Goal: Task Accomplishment & Management: Use online tool/utility

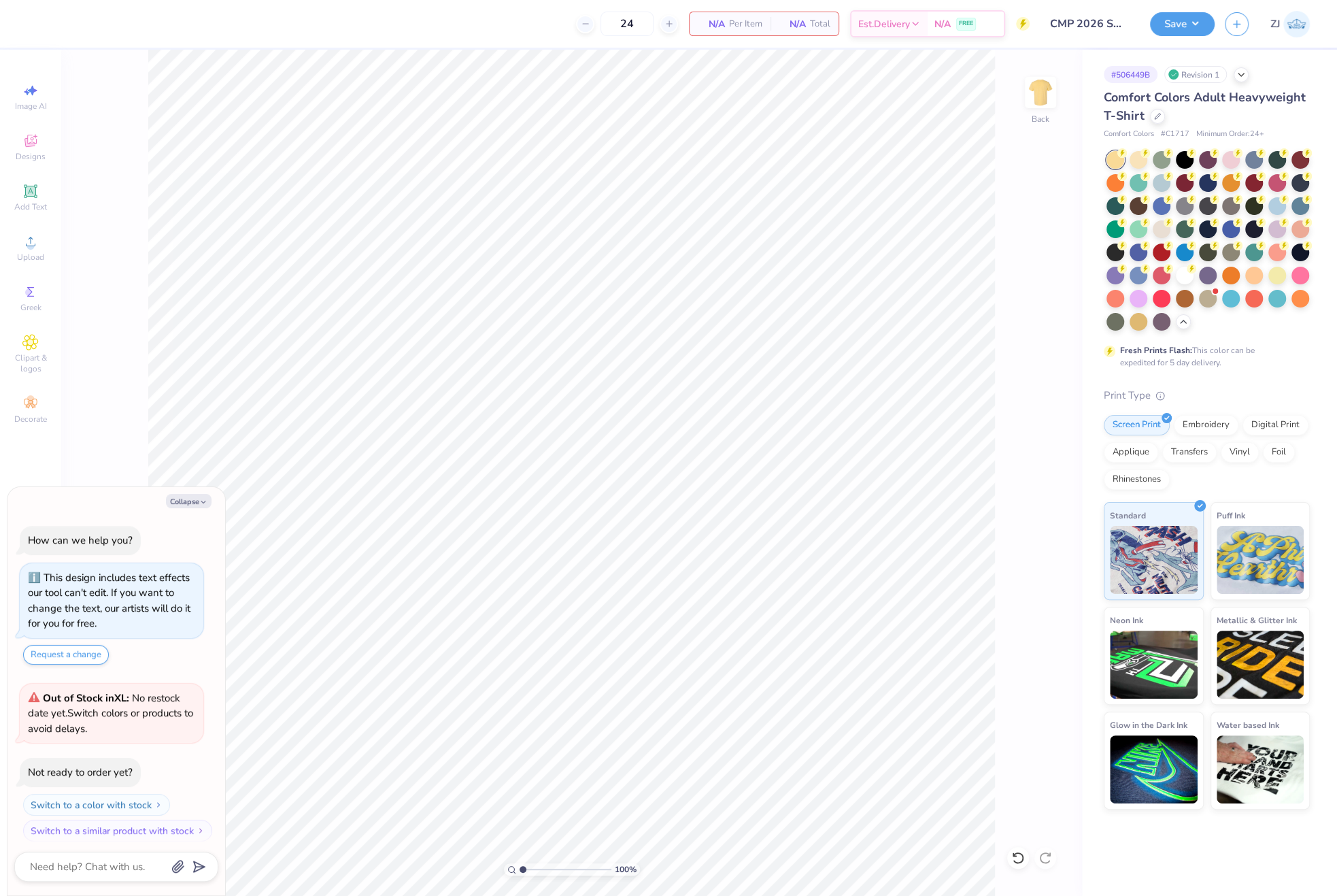
scroll to position [184, 0]
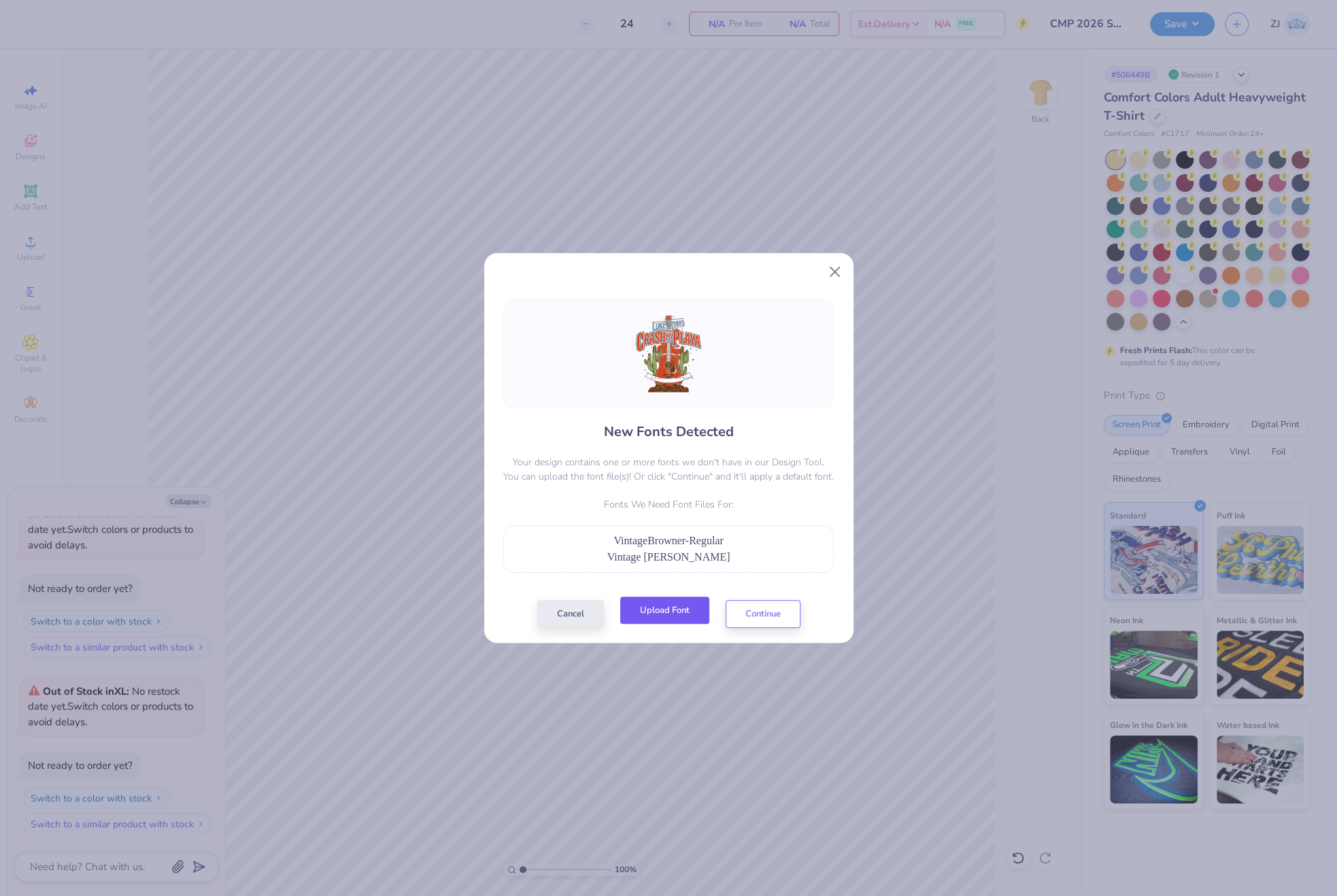
click at [676, 612] on button "Upload Font" at bounding box center [665, 610] width 89 height 28
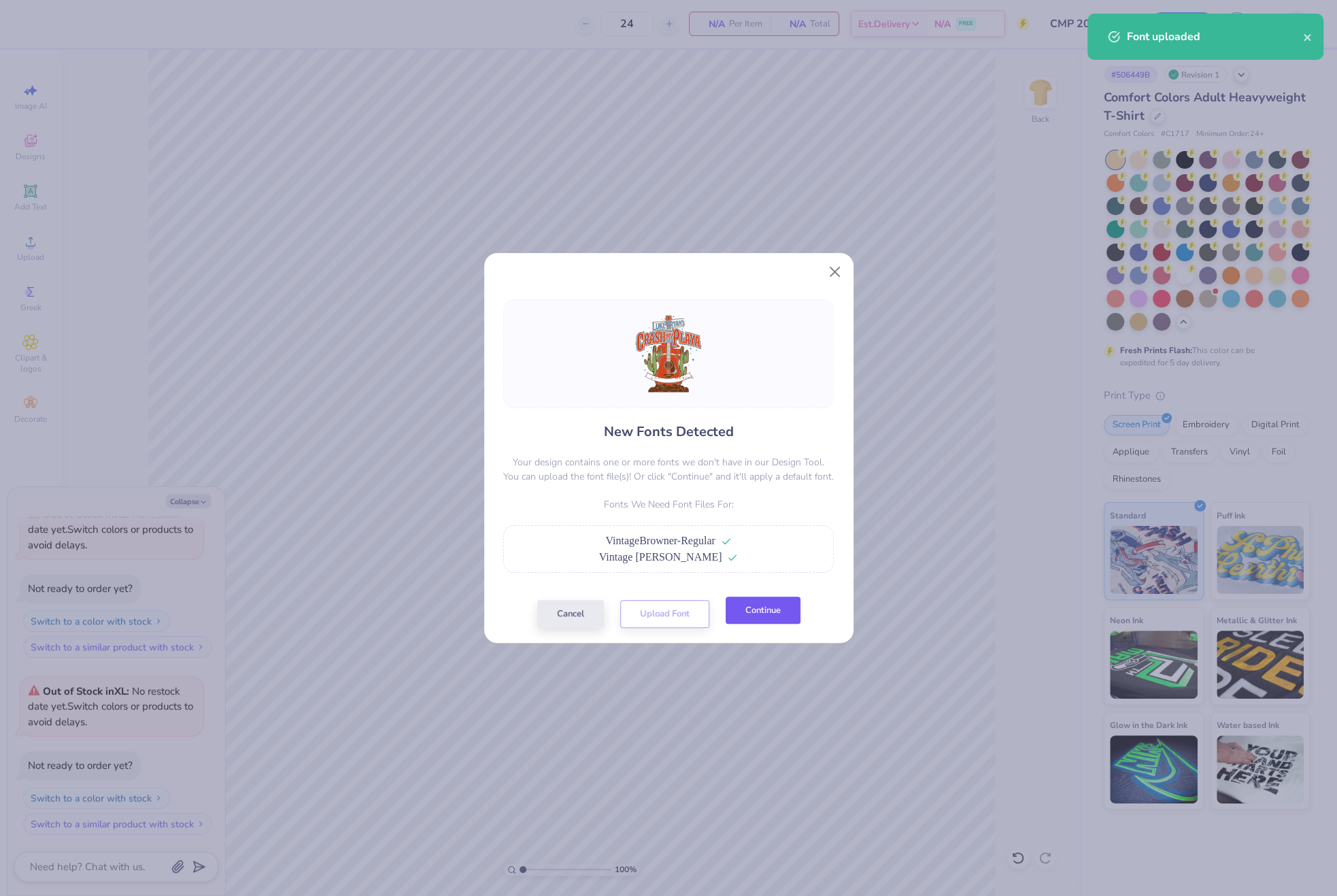
click at [777, 614] on button "Continue" at bounding box center [763, 610] width 75 height 28
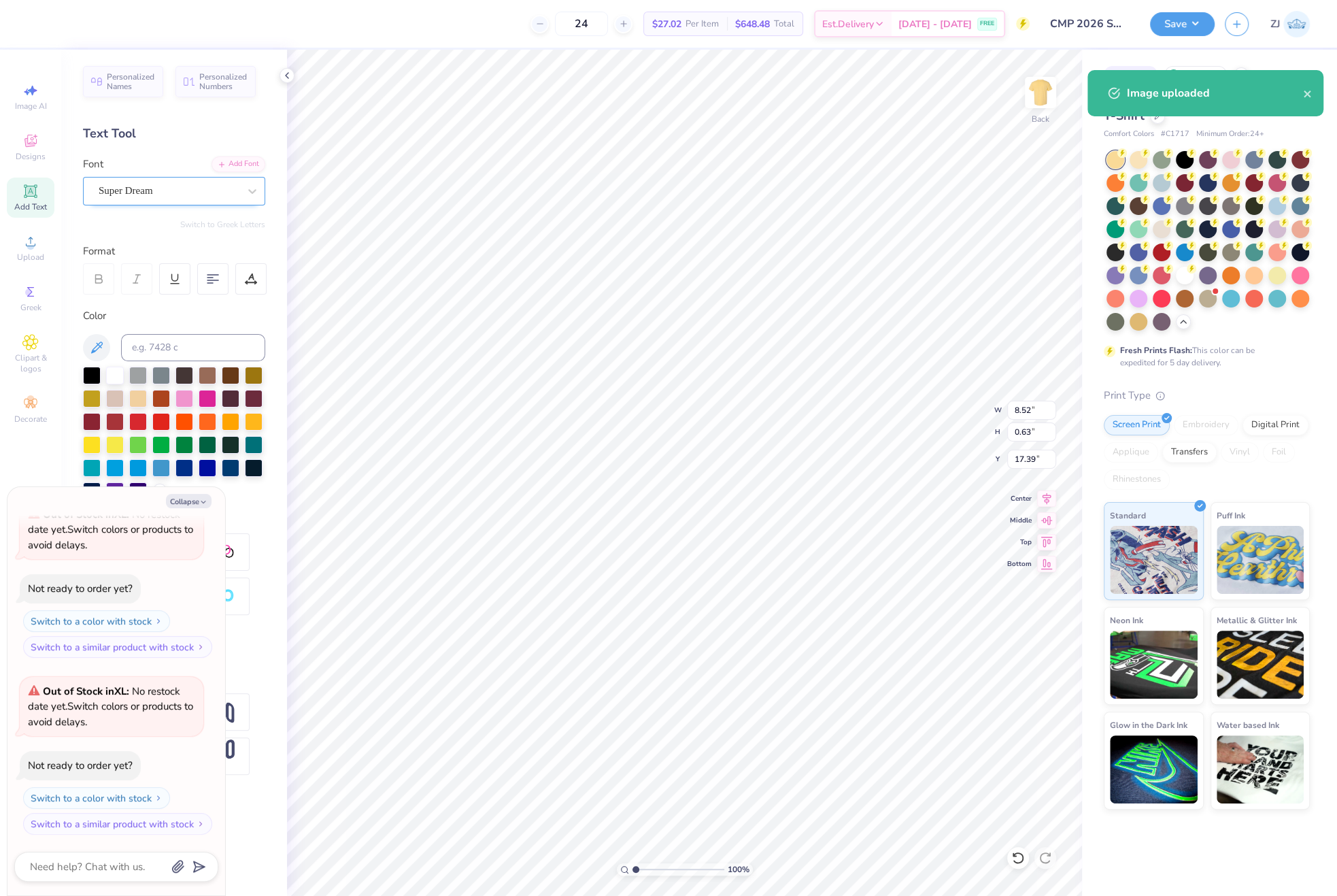
click at [160, 177] on div "Super Dream" at bounding box center [174, 191] width 182 height 29
click at [163, 193] on div "Super Dream" at bounding box center [168, 191] width 140 height 16
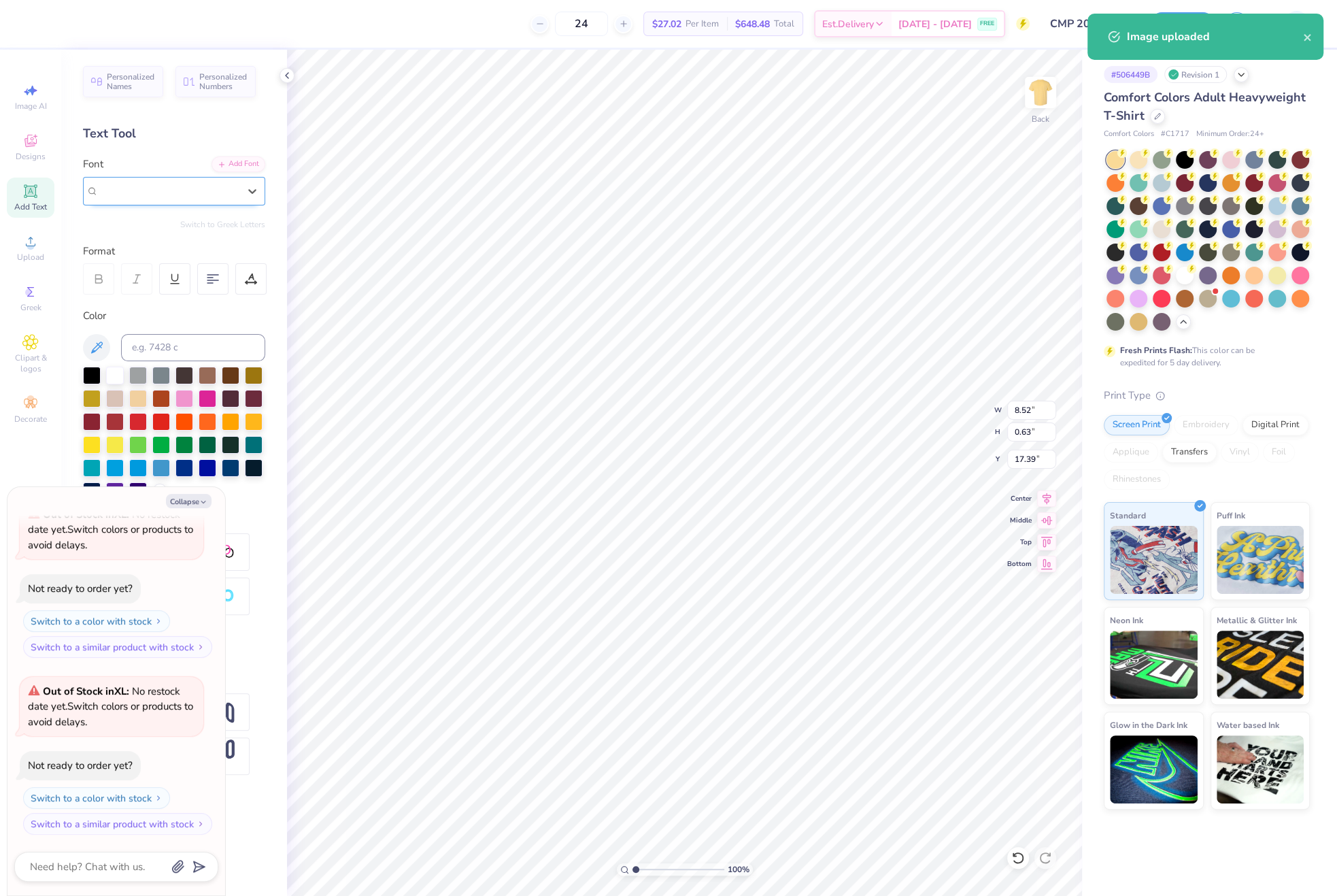
drag, startPoint x: 164, startPoint y: 175, endPoint x: 166, endPoint y: 185, distance: 10.2
click at [165, 174] on div "Font Select is focused ,type to refine list, press Down to open the menu, Super…" at bounding box center [174, 181] width 182 height 49
click at [152, 198] on div "Super Dream" at bounding box center [169, 191] width 143 height 21
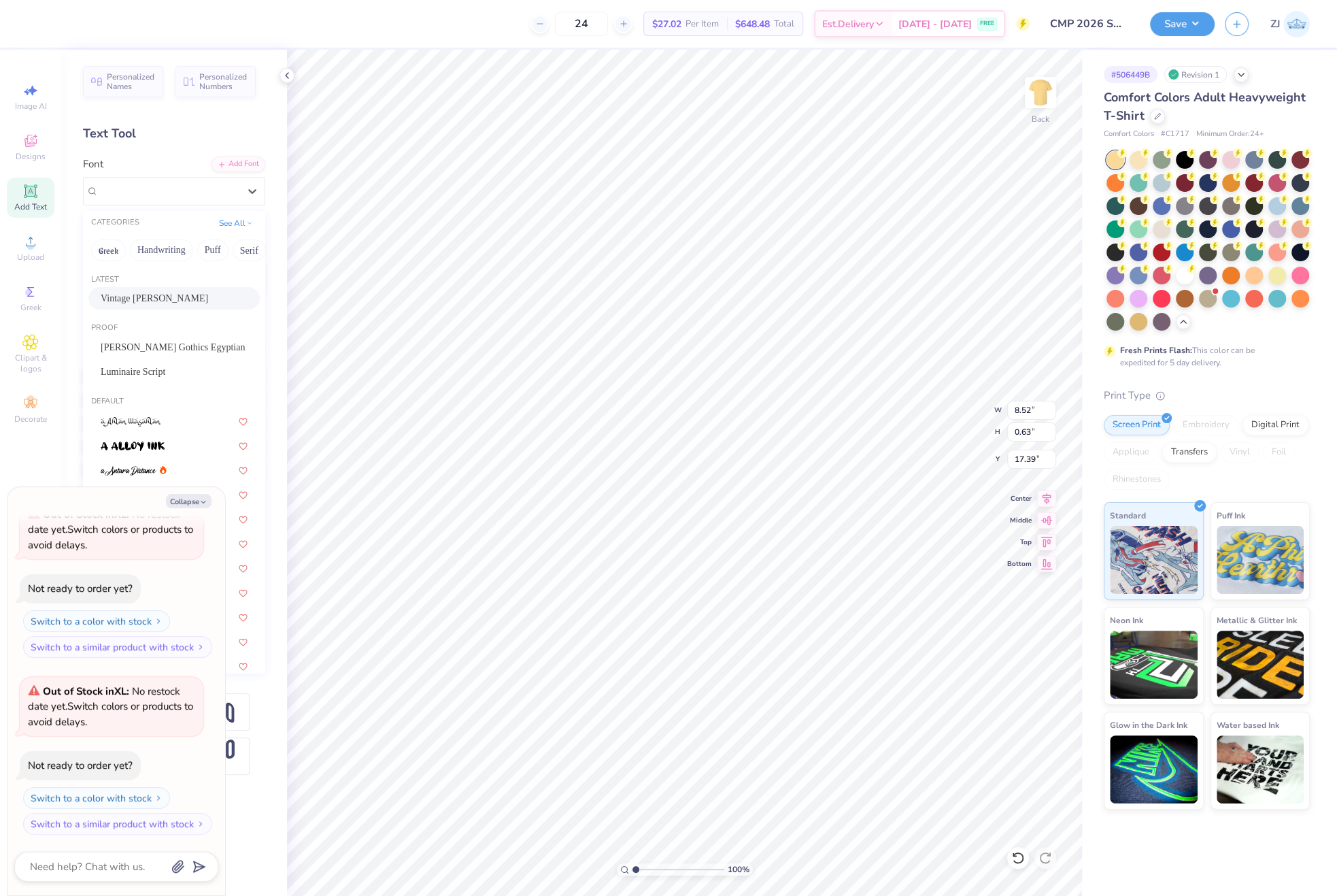
click at [135, 293] on span "Vintage Browner" at bounding box center [155, 298] width 107 height 14
type textarea "x"
type input "7.30"
type input "0.67"
type input "17.36"
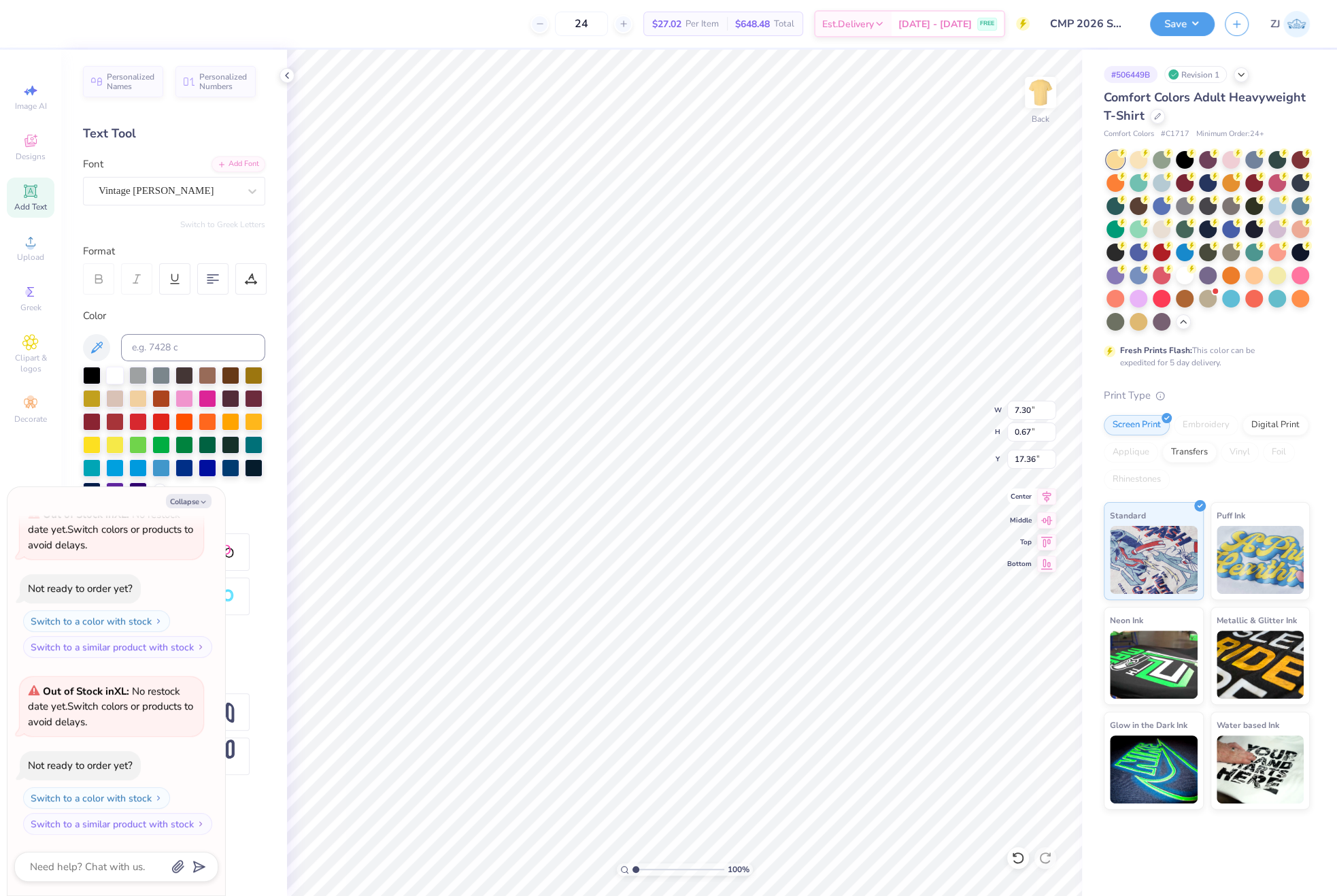
click at [1051, 495] on icon at bounding box center [1046, 496] width 19 height 16
type textarea "x"
type input "14.17"
type input "16.56"
type input "4.22"
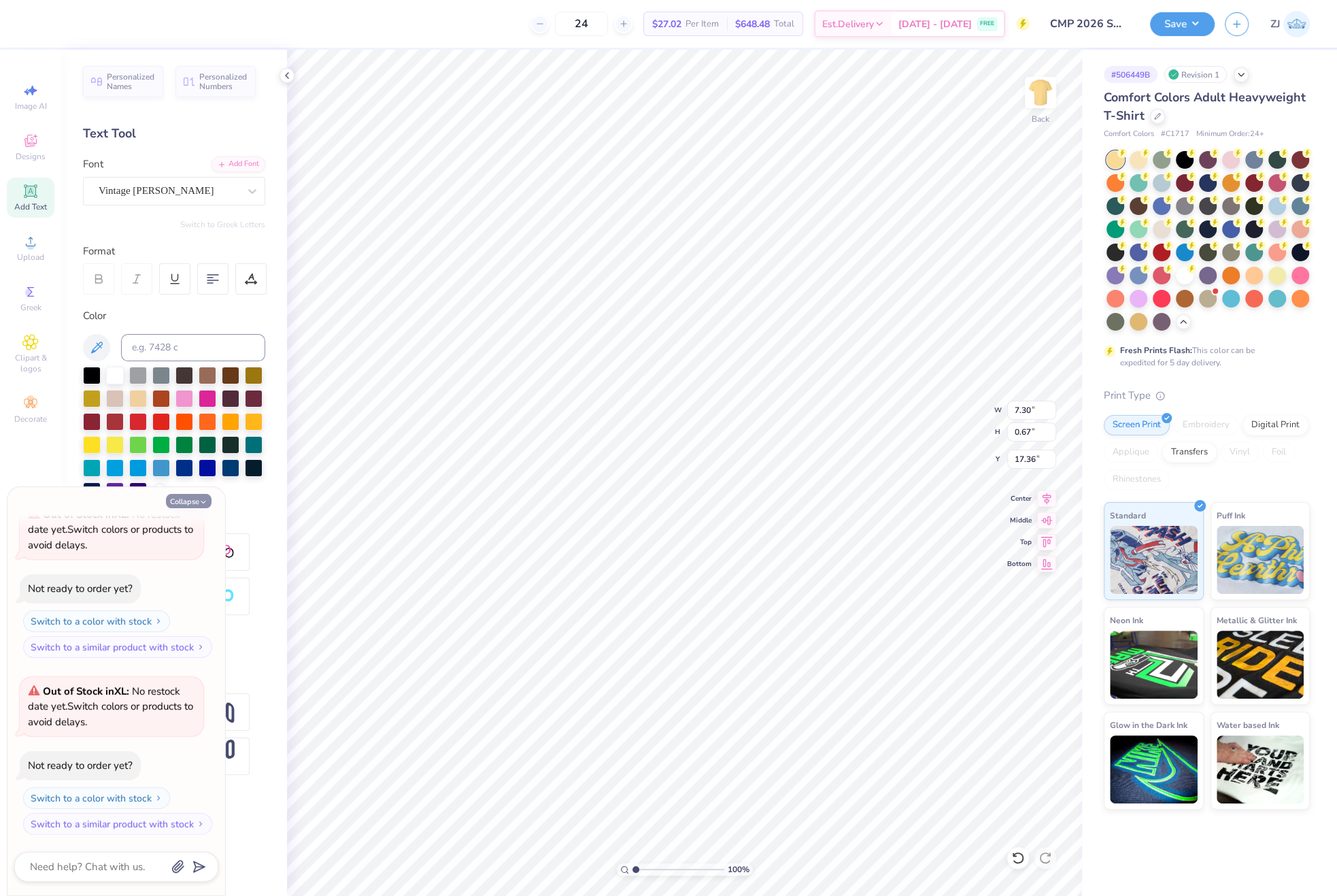
click at [206, 500] on icon "button" at bounding box center [203, 502] width 8 height 8
type textarea "x"
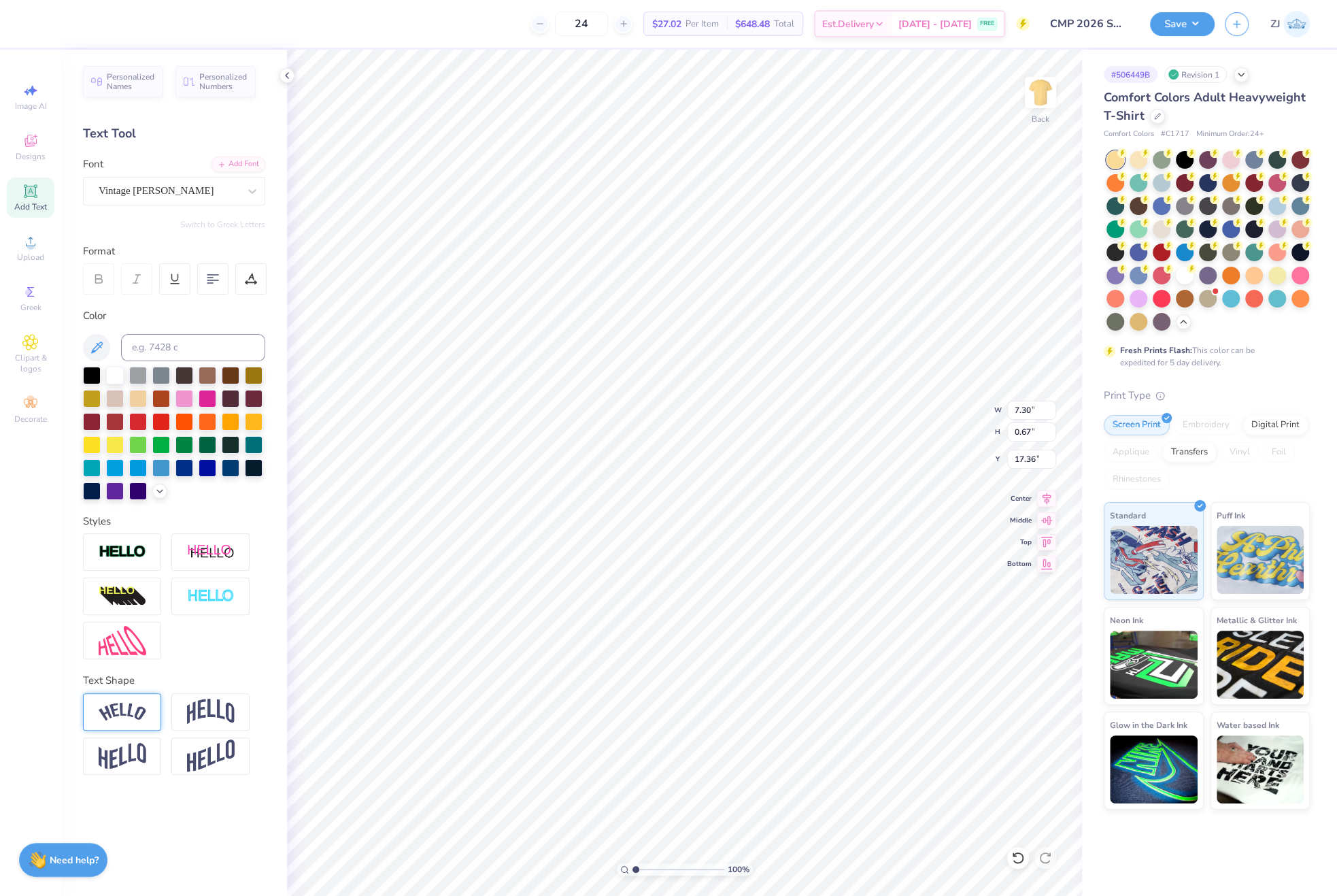
click at [125, 710] on img at bounding box center [122, 712] width 48 height 18
type input "8.09"
type input "1.58"
type input "16.90"
type input "0.49"
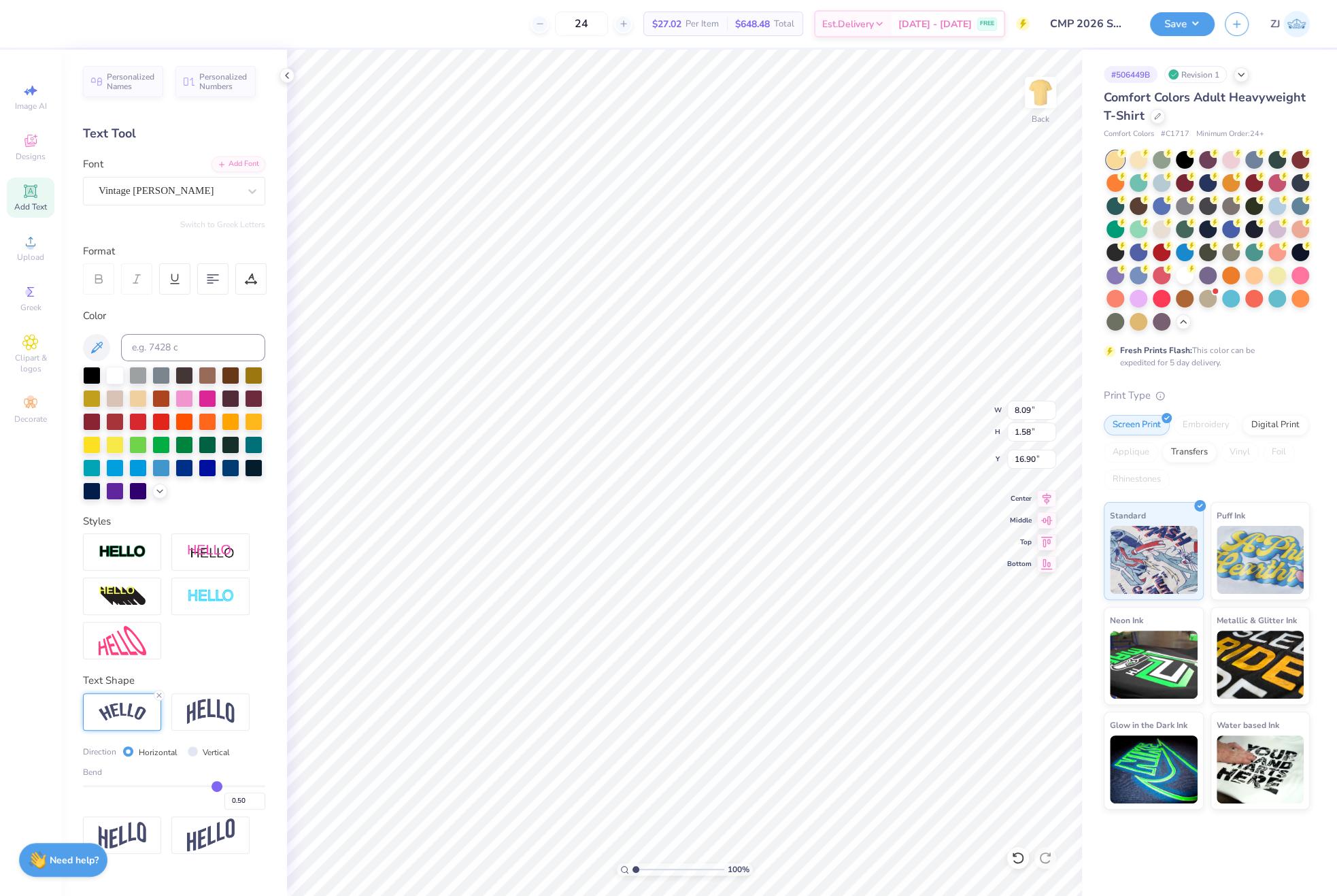
type input "0.49"
type input "0.48"
type input "0.47"
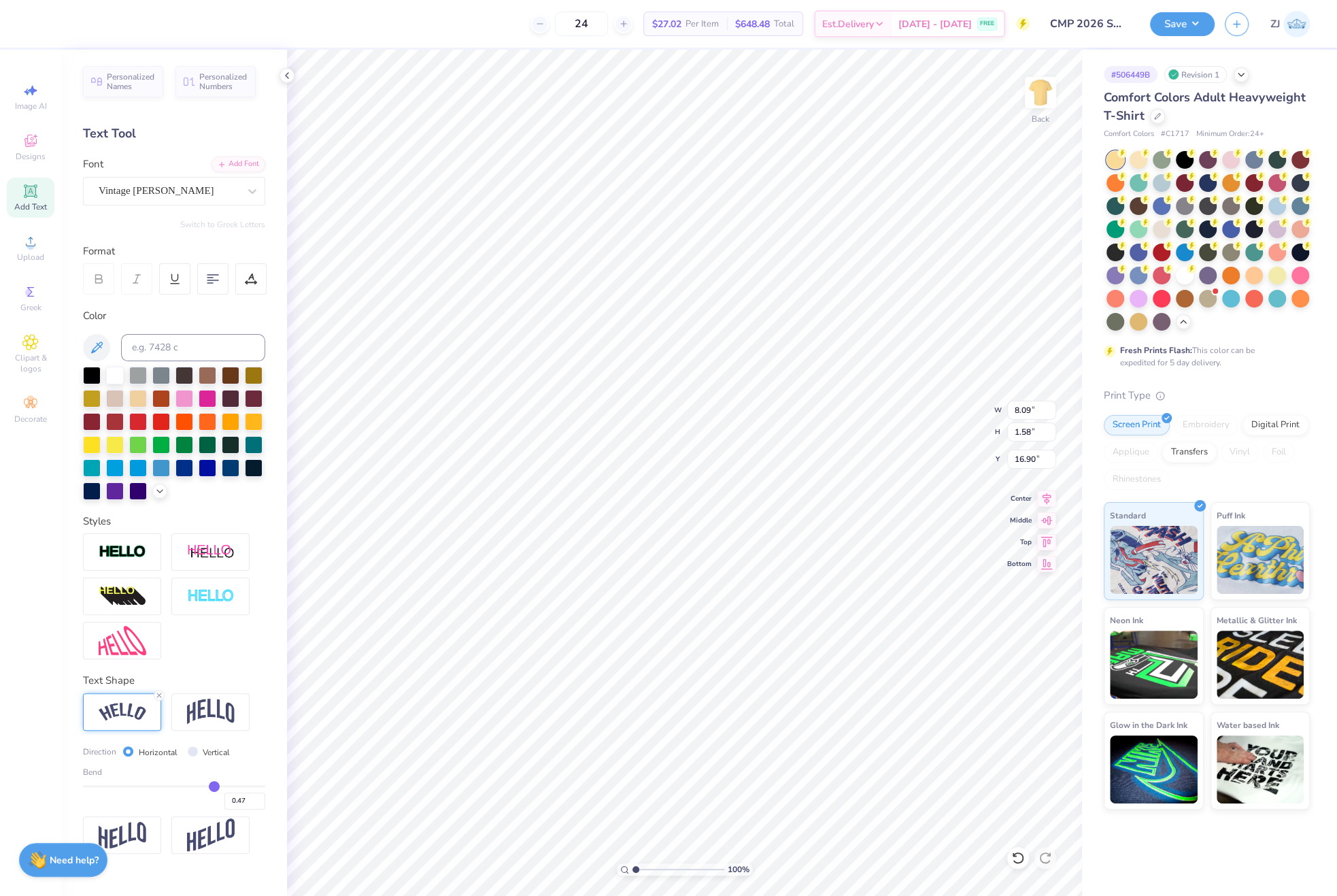
type input "0.46"
type input "0.45"
type input "0.44"
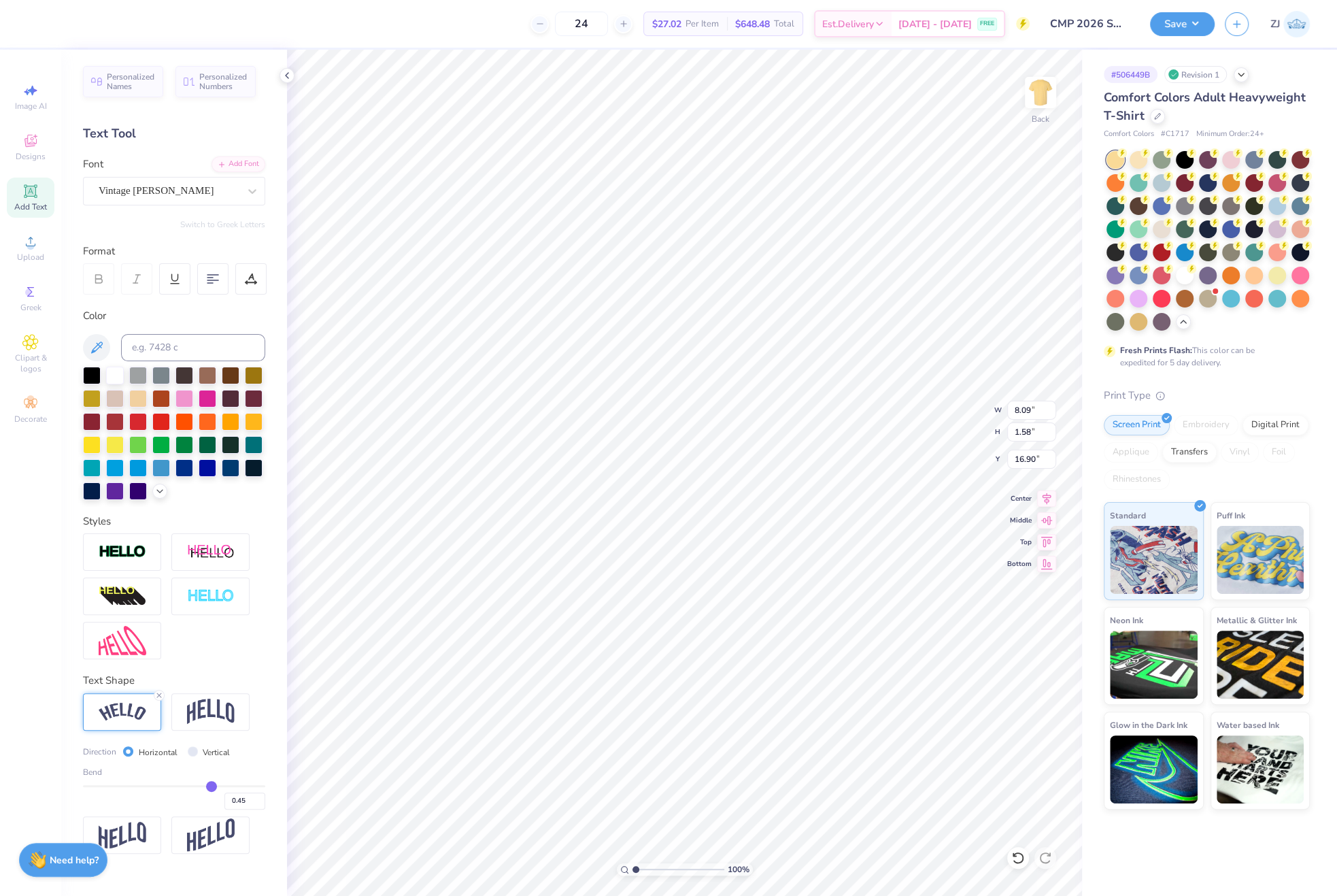
type input "0.44"
type input "0.42"
type input "0.41"
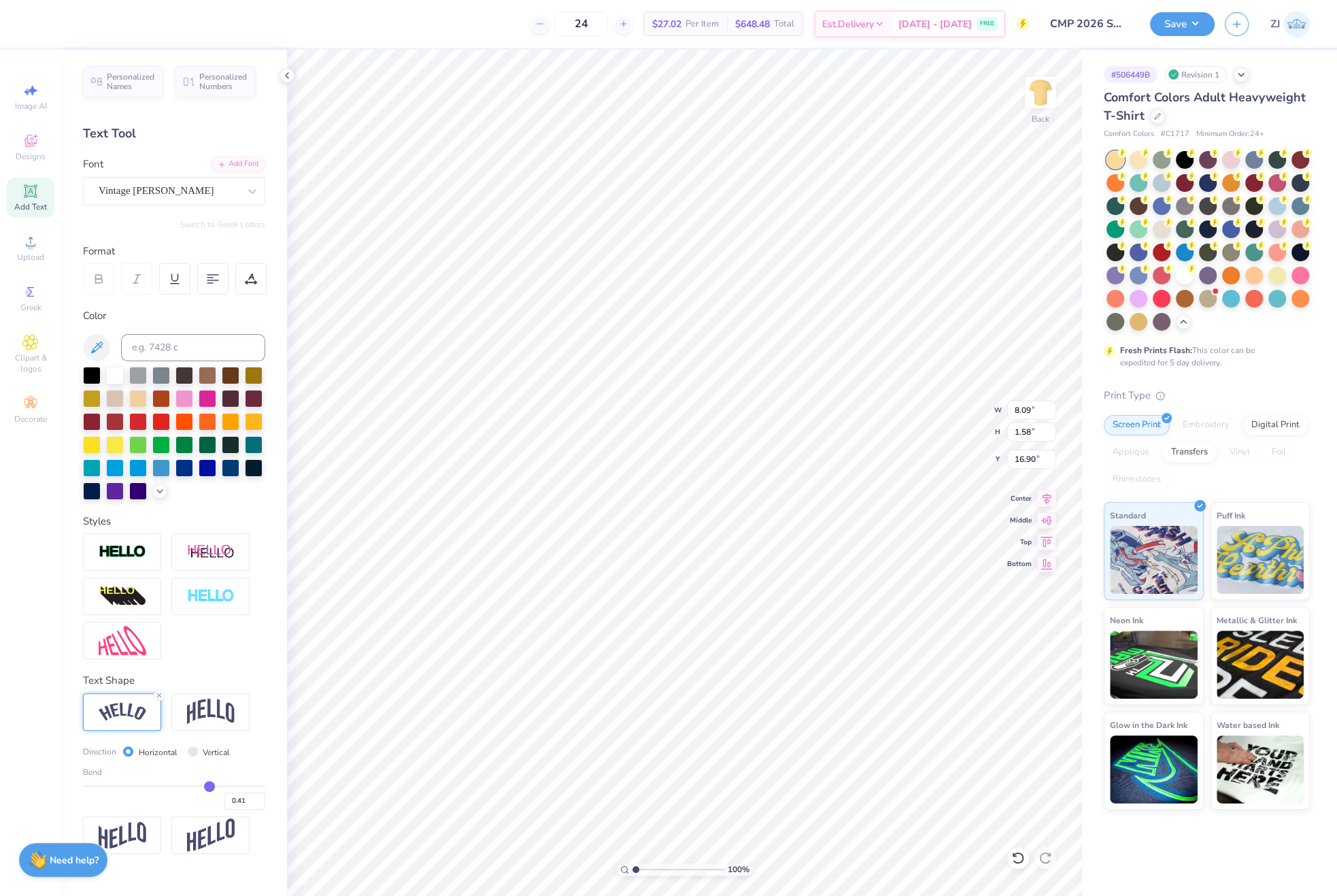
type input "0.39"
type input "0.38"
type input "0.36"
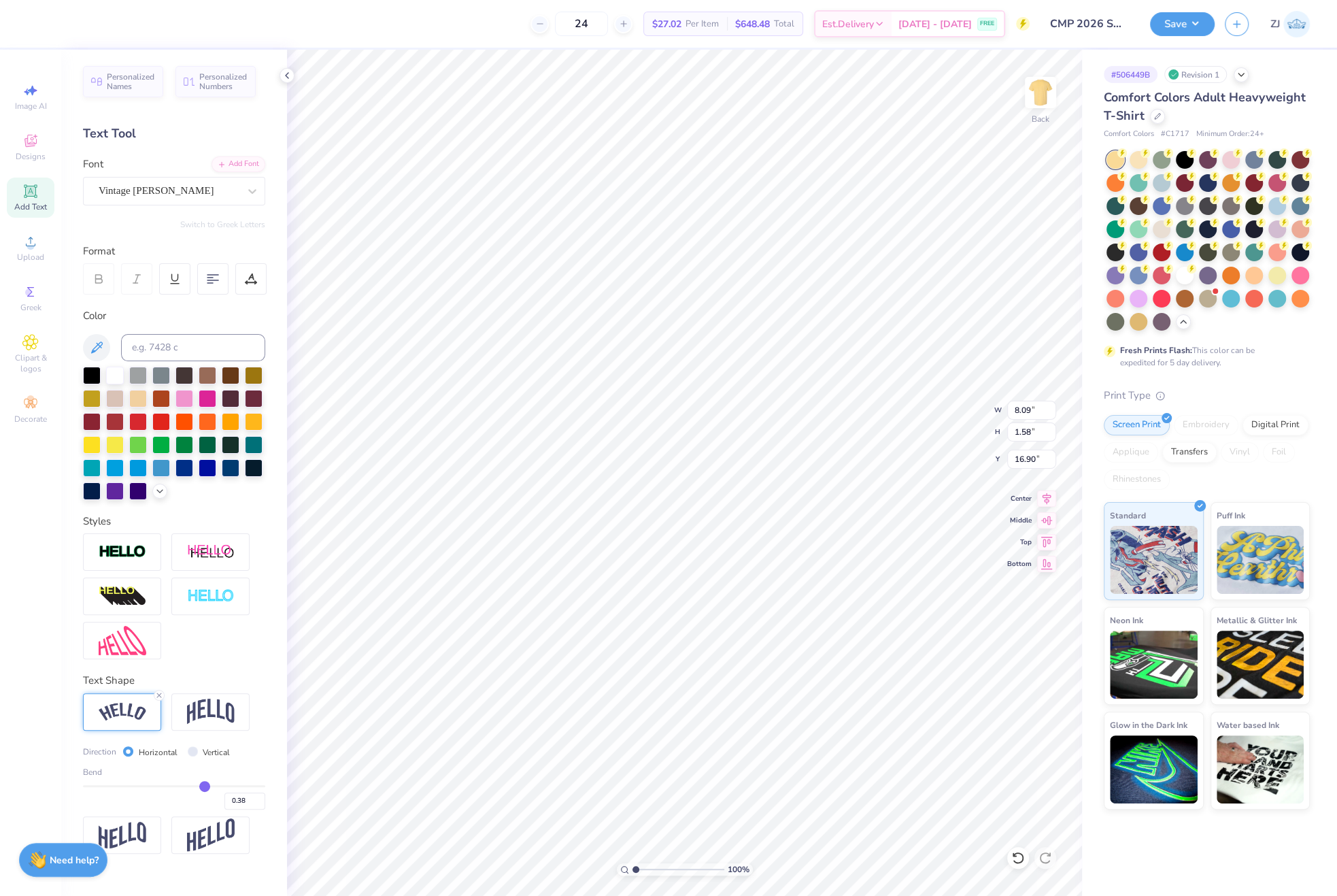
type input "0.36"
type input "0.35"
type input "0.33"
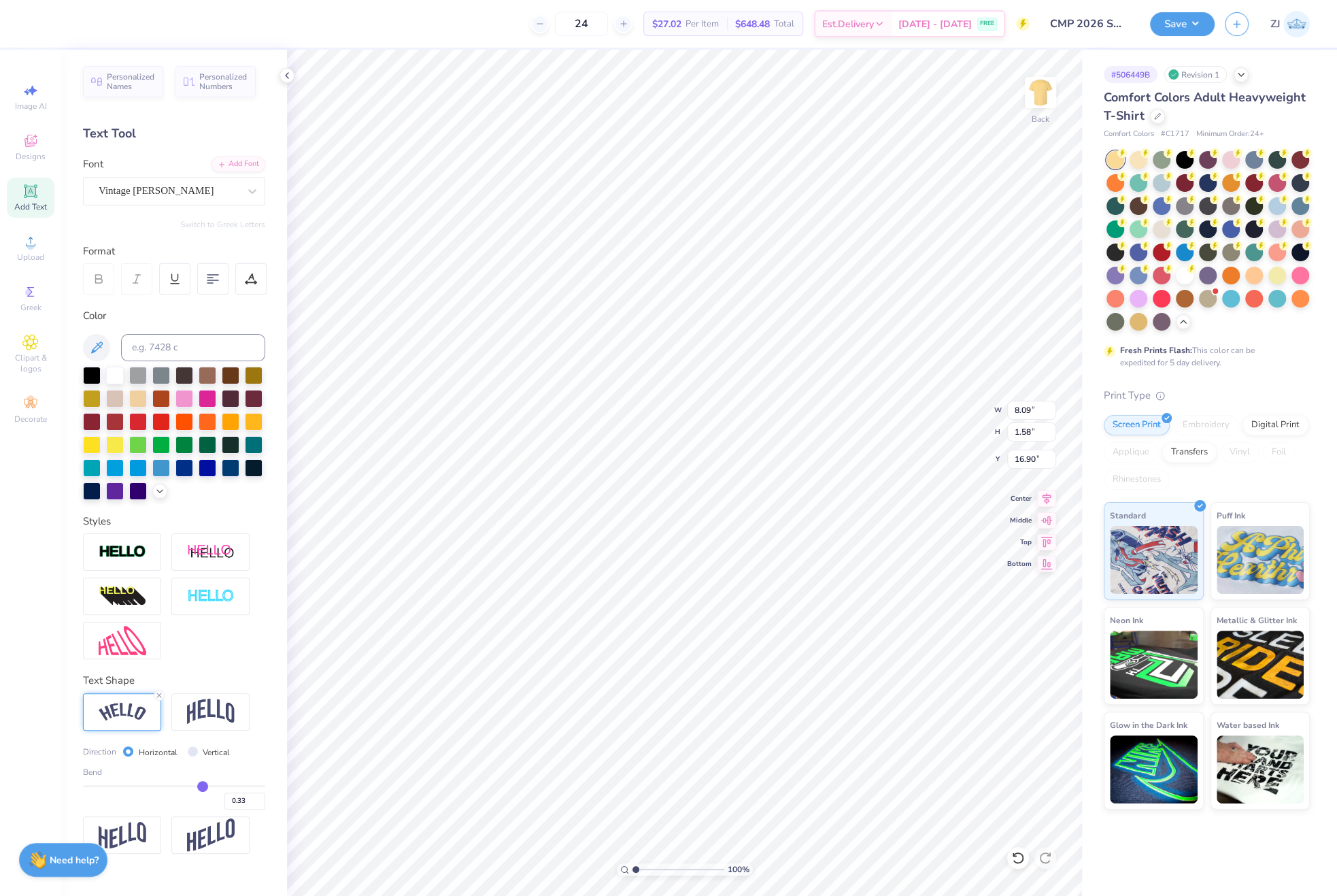
type input "0.32"
type input "0.3"
type input "0.30"
type input "0.28"
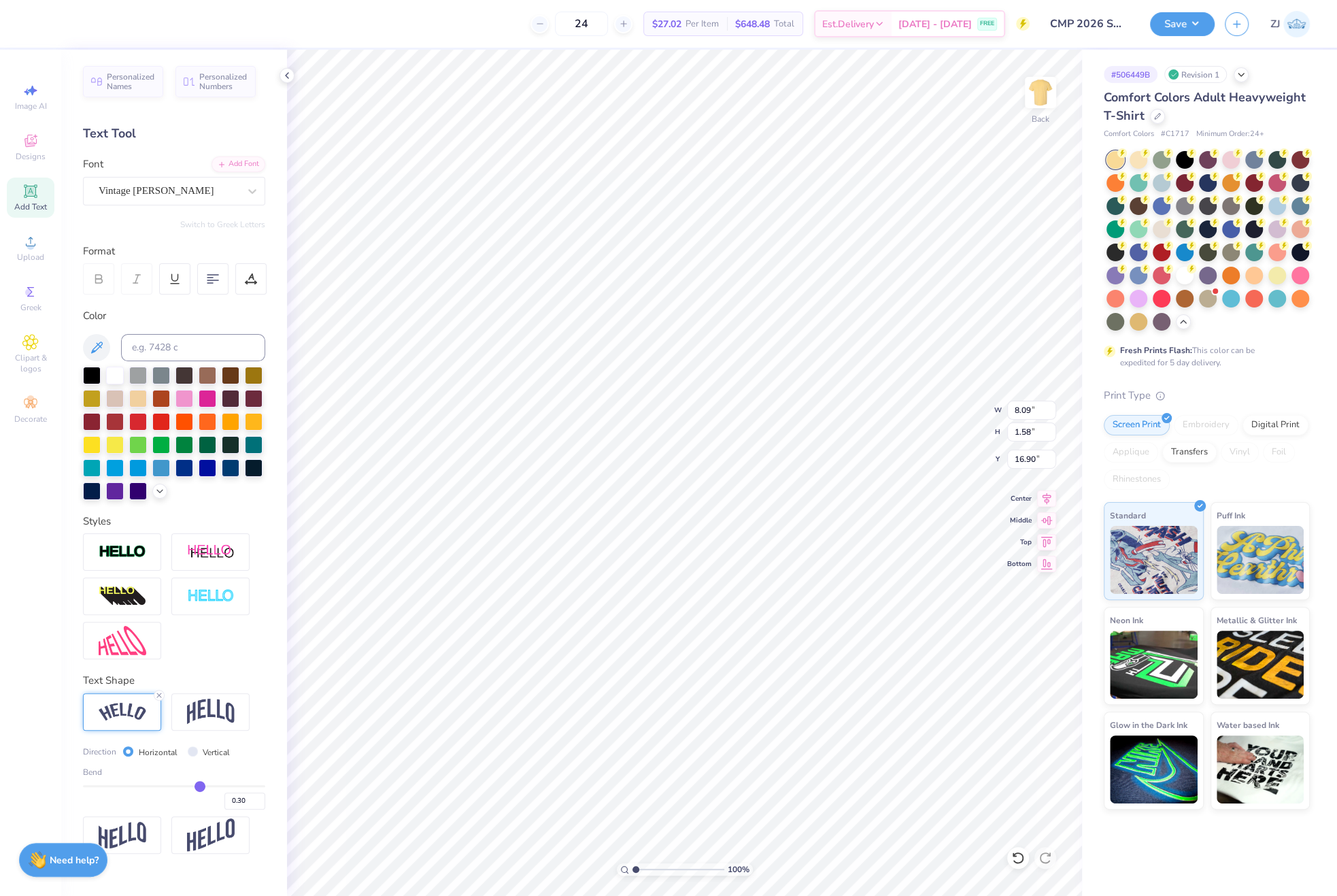
type input "0.28"
type input "0.27"
type input "0.25"
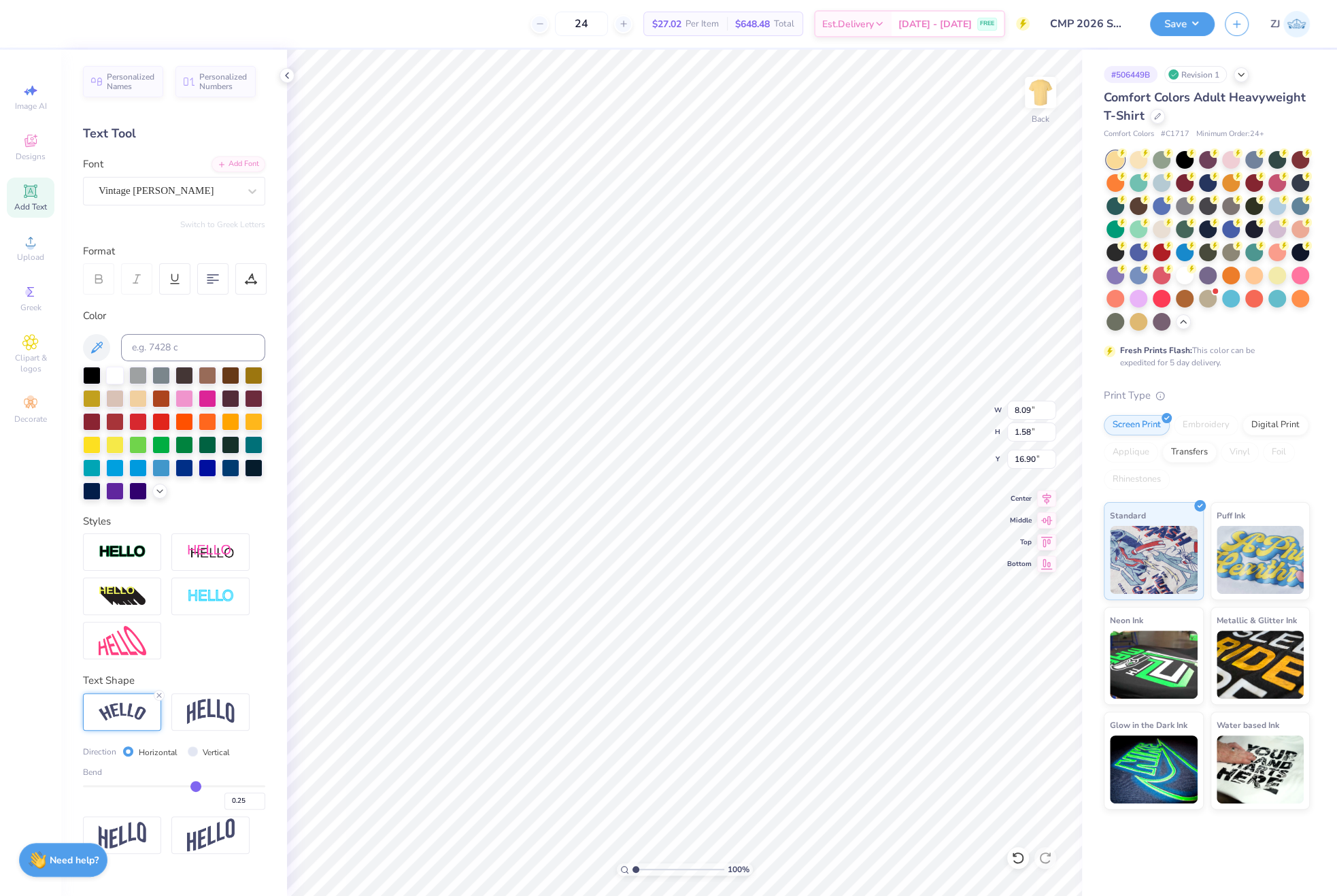
type input "0.24"
type input "0.21"
type input "0.2"
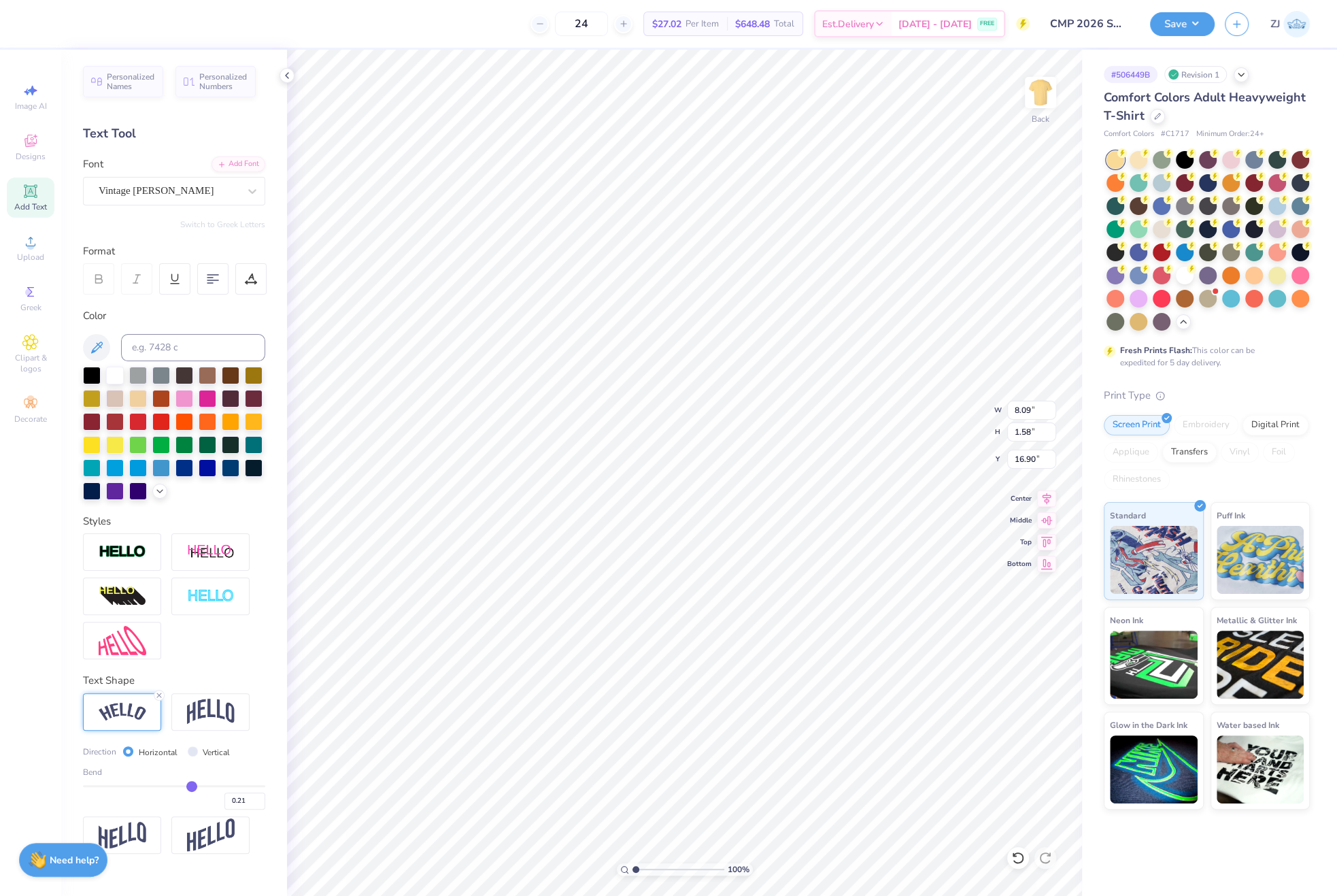
type input "0.20"
type input "0.18"
type input "0.15"
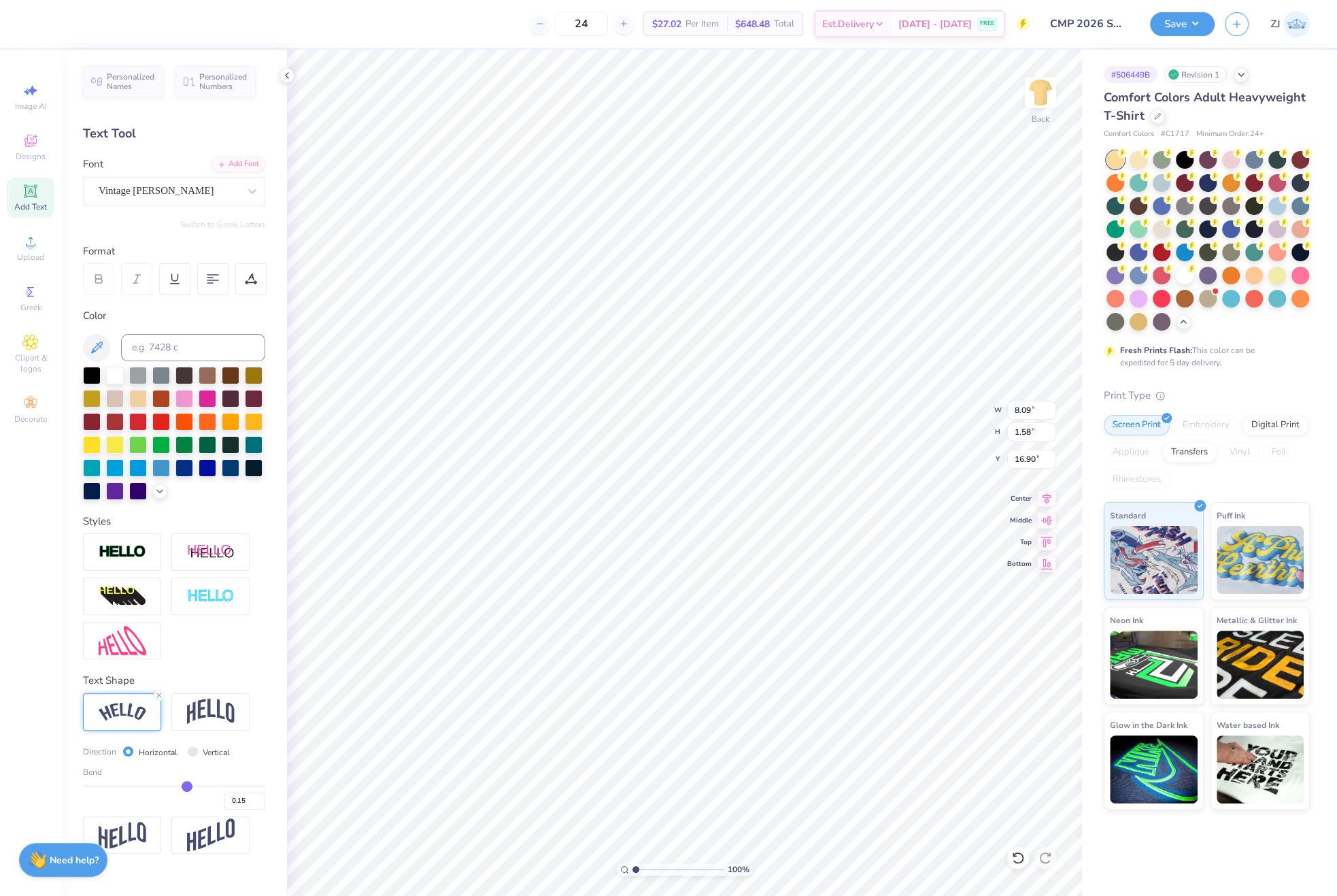
type input "0.13"
type input "0.11"
type input "0.09"
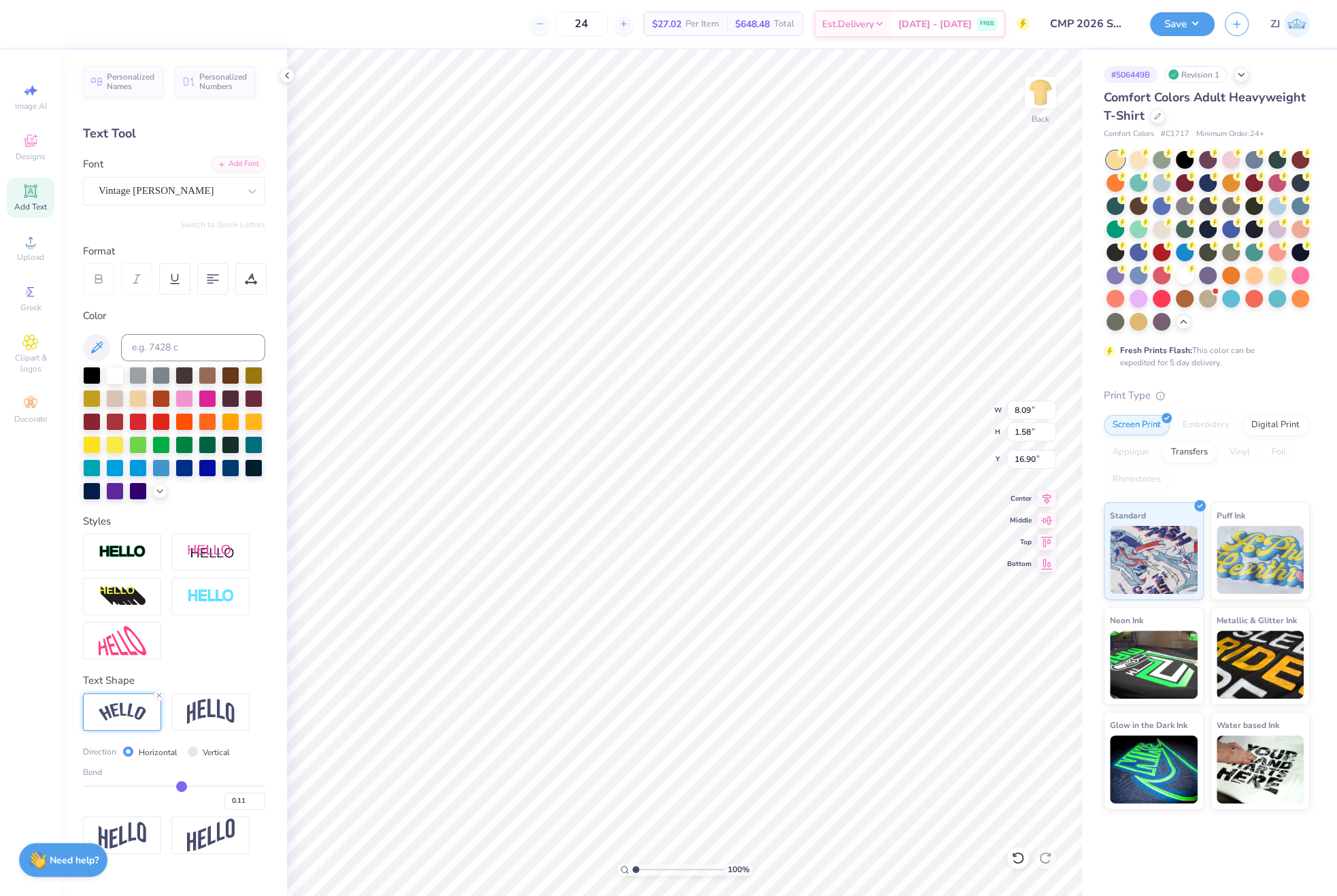
type input "0.09"
type input "0.07"
type input "0.05"
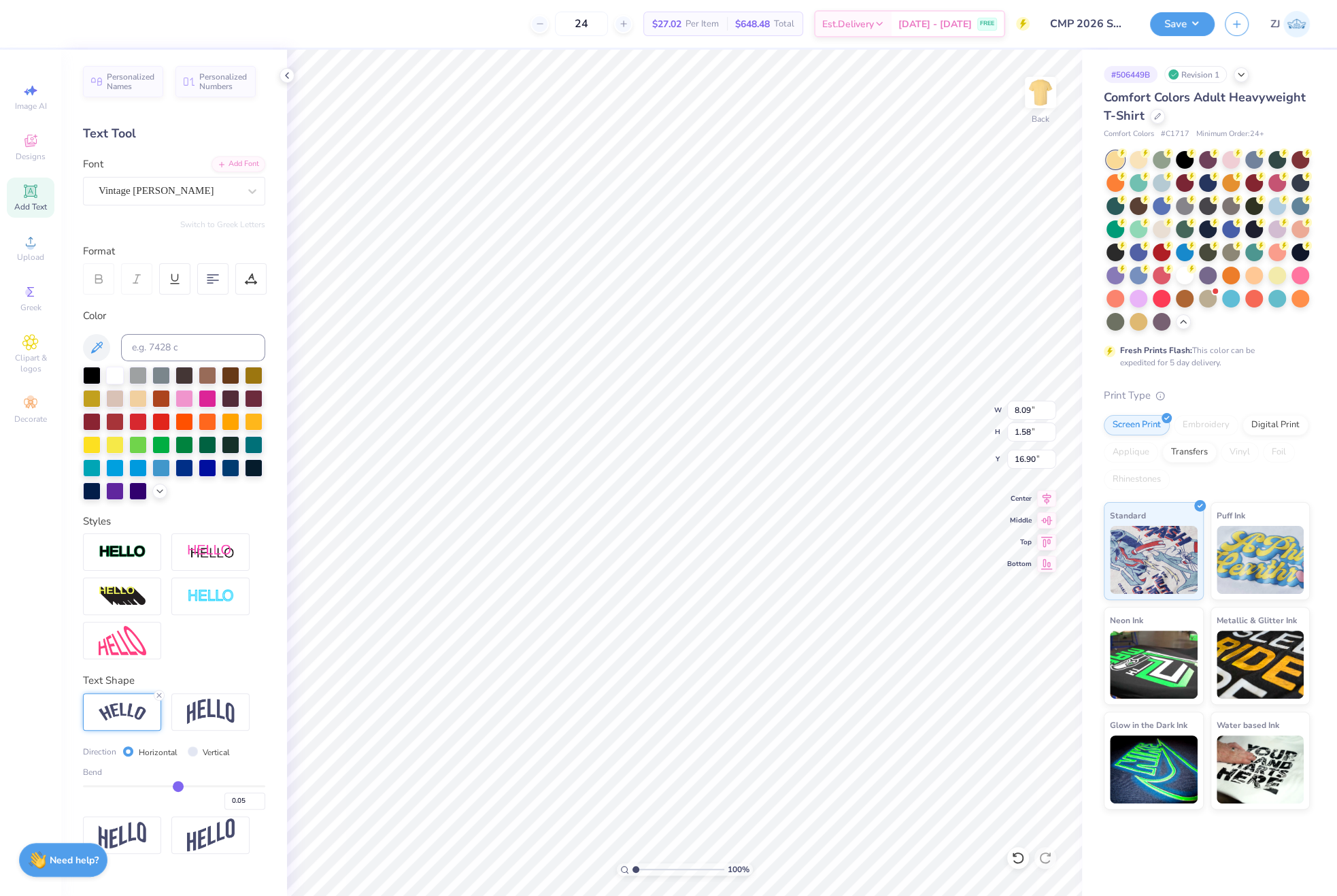
type input "0.02"
type input "0.01"
type input "-0.01"
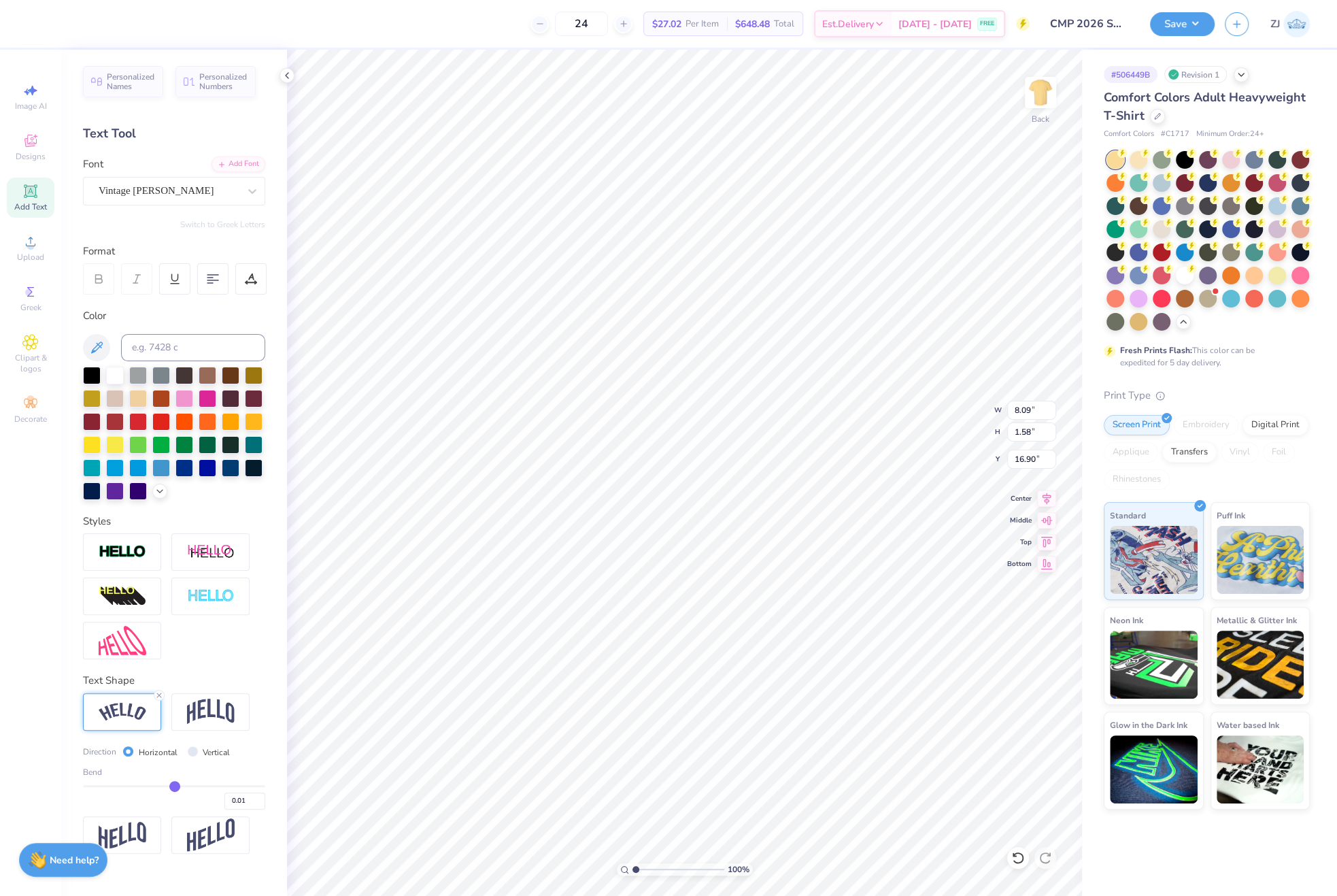
type input "-0.01"
type input "-0.03"
type input "-0.04"
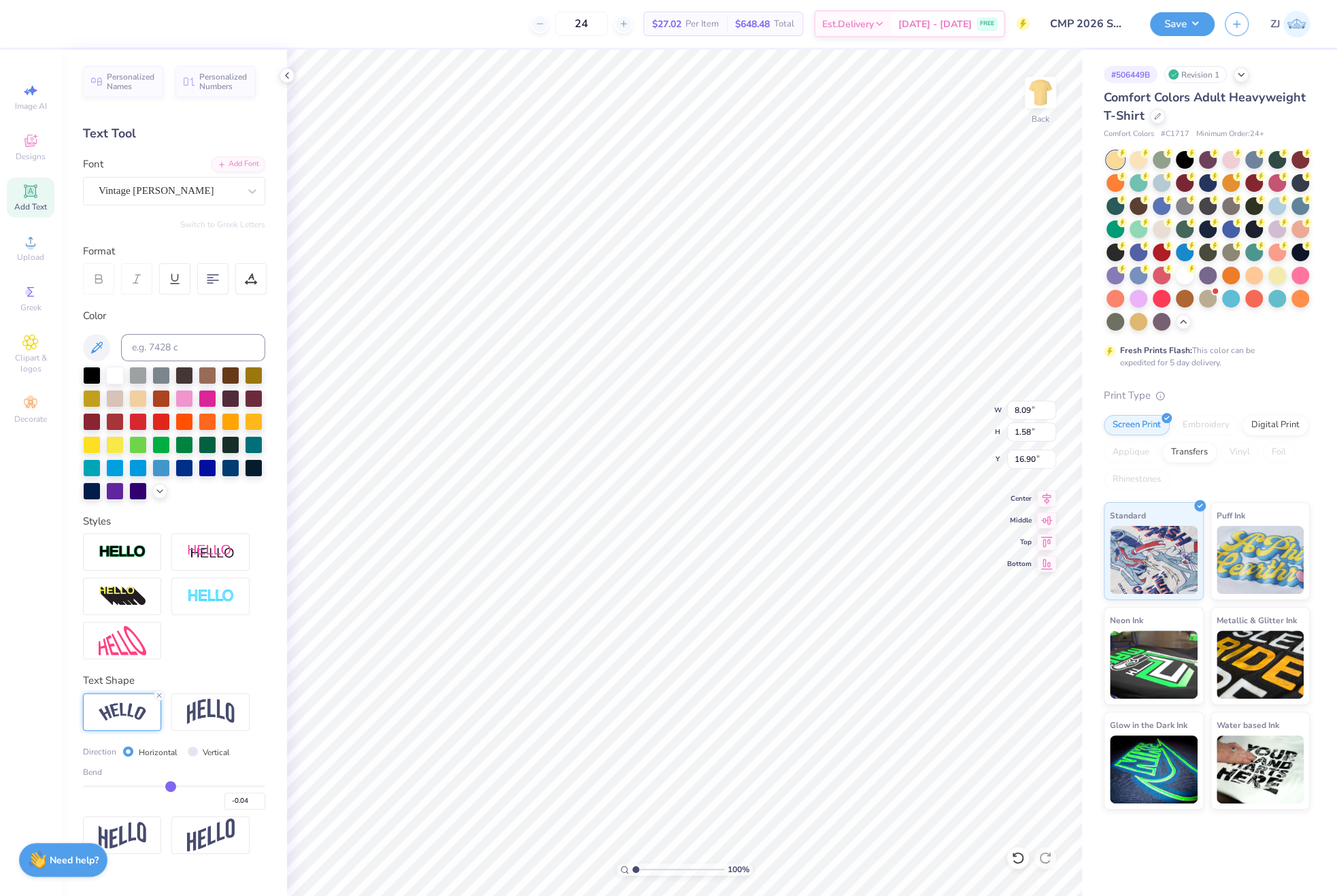
type input "-0.07"
type input "-0.09"
type input "-0.1"
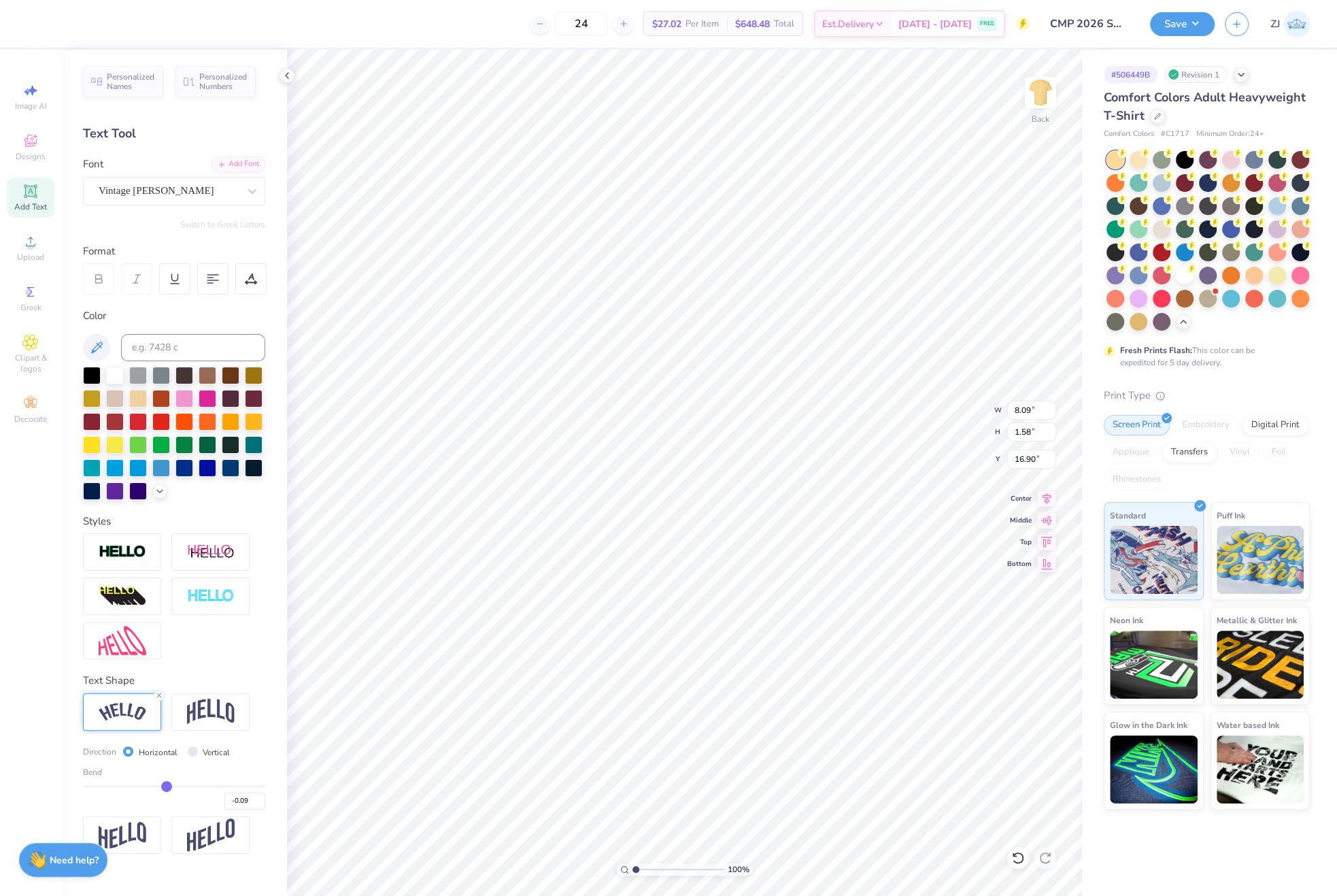
type input "-0.10"
type input "-0.12"
type input "-0.13"
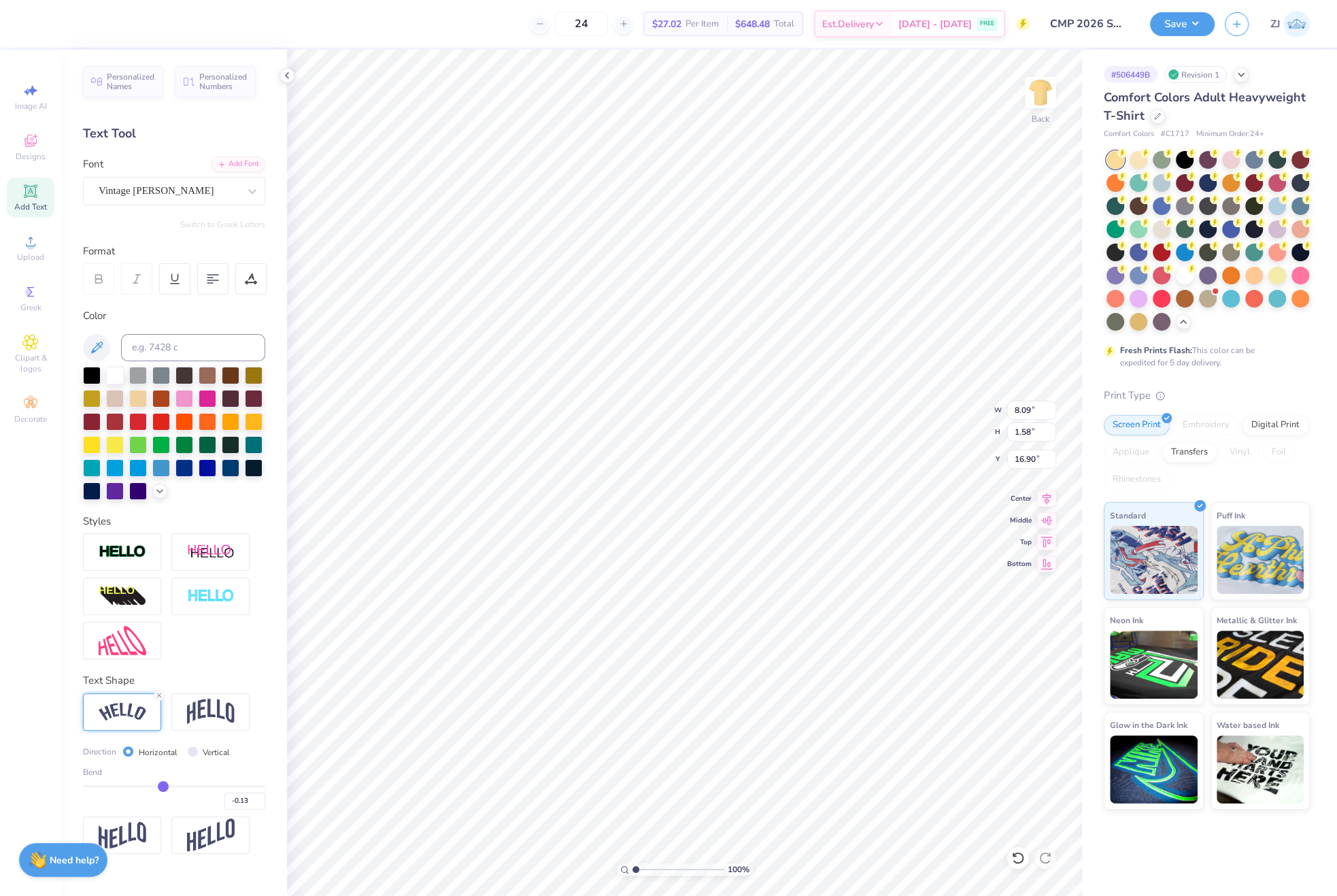
type input "-0.14"
type input "-0.15"
type input "-0.16"
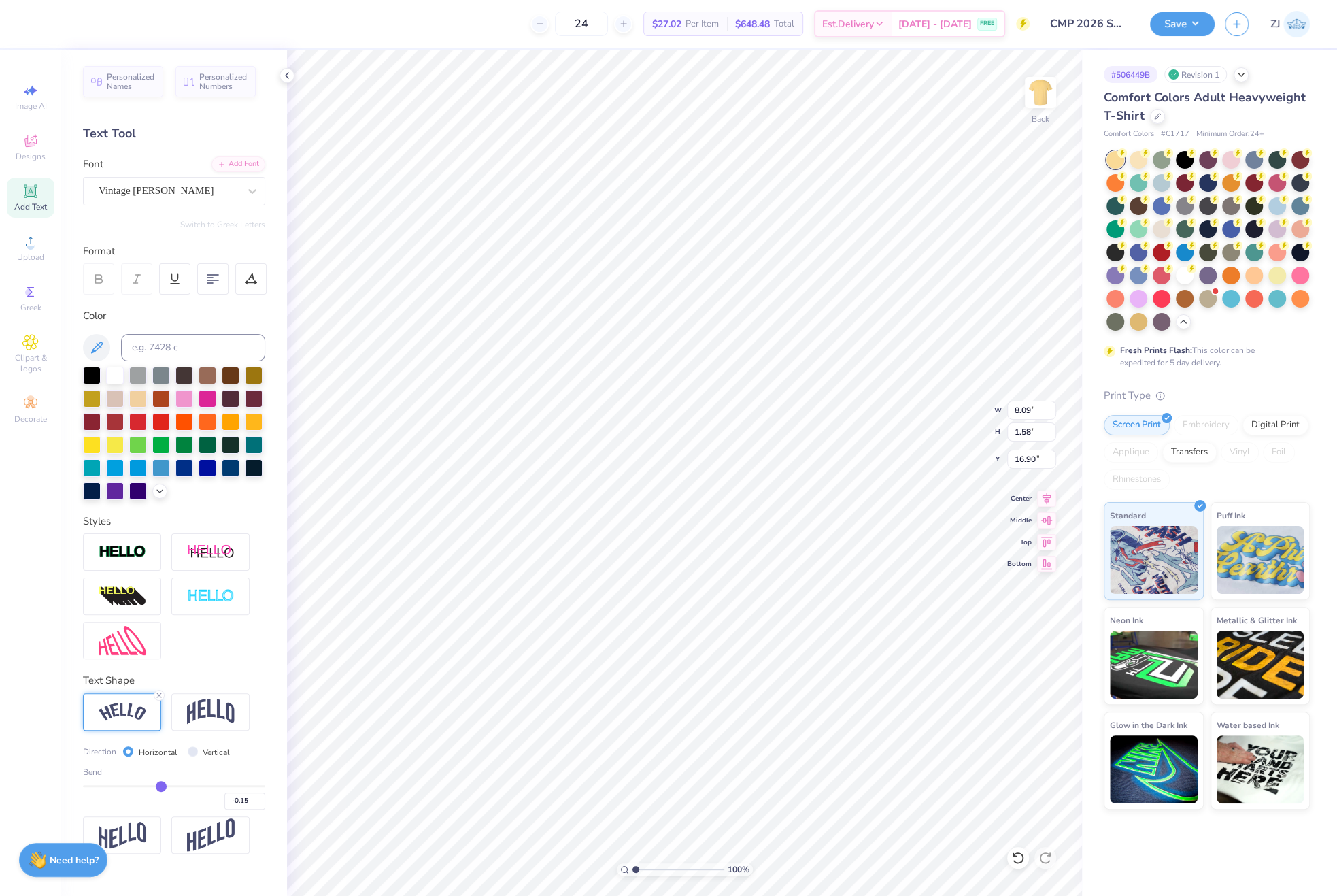
type input "-0.16"
type input "-0.17"
type input "-0.18"
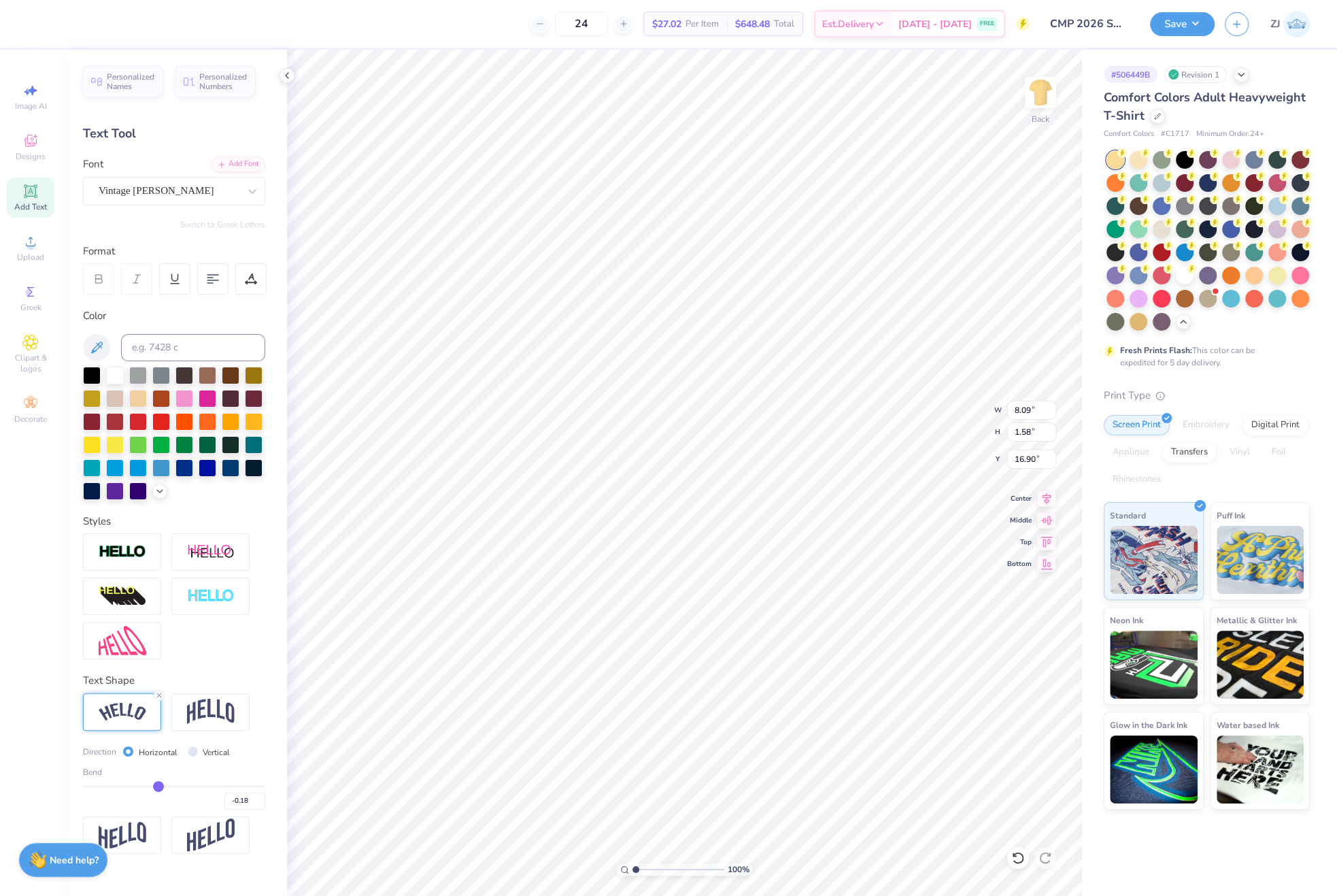
type input "-0.19"
type input "-0.2"
type input "-0.20"
type input "-0.21"
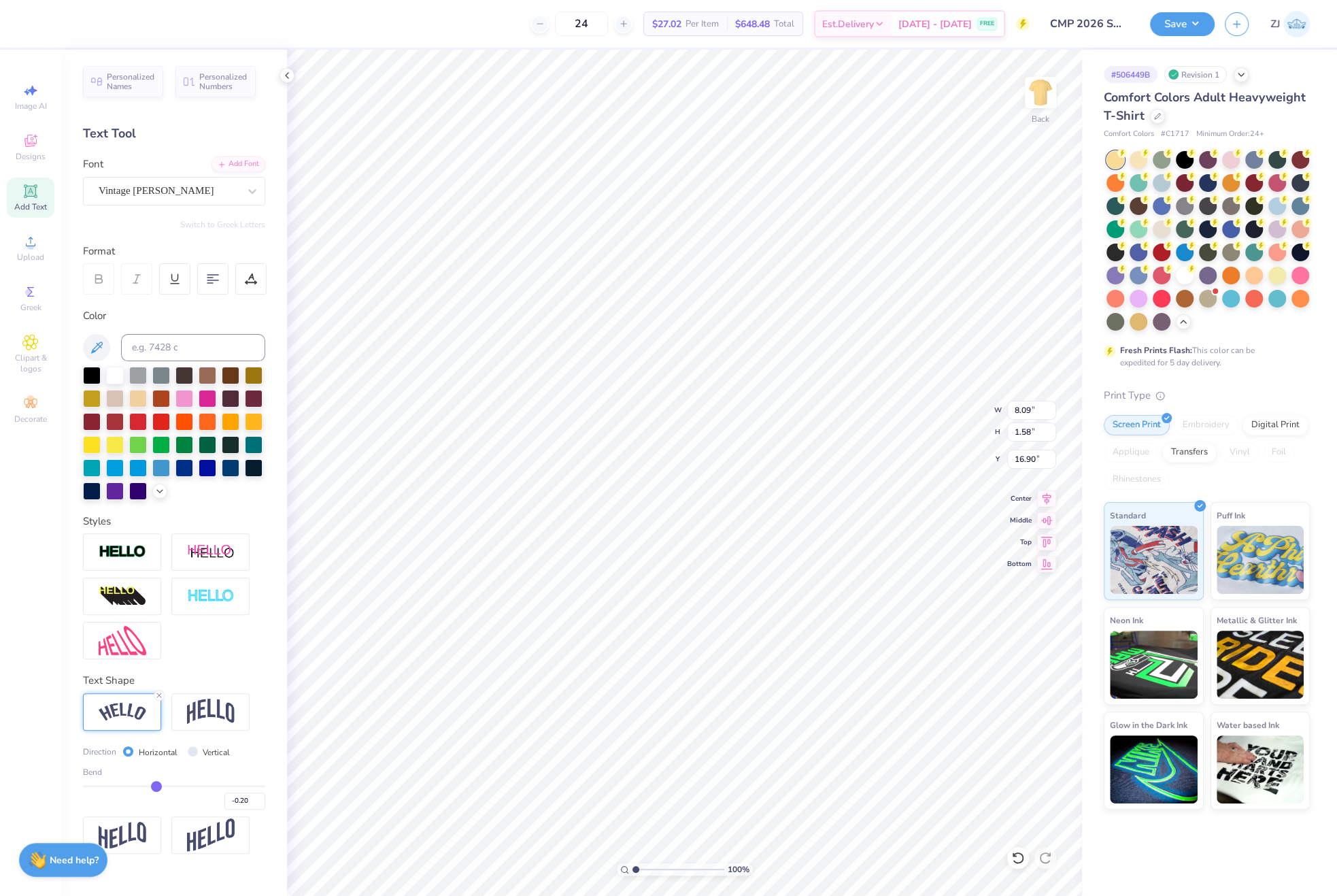
type input "-0.21"
type input "-0.23"
type input "-0.24"
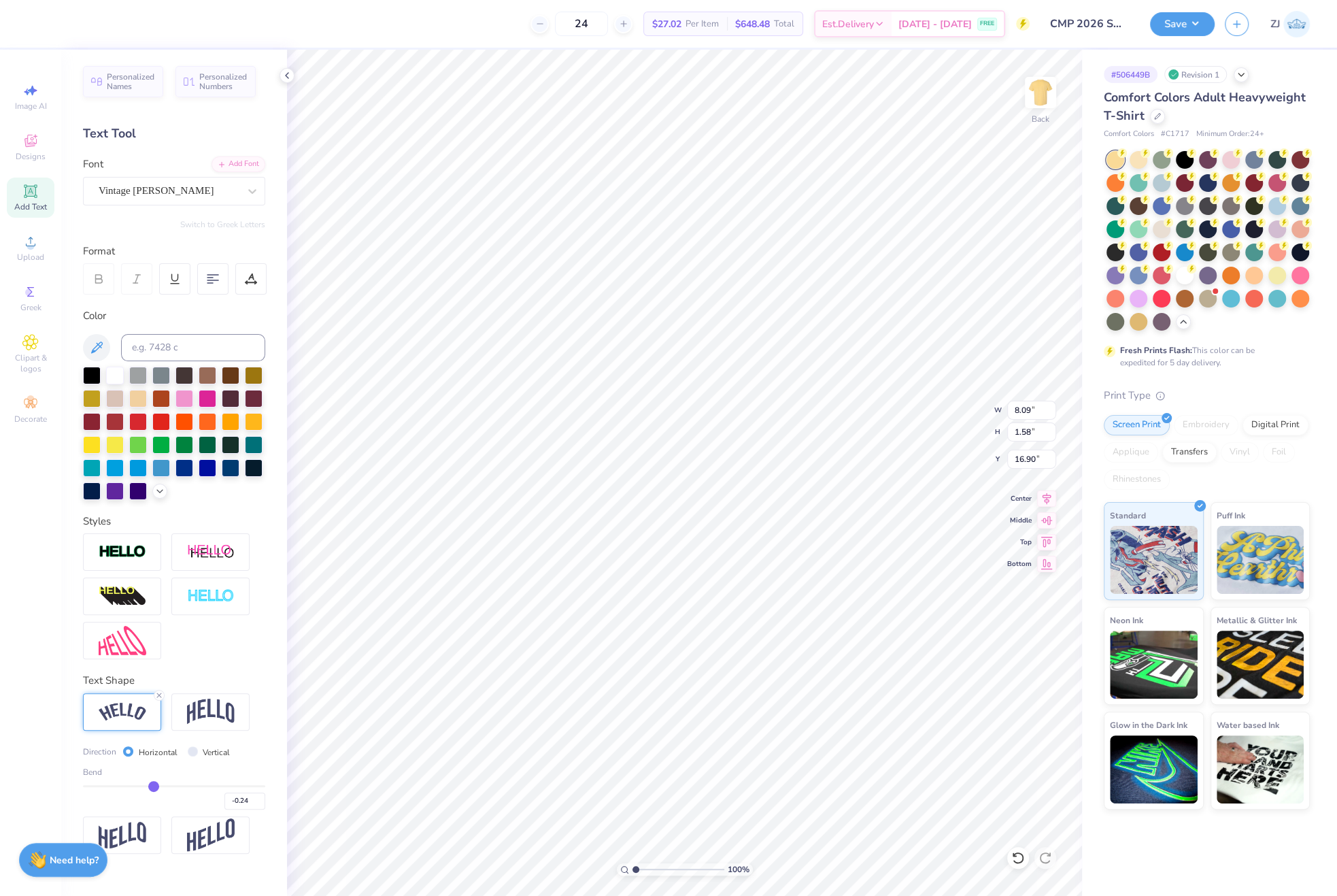
type input "-0.25"
type input "-0.26"
type input "-0.28"
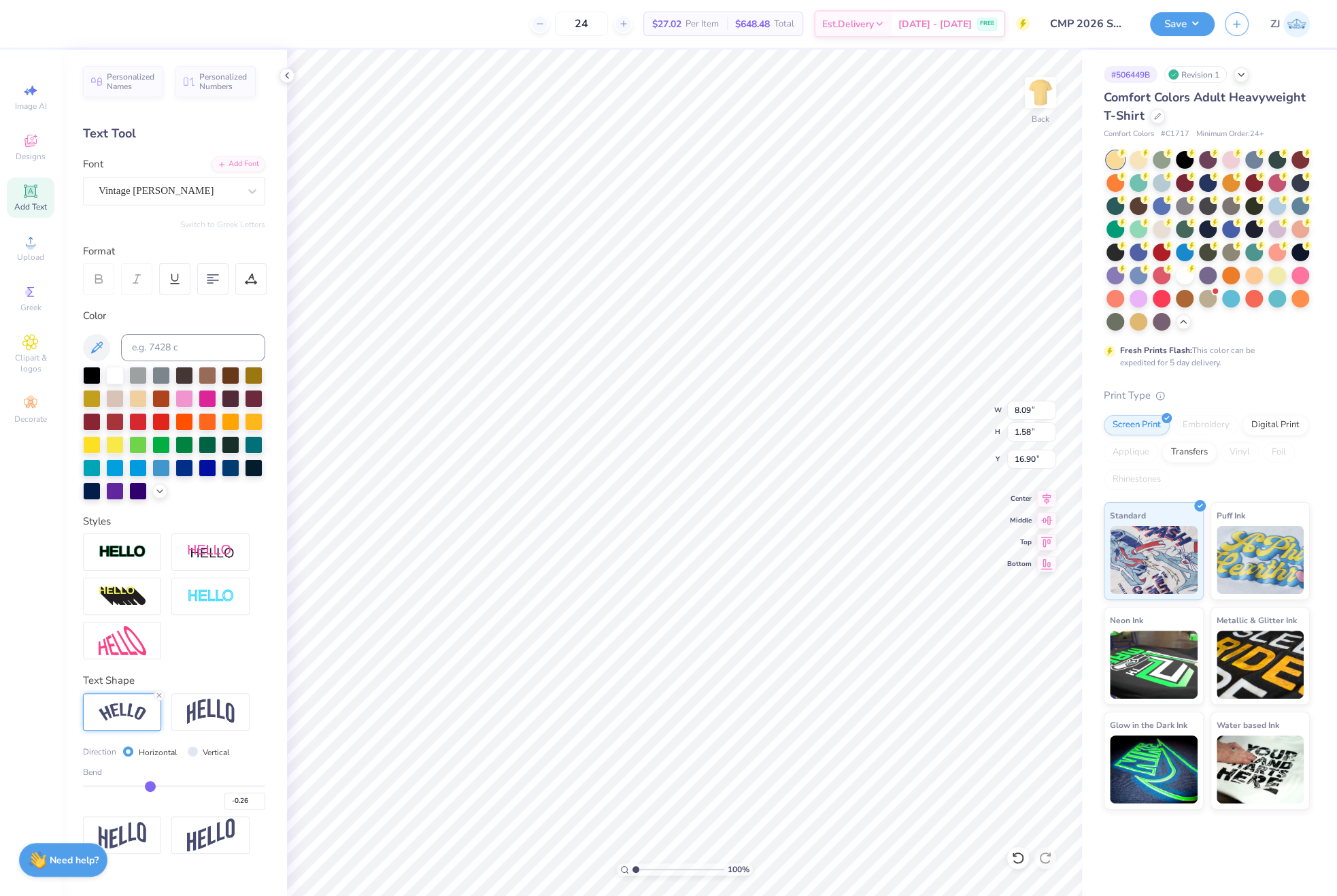
type input "-0.28"
type input "-0.29"
type input "-0.3"
type input "-0.30"
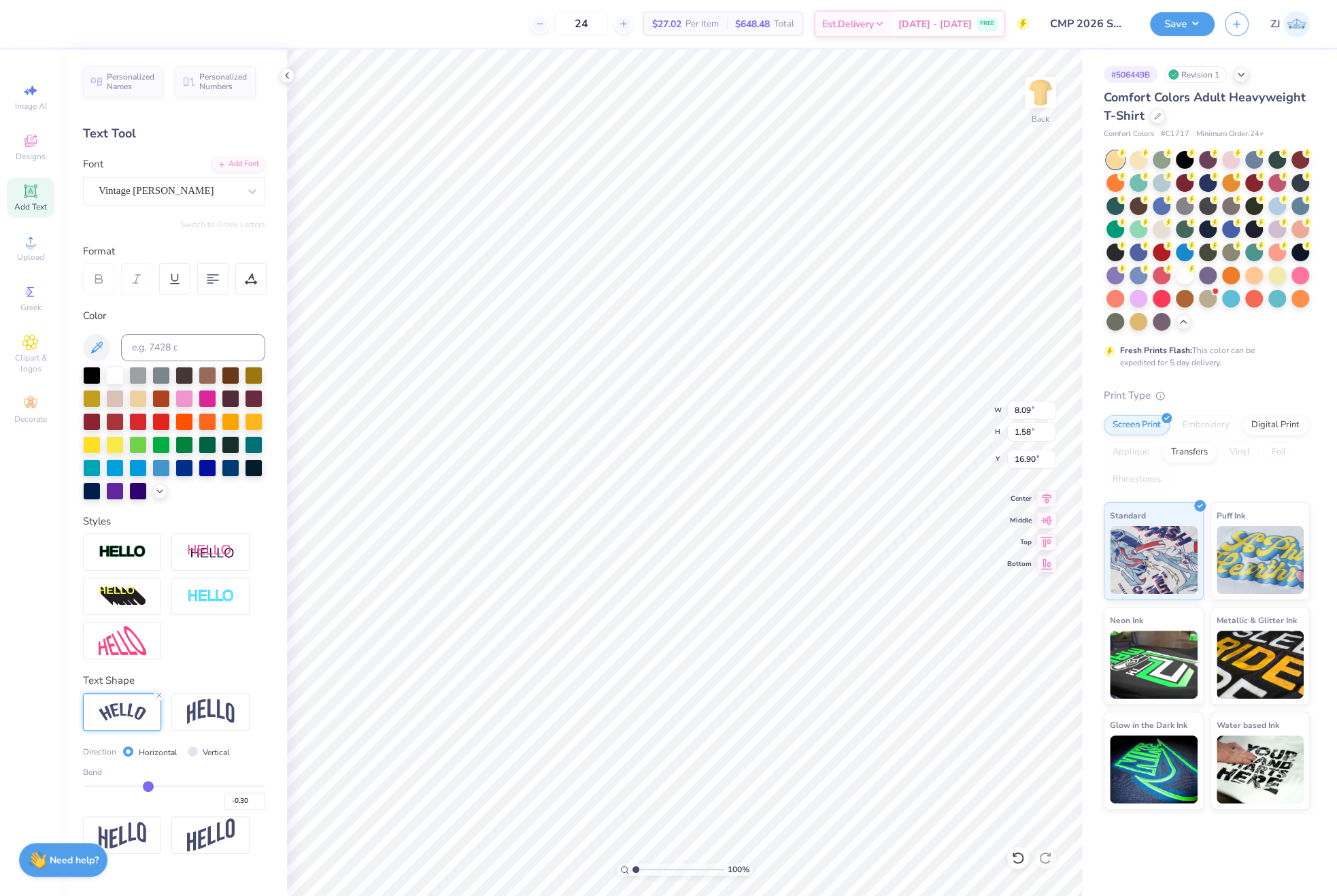
type input "-0.32"
type input "-0.34"
type input "-0.35"
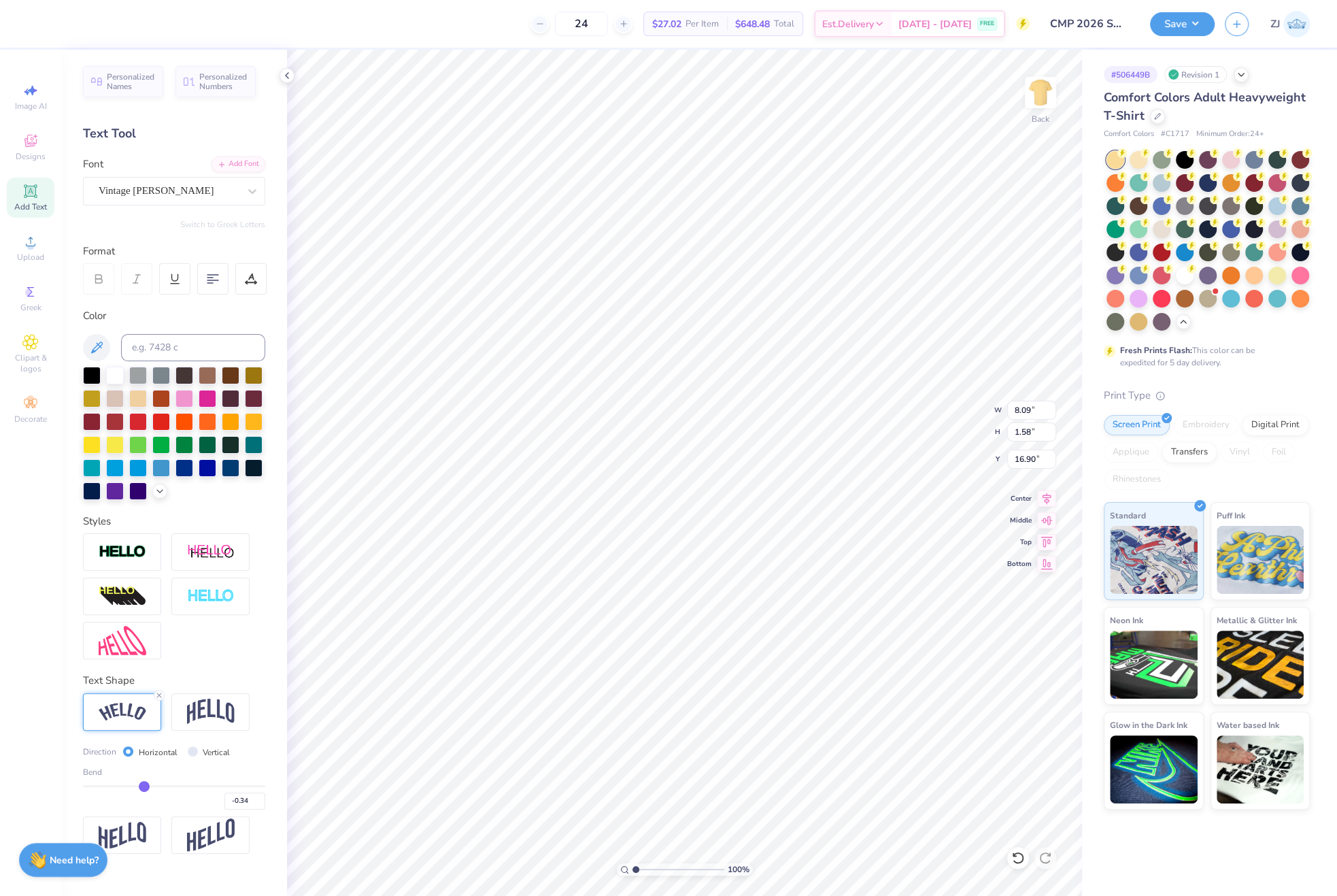
type input "-0.35"
type input "-0.37"
type input "-0.38"
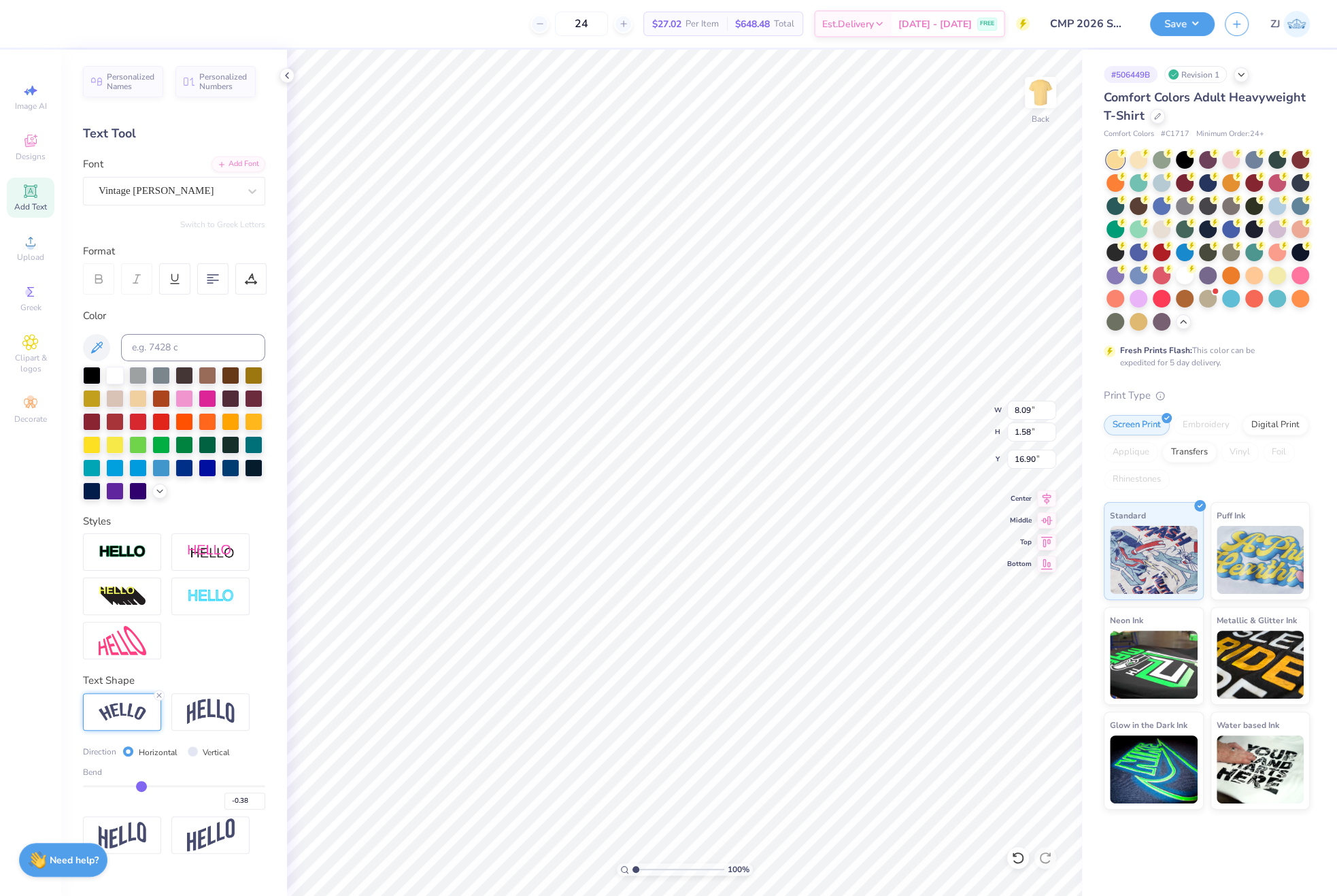
type input "-0.39"
type input "-0.4"
type input "-0.40"
type input "-0.41"
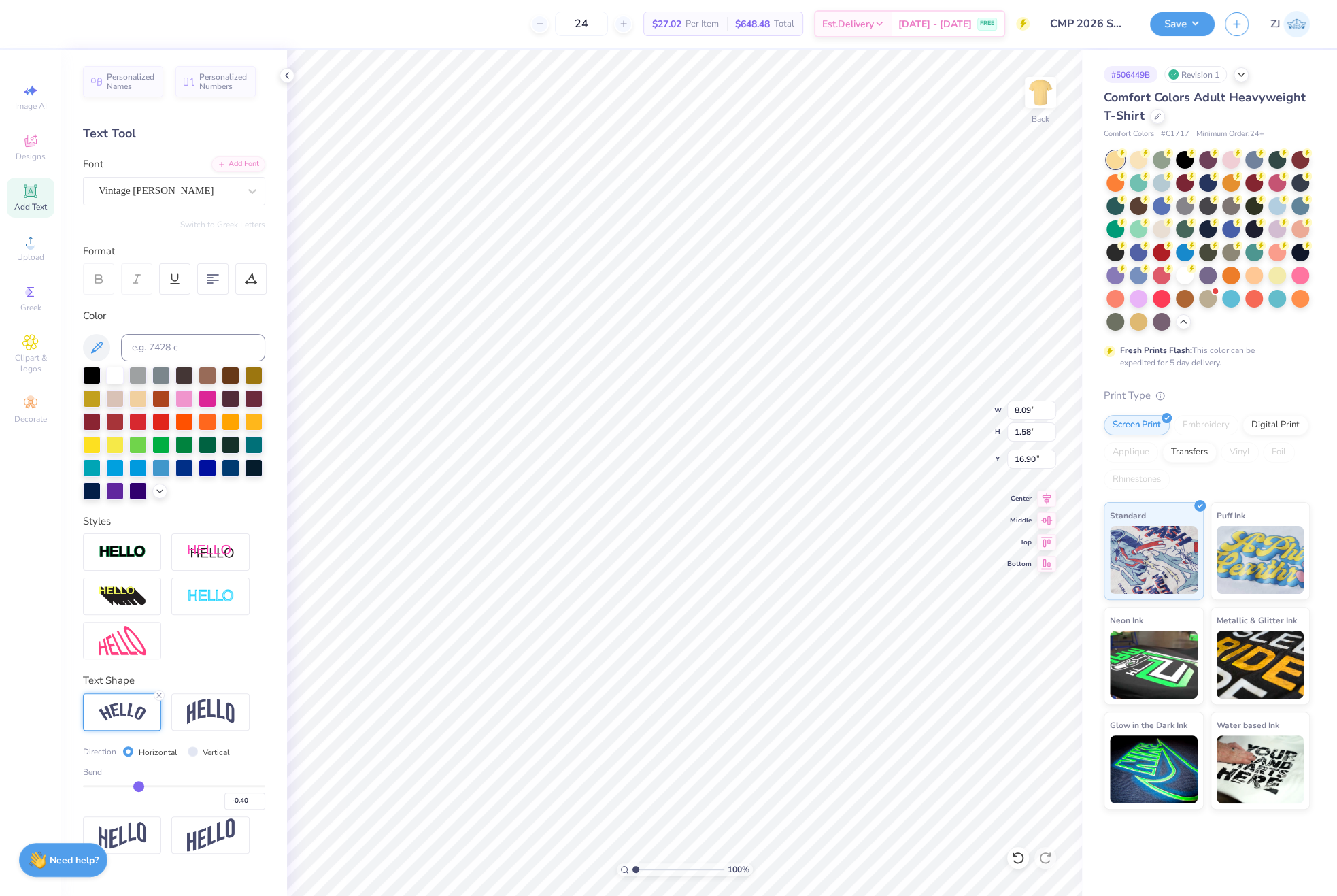
type input "-0.41"
type input "-0.43"
type input "-0.44"
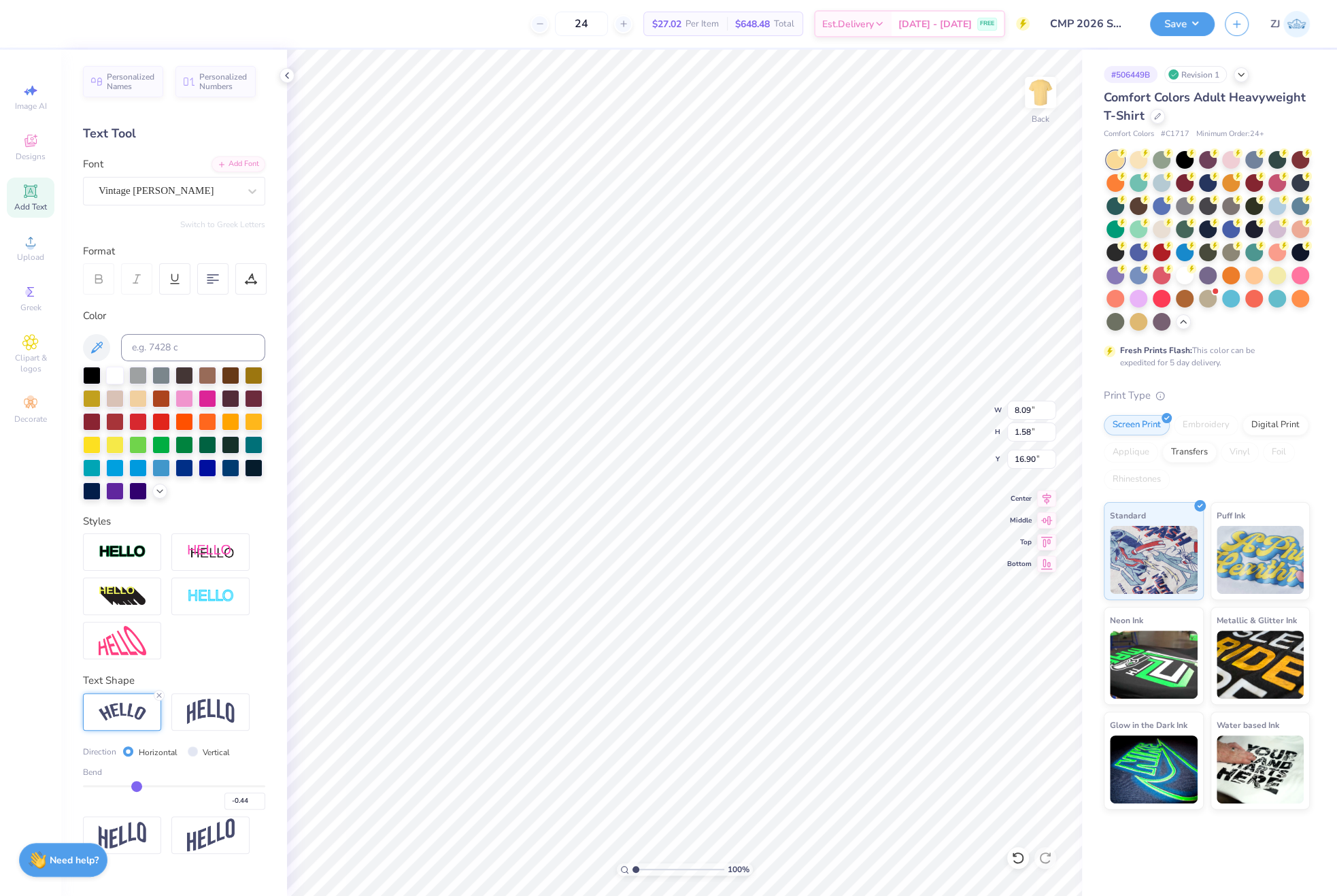
type input "-0.45"
type input "-0.46"
type input "-0.47"
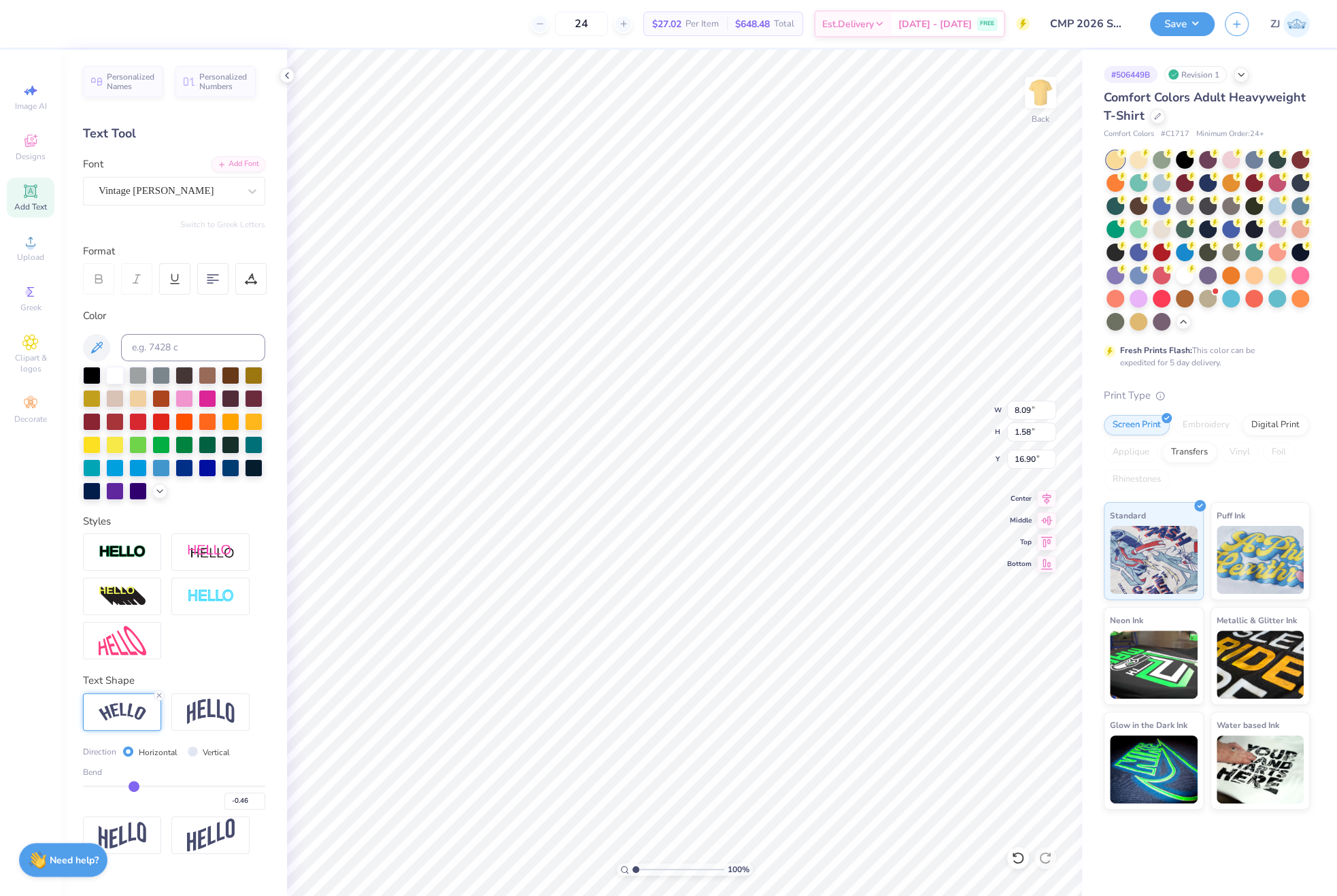
type input "-0.47"
drag, startPoint x: 217, startPoint y: 783, endPoint x: 134, endPoint y: 786, distance: 83.1
type input "-0.47"
click at [134, 786] on input "range" at bounding box center [174, 786] width 182 height 2
type input "7.89"
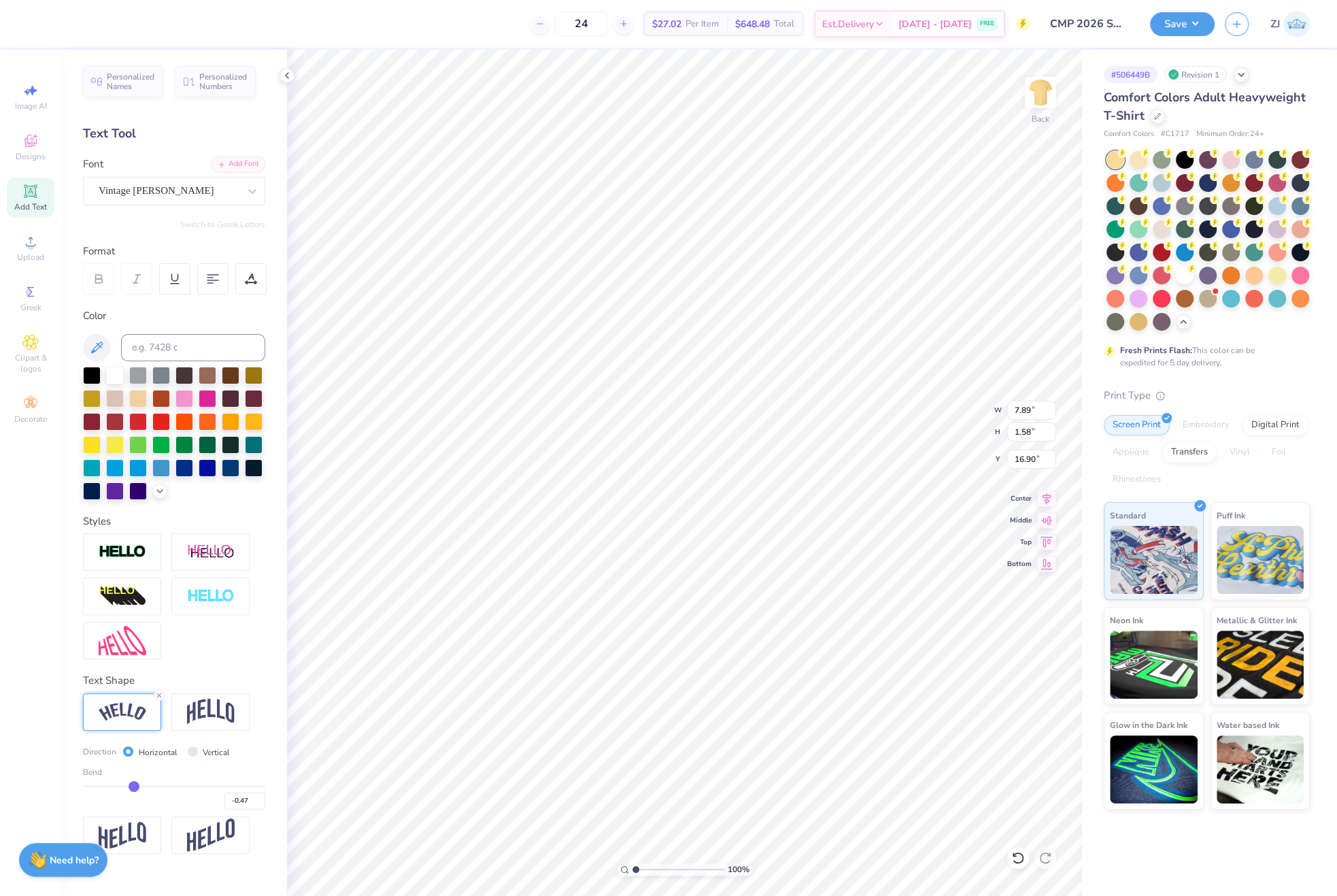
type input "-0.44"
type input "-0.43"
type input "-0.42"
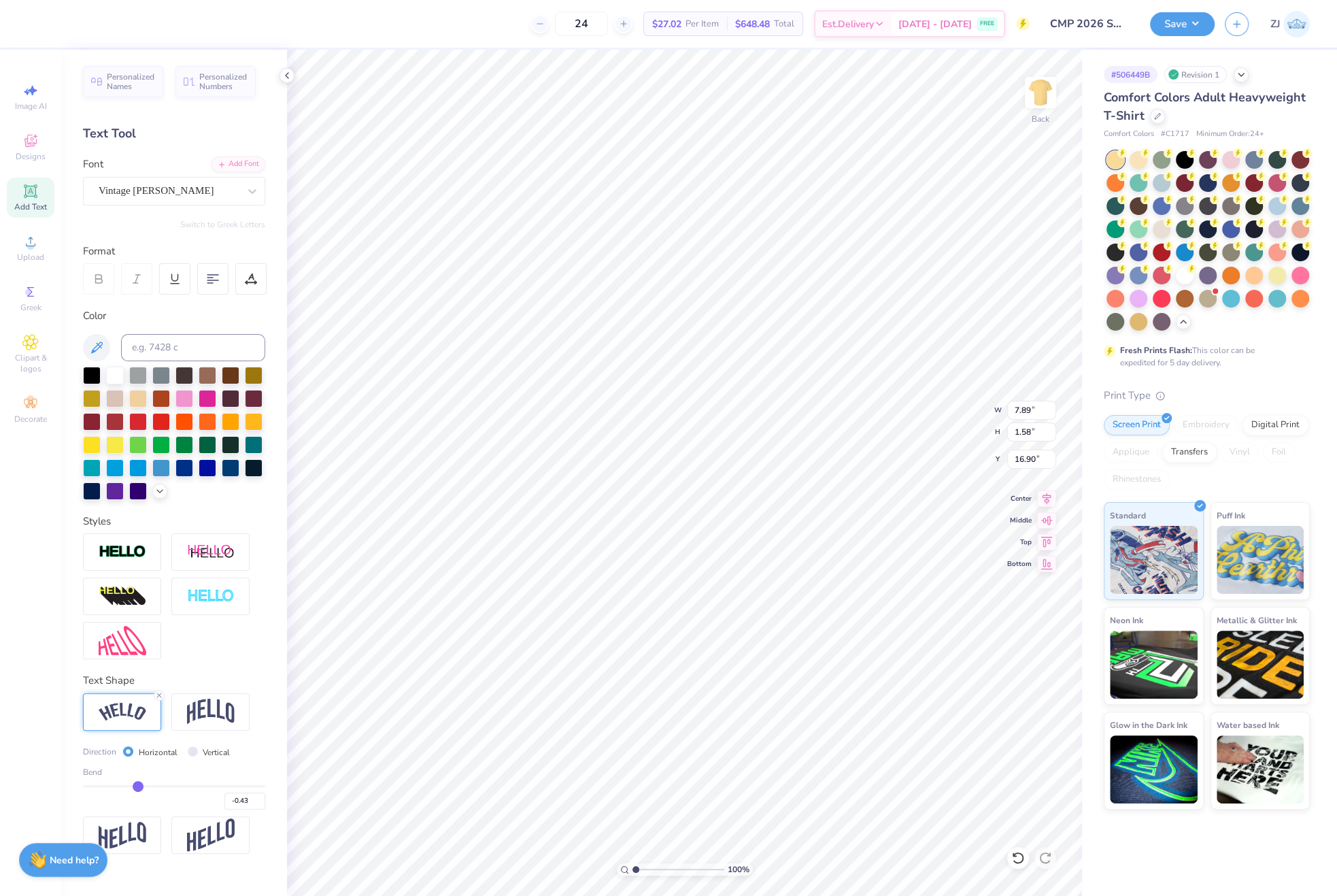
type input "-0.42"
type input "-0.41"
click at [139, 787] on input "range" at bounding box center [174, 786] width 182 height 2
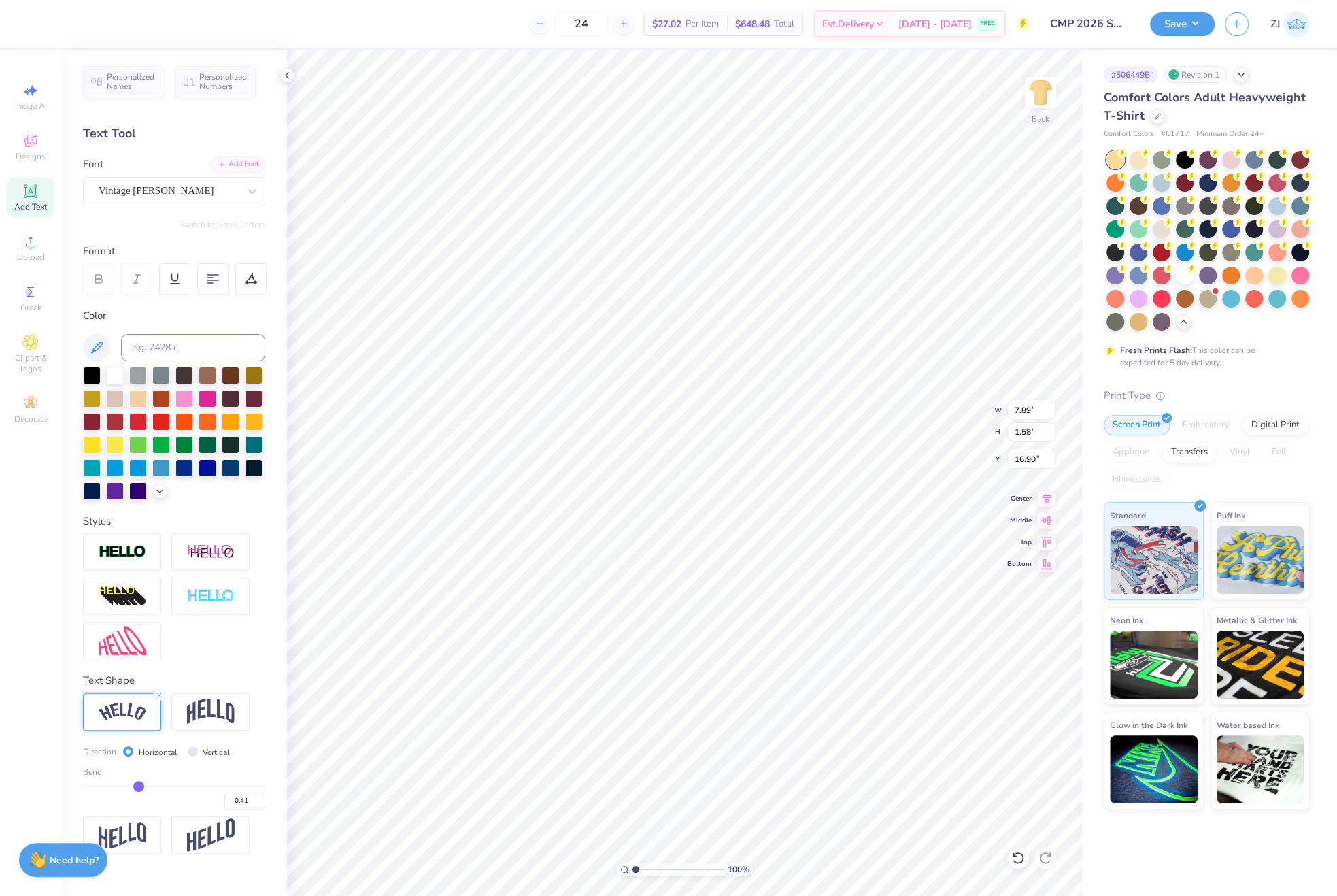
type input "7.81"
type input "1.37"
type input "17.29"
click at [1021, 435] on input "16.56" at bounding box center [1031, 432] width 49 height 19
click at [1030, 409] on input "14.17" at bounding box center [1031, 410] width 49 height 19
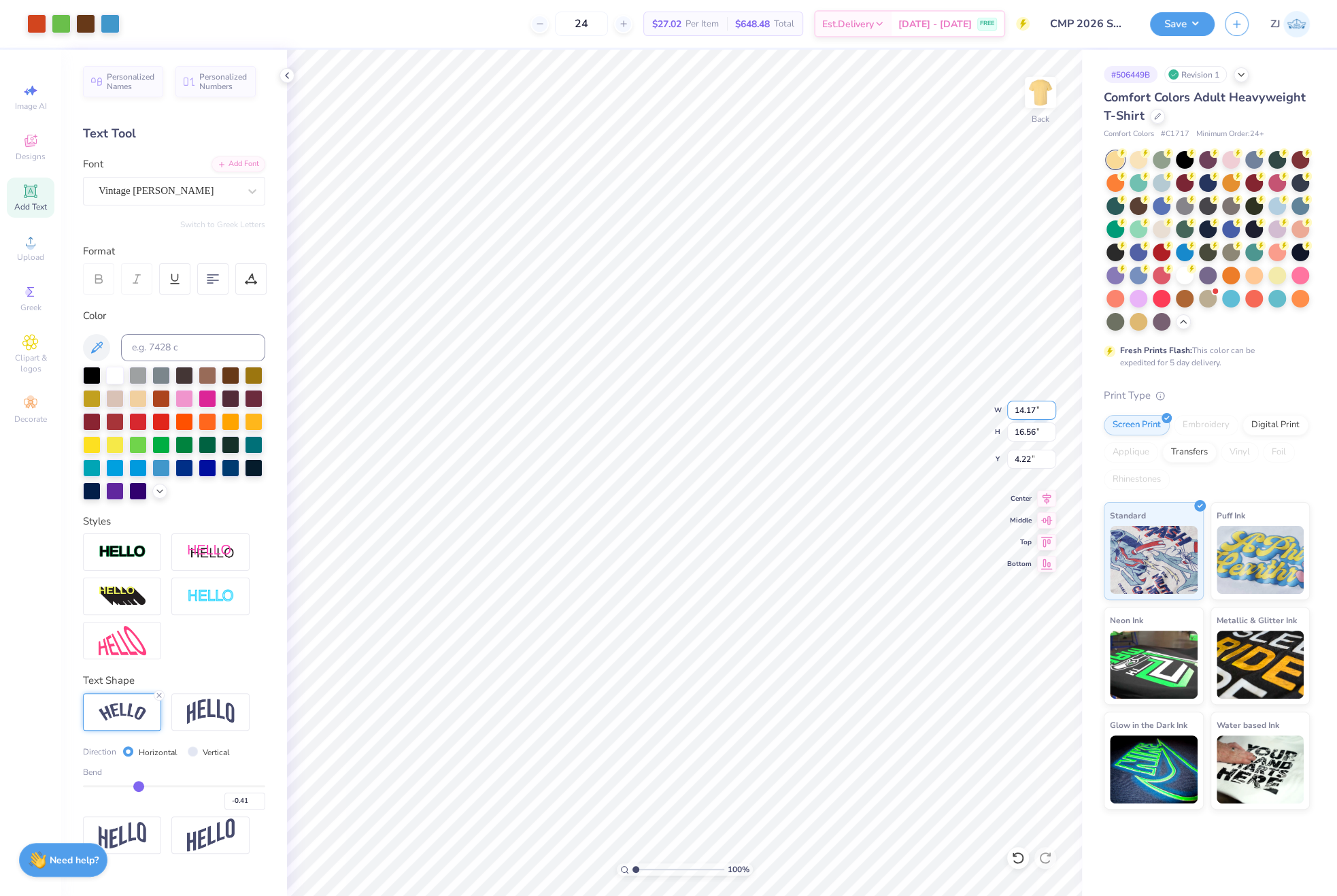
click at [1033, 407] on input "14.17" at bounding box center [1031, 410] width 49 height 19
click at [1028, 406] on input "14.17" at bounding box center [1031, 410] width 49 height 19
type input "10.00"
type input "11.69"
type input "6.66"
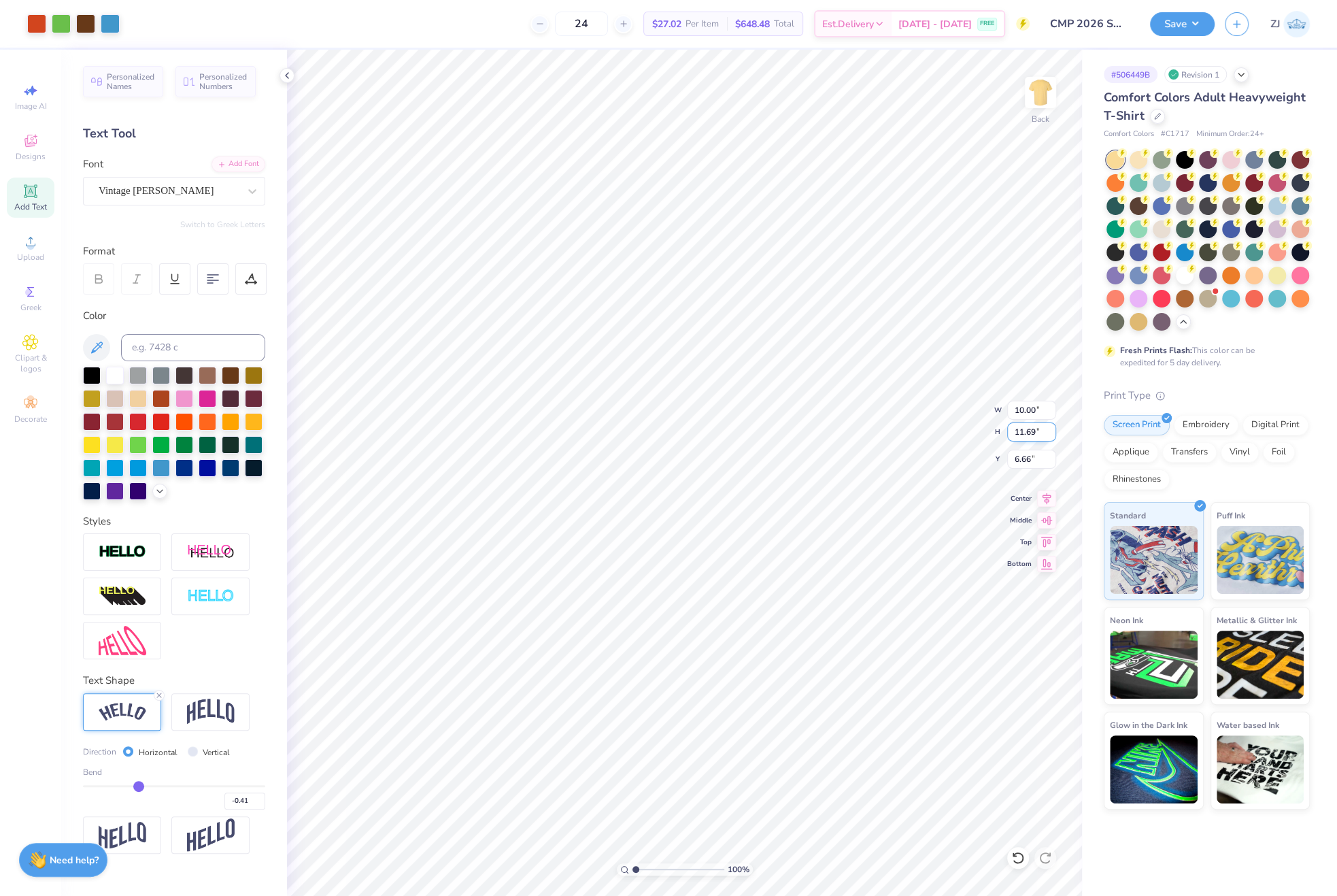
click at [1038, 431] on input "11.69" at bounding box center [1031, 432] width 49 height 19
type input "13"
type input "11.13"
type input "13.00"
click at [1044, 454] on input "6.00" at bounding box center [1031, 458] width 49 height 19
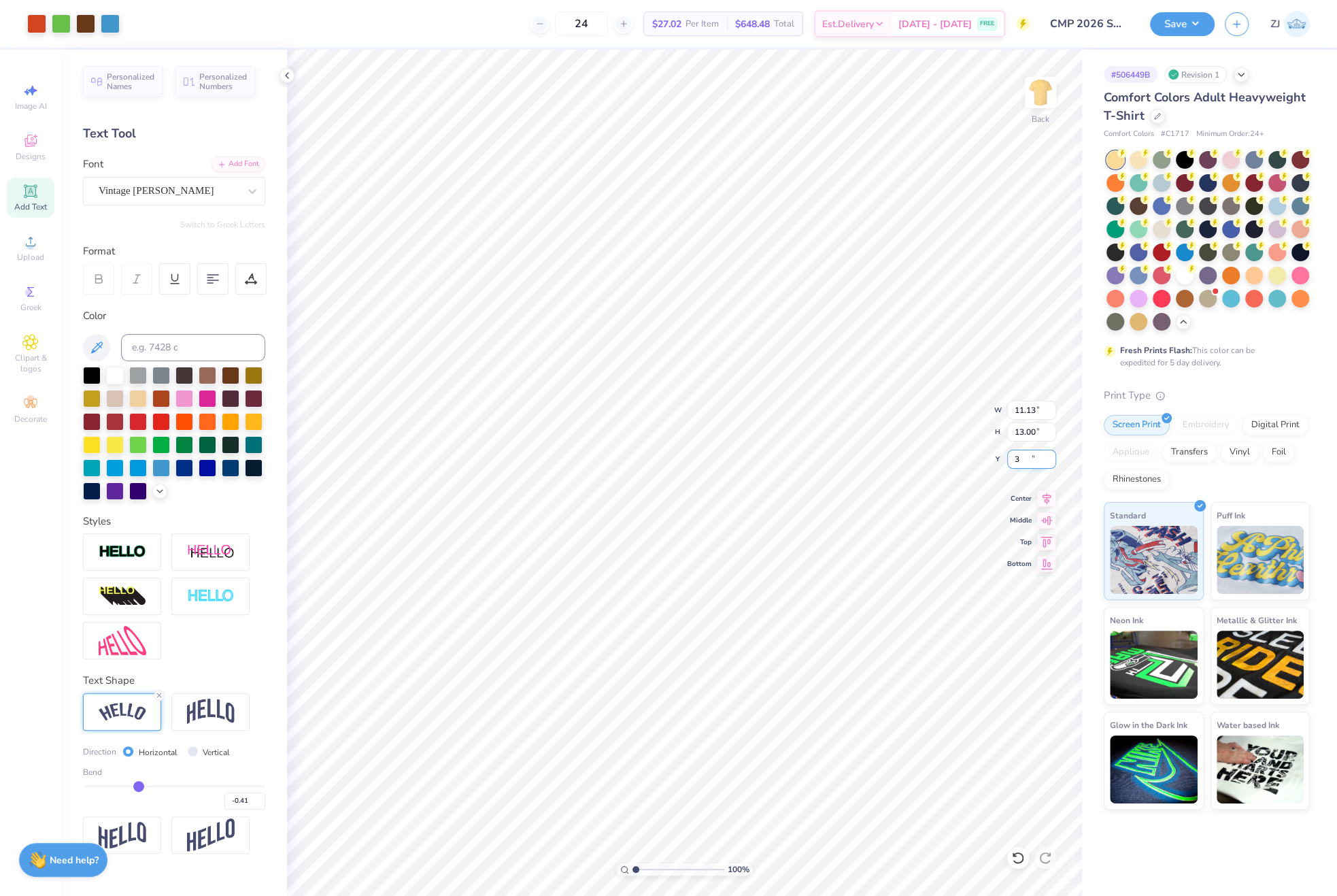
type input "3.00"
click at [1025, 461] on input "3.00" at bounding box center [1031, 458] width 49 height 19
type input "2.50"
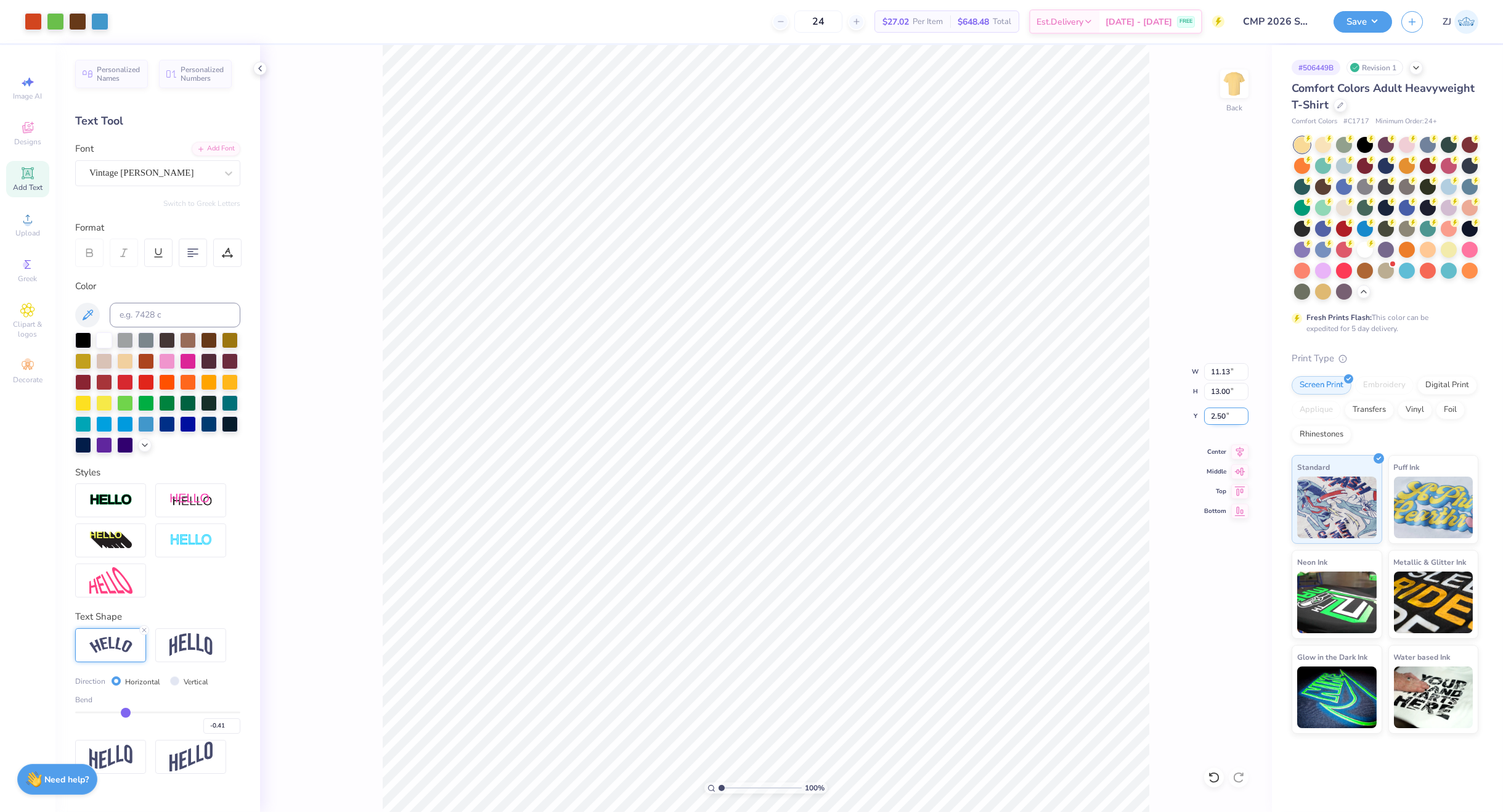
click at [1211, 416] on input "2.50" at bounding box center [1227, 416] width 44 height 18
type input "2.00"
drag, startPoint x: 1219, startPoint y: 368, endPoint x: 1224, endPoint y: 374, distance: 7.8
click at [1211, 368] on input "11.13" at bounding box center [1227, 371] width 44 height 18
type input "12.00"
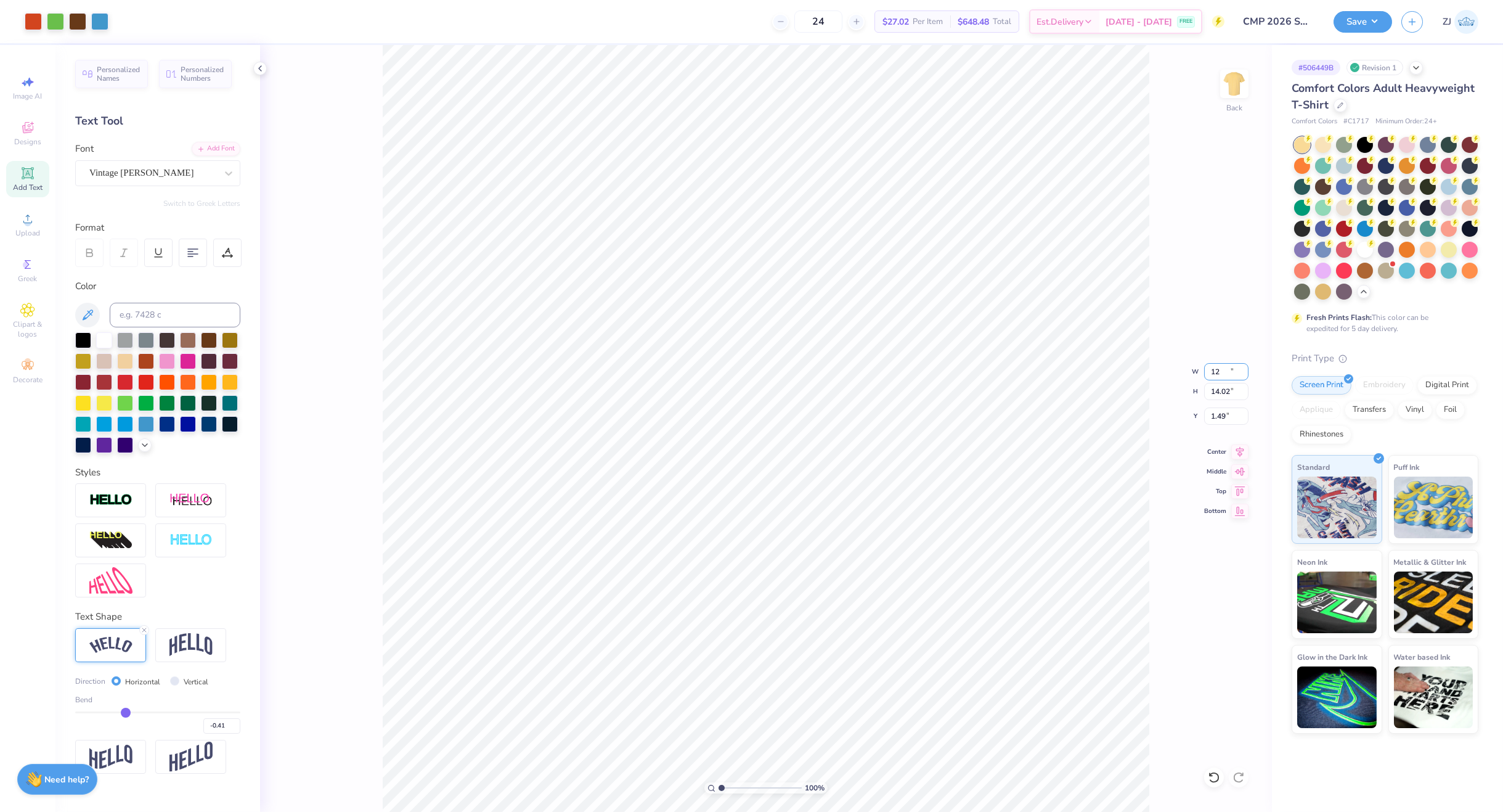
type input "14.02"
click at [1211, 418] on input "1.49" at bounding box center [1227, 416] width 44 height 18
type input "2.00"
click at [1211, 24] on button "Save" at bounding box center [1363, 20] width 59 height 21
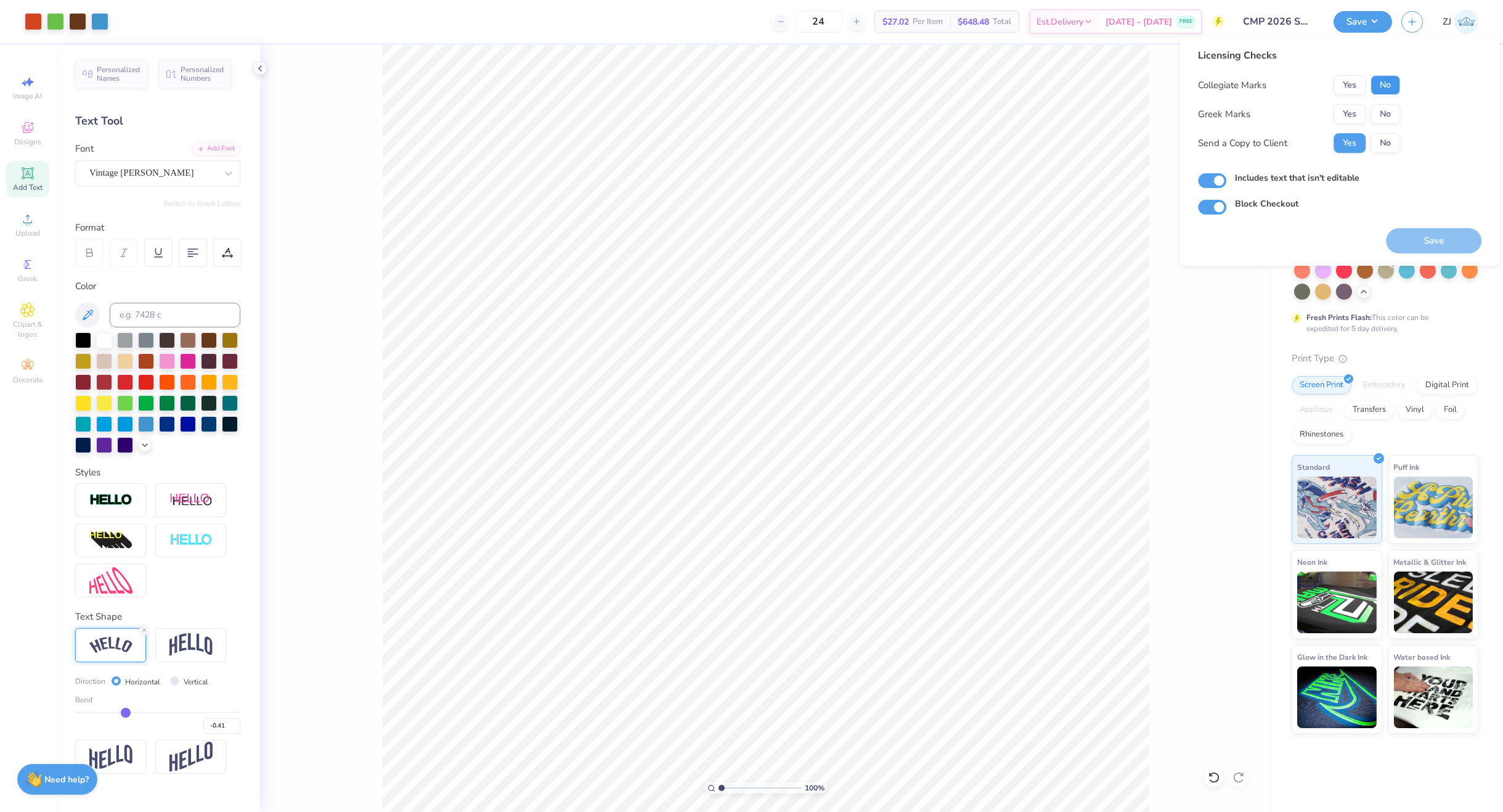
click at [1211, 83] on button "No" at bounding box center [1385, 85] width 30 height 20
click at [1211, 112] on button "No" at bounding box center [1385, 114] width 30 height 20
click at [1211, 238] on button "Save" at bounding box center [1435, 240] width 96 height 25
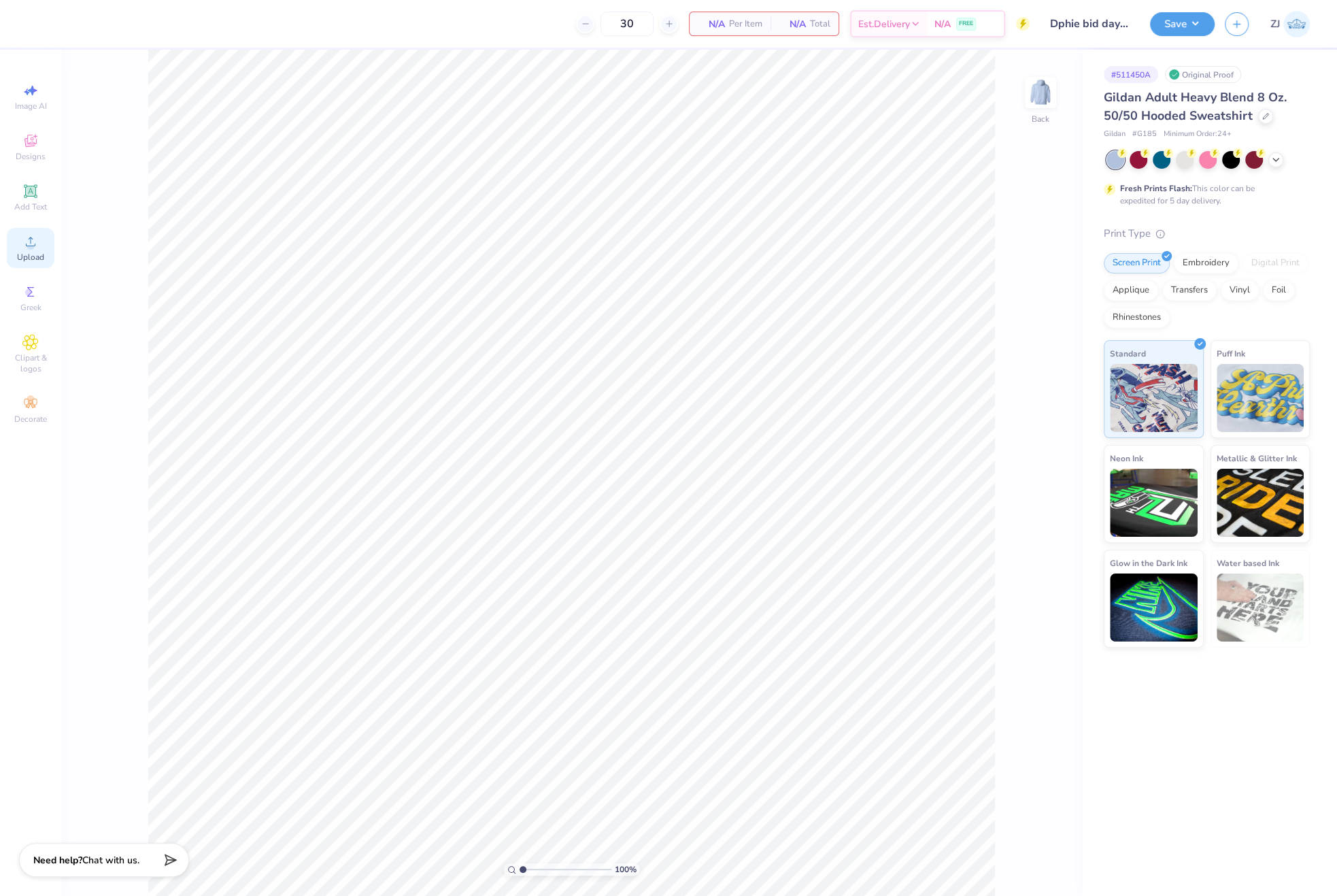
click at [39, 237] on div "Upload" at bounding box center [30, 248] width 48 height 40
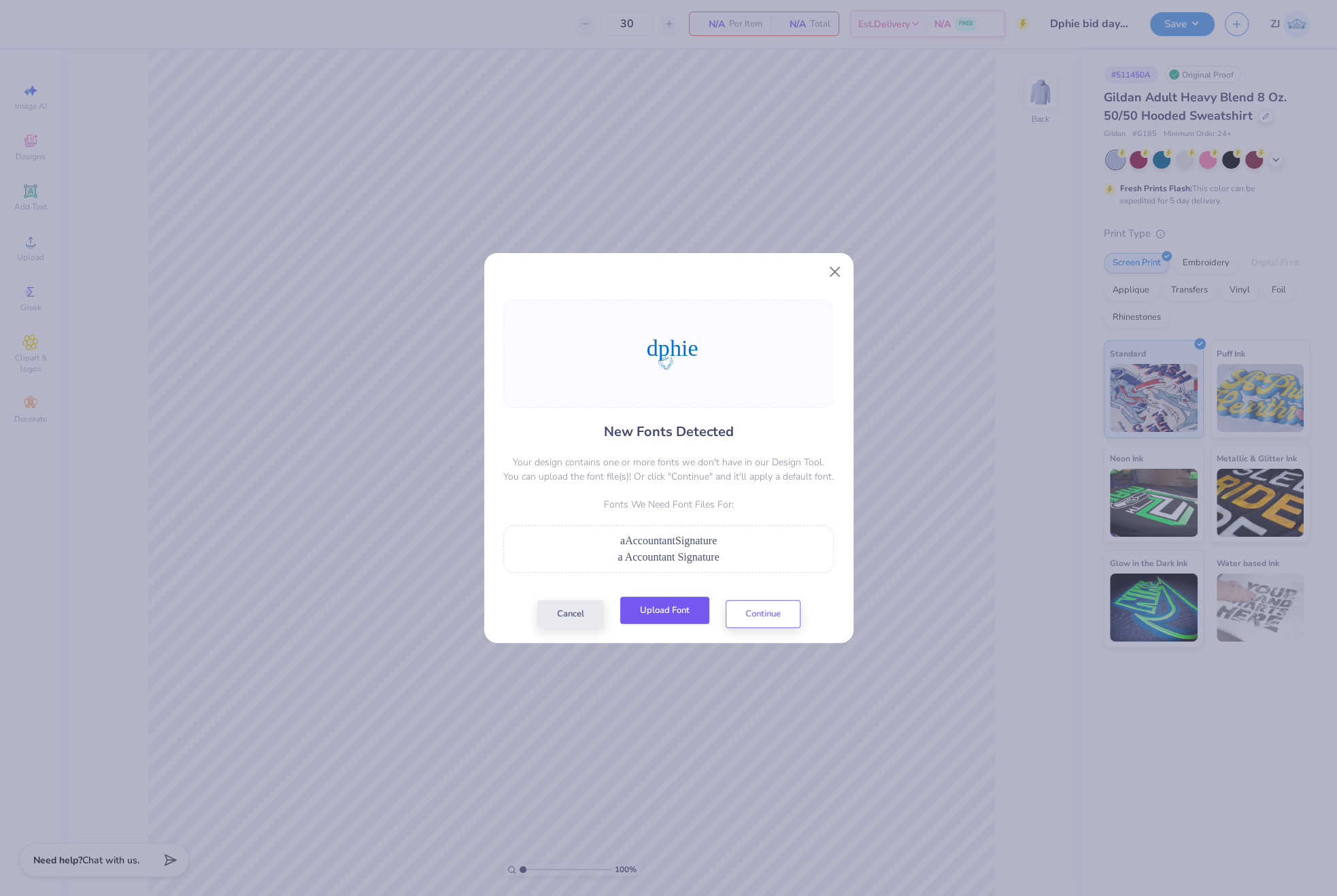
click at [662, 610] on button "Upload Font" at bounding box center [665, 610] width 89 height 28
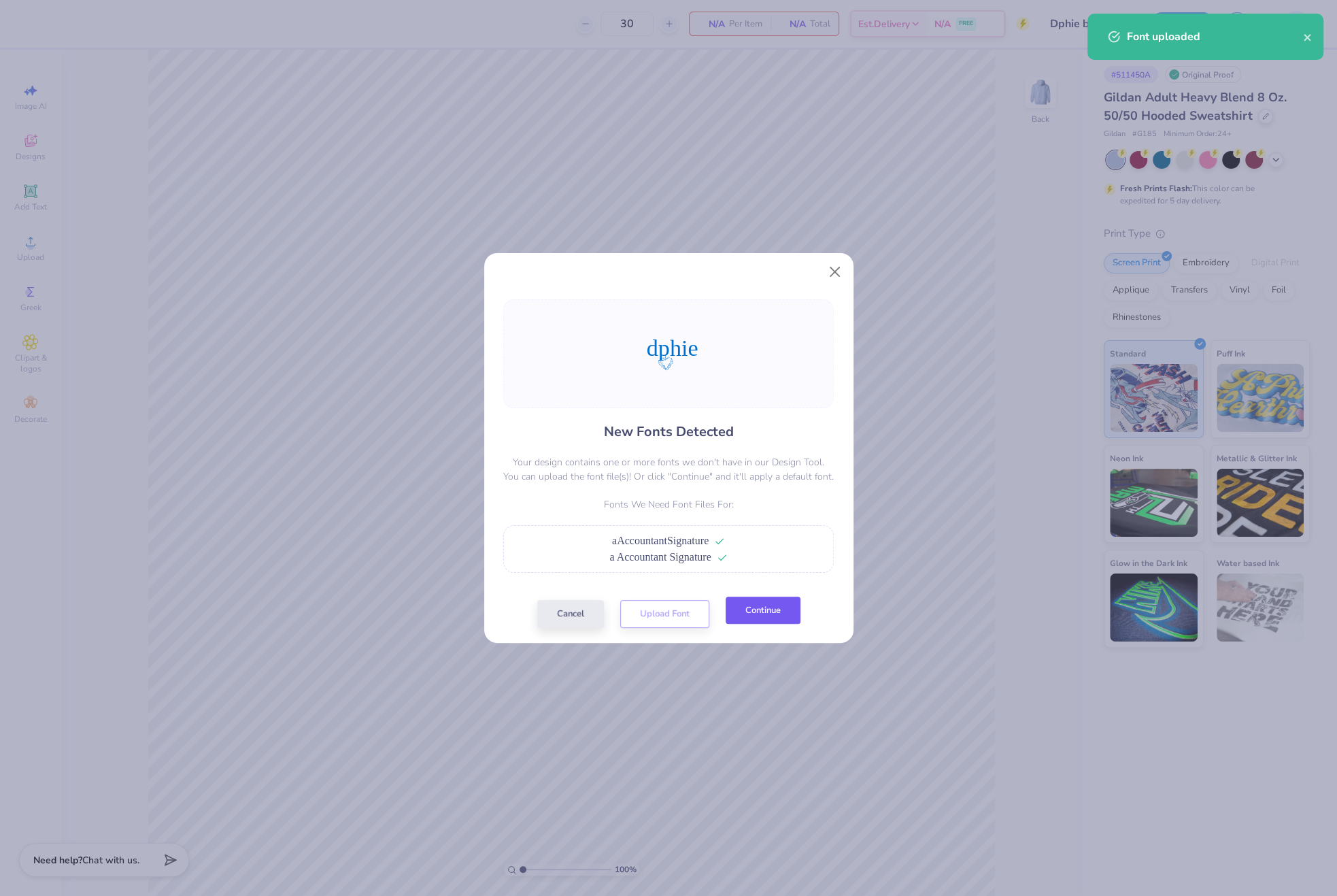
click at [771, 608] on button "Continue" at bounding box center [763, 610] width 75 height 28
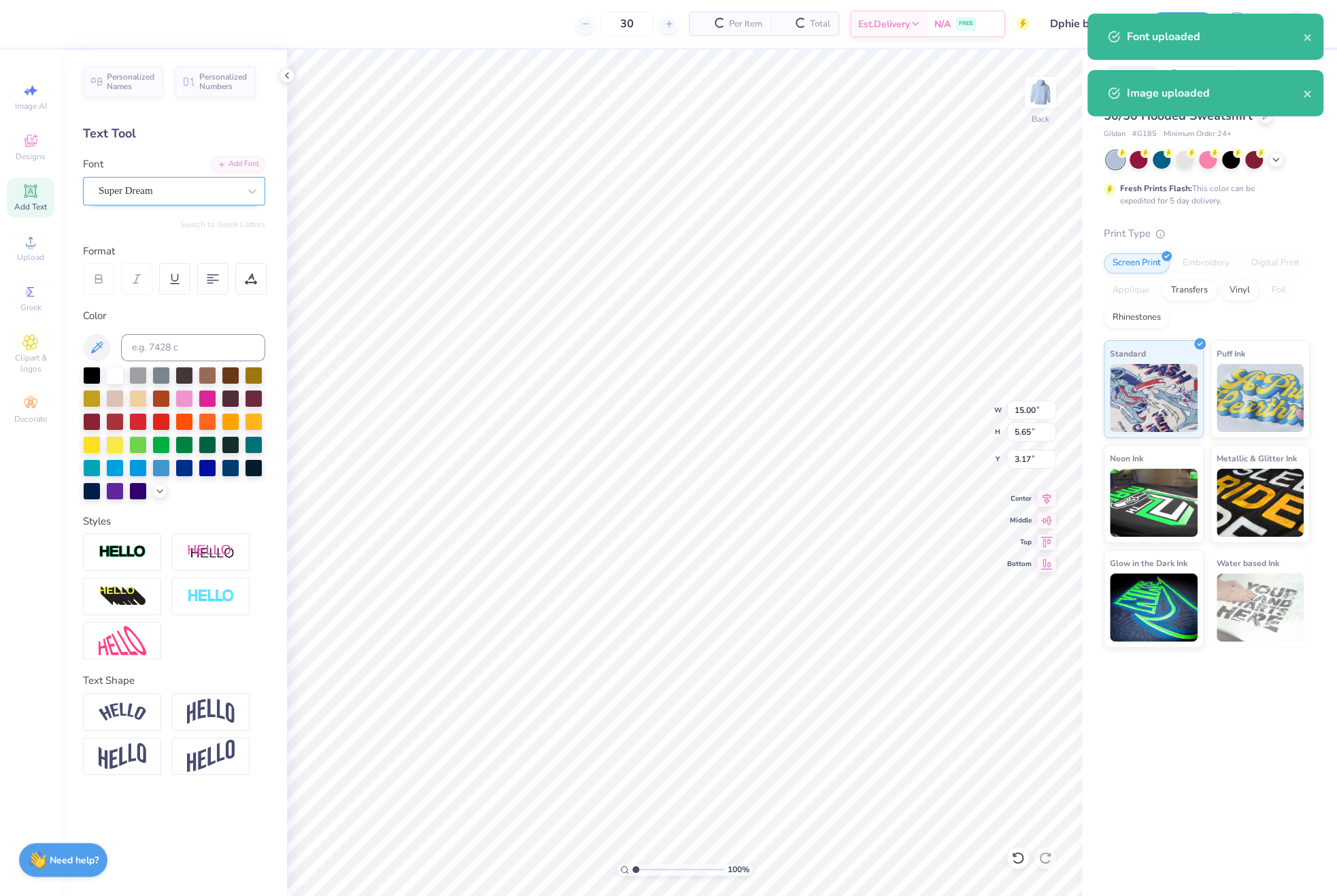
click at [103, 183] on div "Super Dream" at bounding box center [169, 191] width 143 height 21
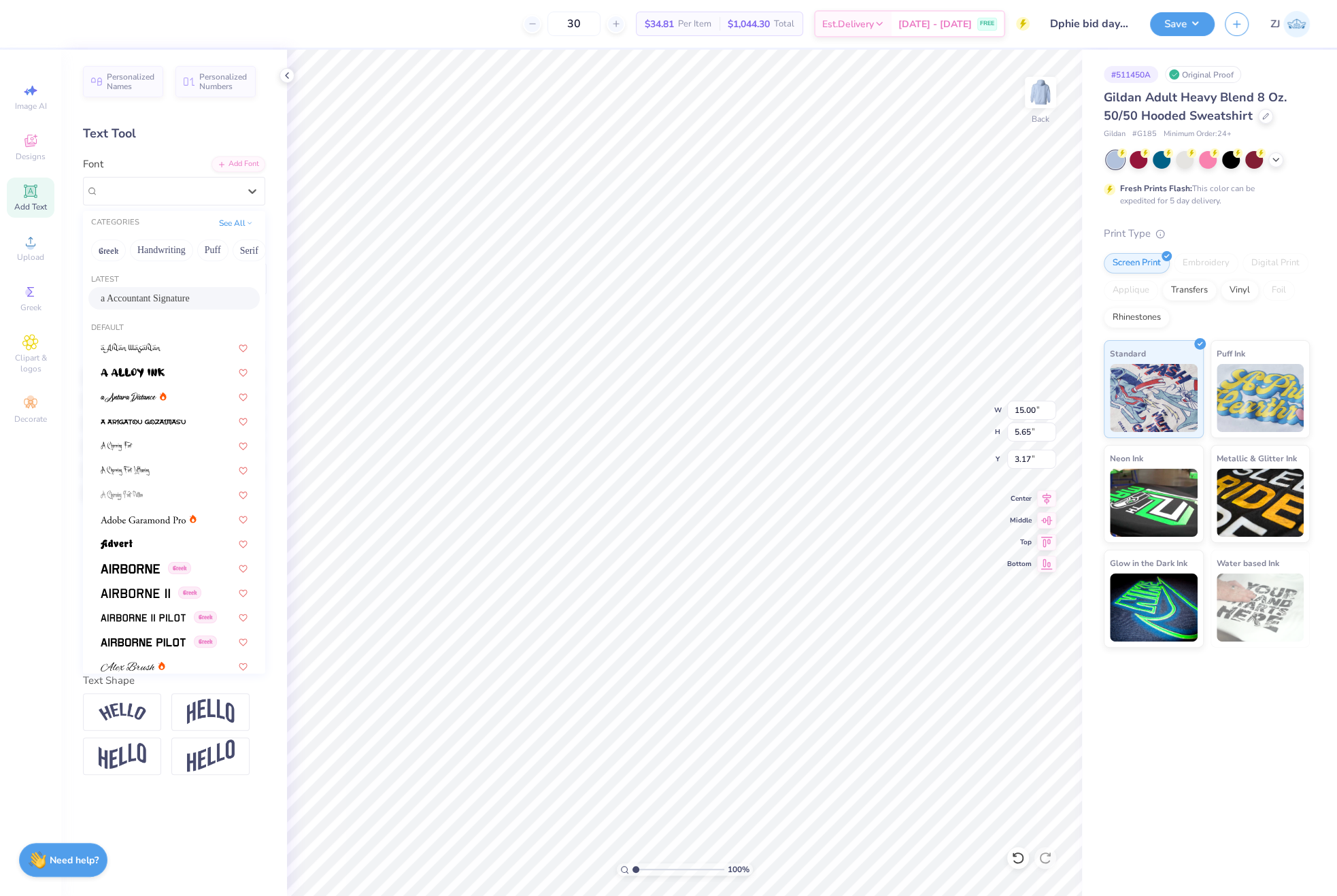
click at [147, 297] on span "a Accountant Signature" at bounding box center [145, 298] width 89 height 14
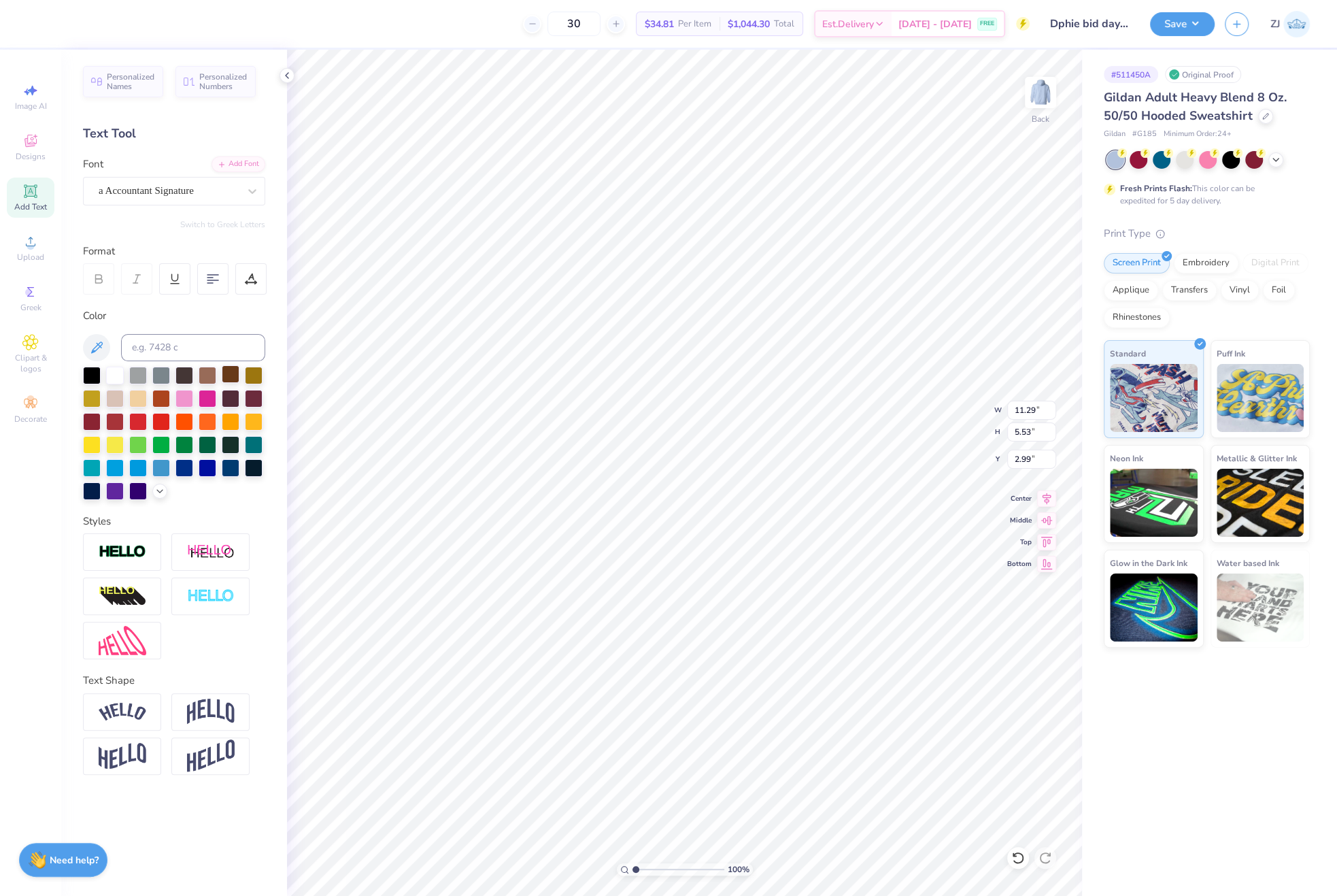
type input "11.29"
type input "5.53"
type input "2.99"
type input "6.84"
click at [1040, 403] on input "11.29" at bounding box center [1031, 410] width 49 height 19
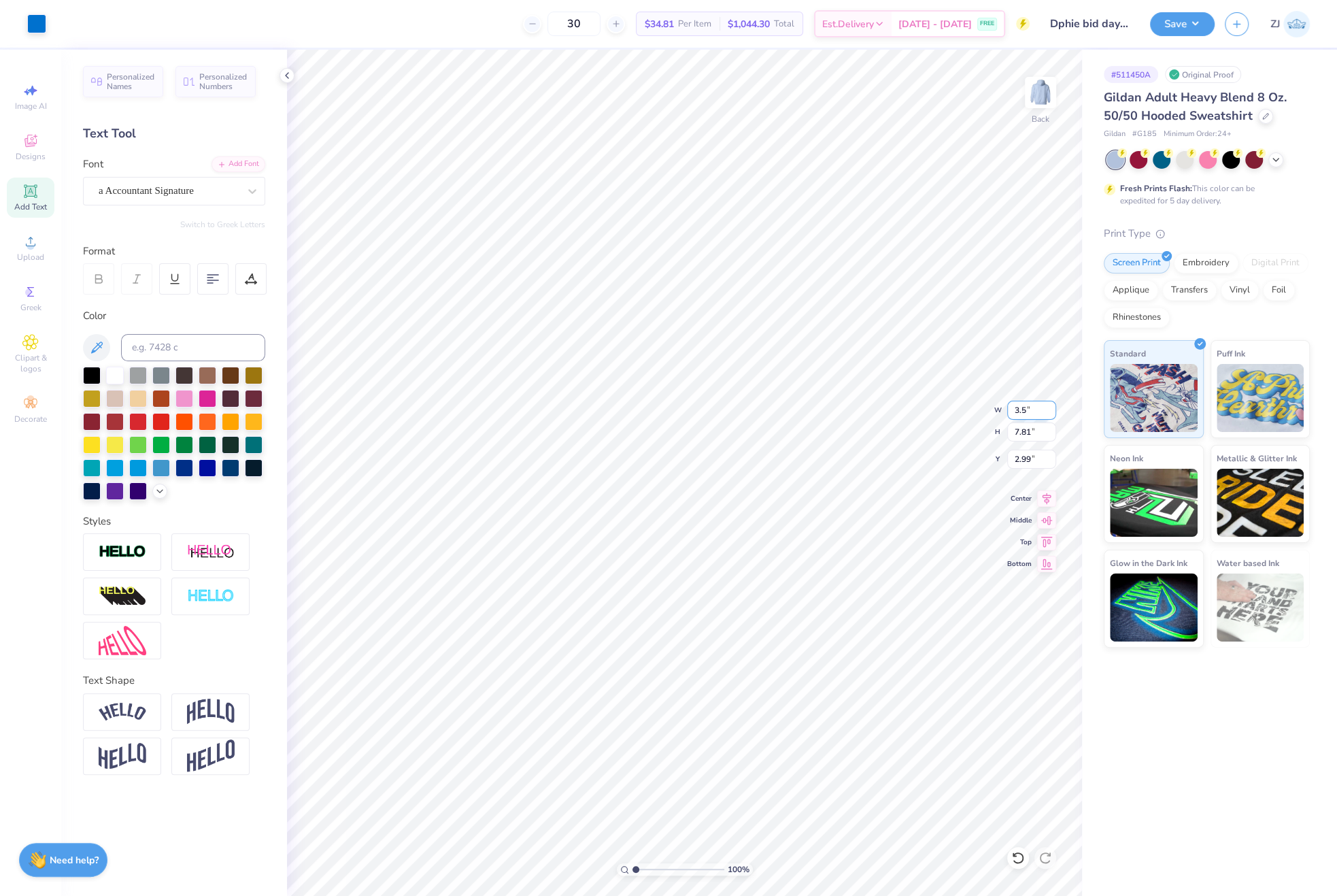
type input "3.50"
type input "2.42"
type input "3.00"
click at [1046, 90] on img at bounding box center [1041, 92] width 55 height 55
click at [44, 245] on div "Upload" at bounding box center [30, 248] width 48 height 40
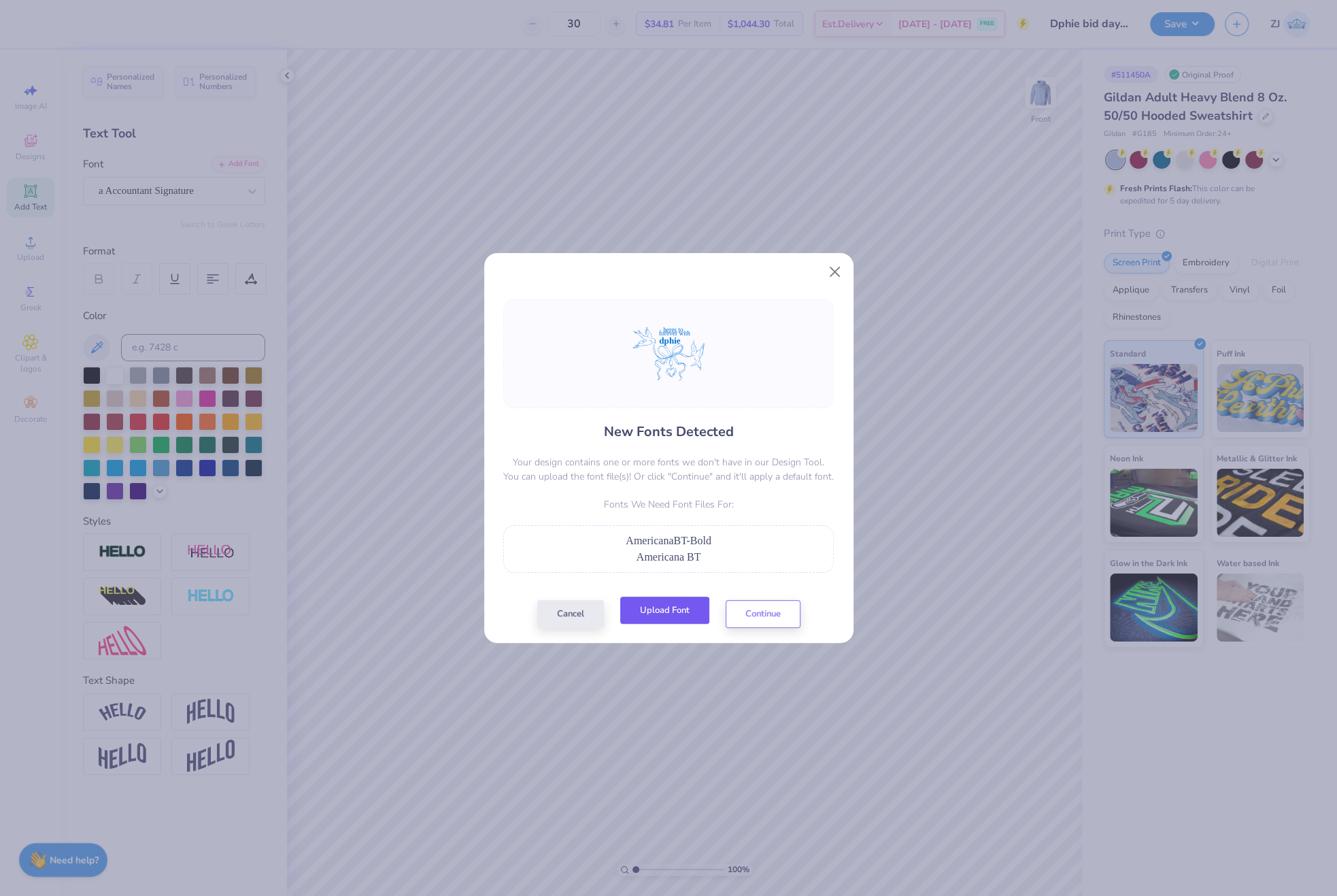
click at [686, 608] on button "Upload Font" at bounding box center [665, 610] width 89 height 28
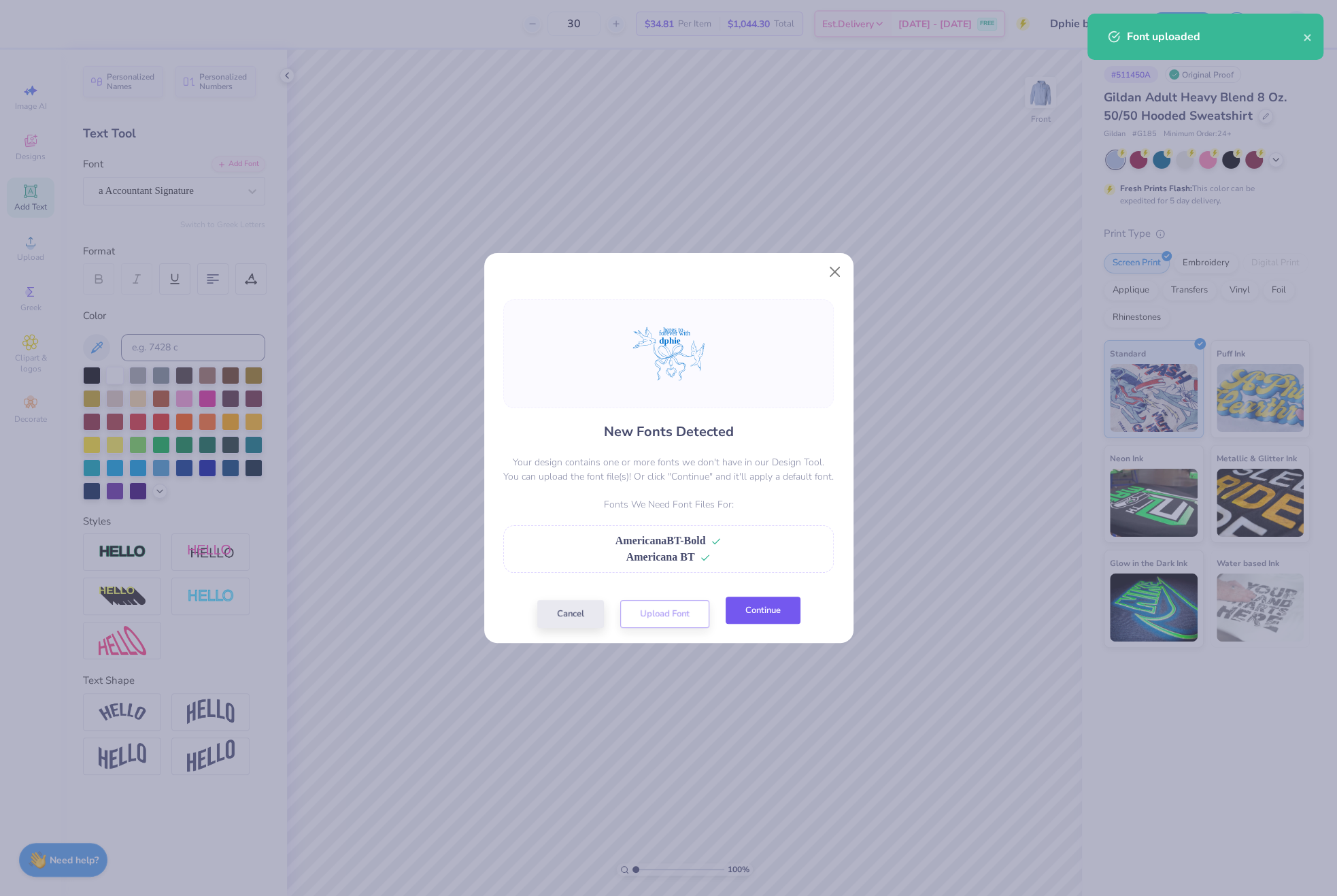
click at [771, 610] on button "Continue" at bounding box center [763, 610] width 75 height 28
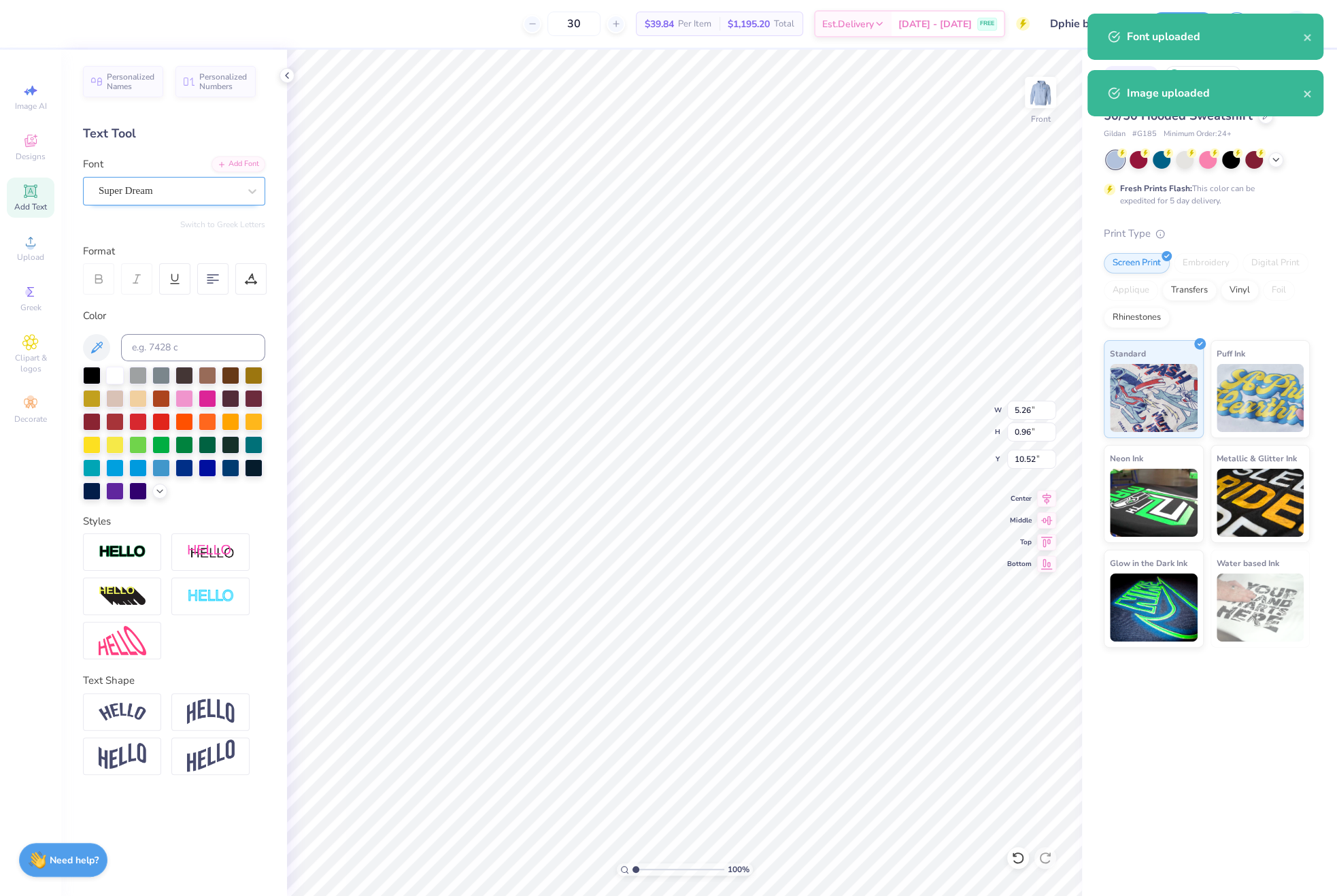
click at [156, 190] on div "Super Dream" at bounding box center [169, 191] width 143 height 21
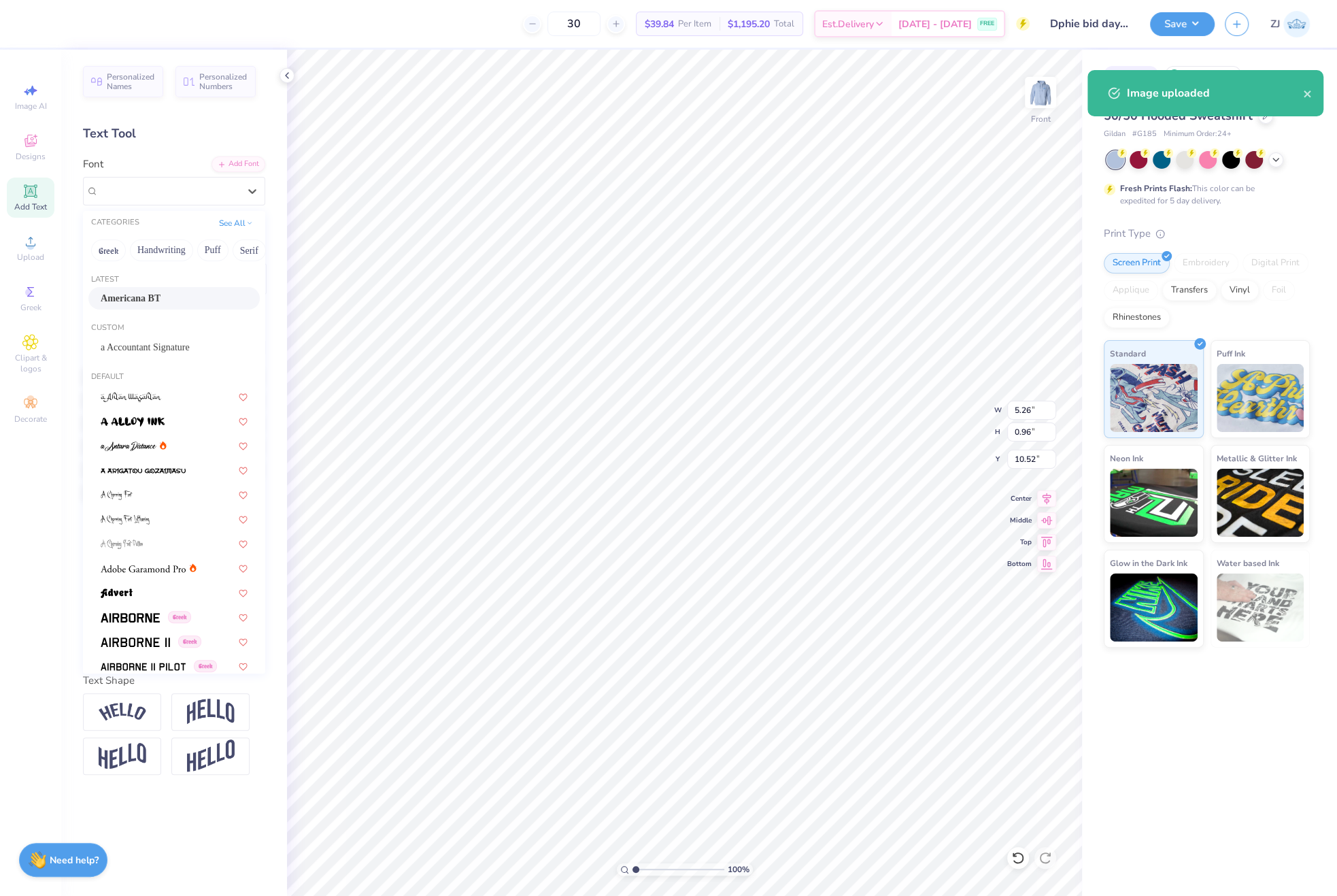
click at [149, 296] on span "Americana BT" at bounding box center [130, 298] width 60 height 14
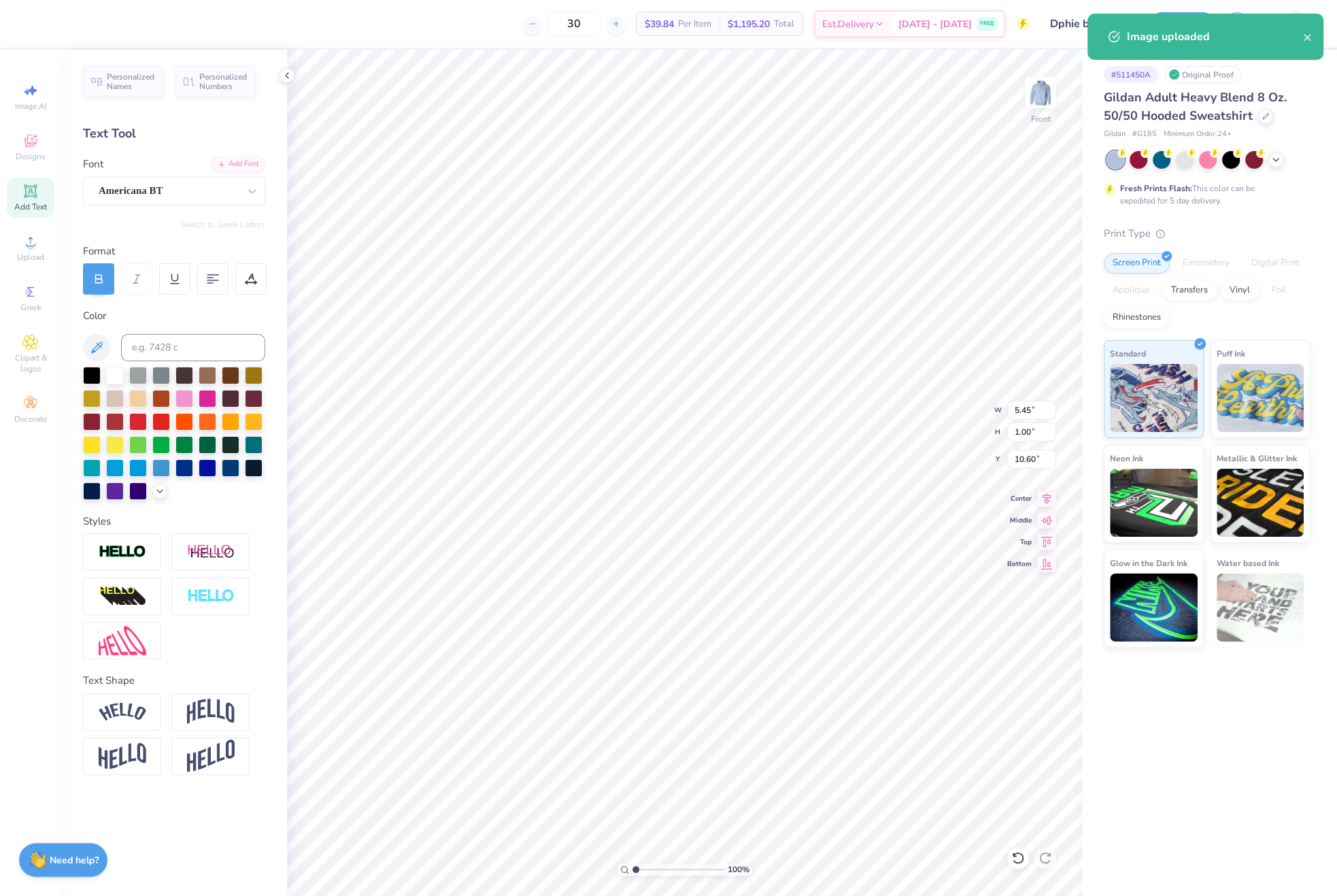
type input "5.45"
type input "1.00"
type input "10.60"
click at [170, 191] on div "Americana BT" at bounding box center [169, 191] width 143 height 21
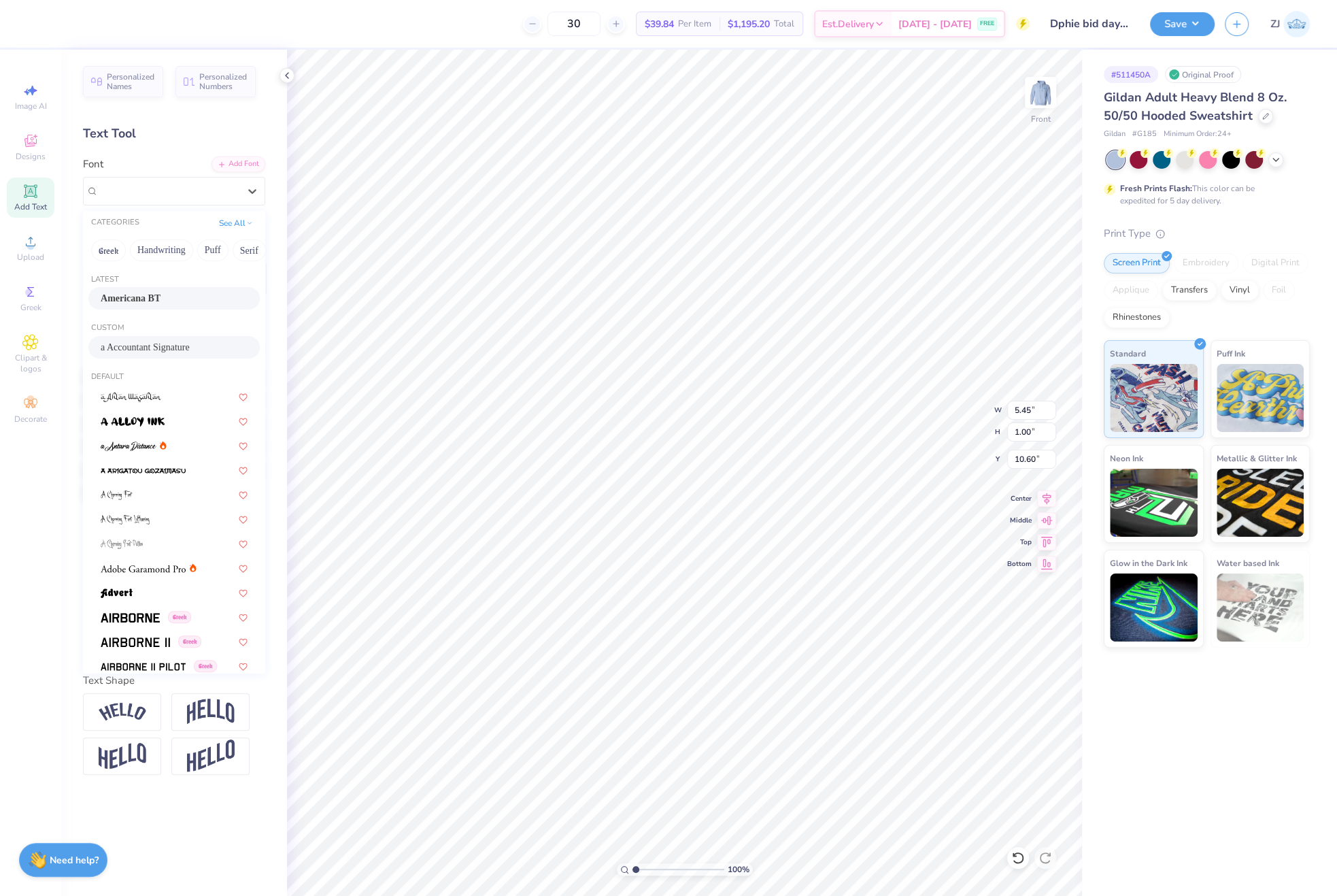
click at [142, 342] on span "a Accountant Signature" at bounding box center [145, 347] width 89 height 14
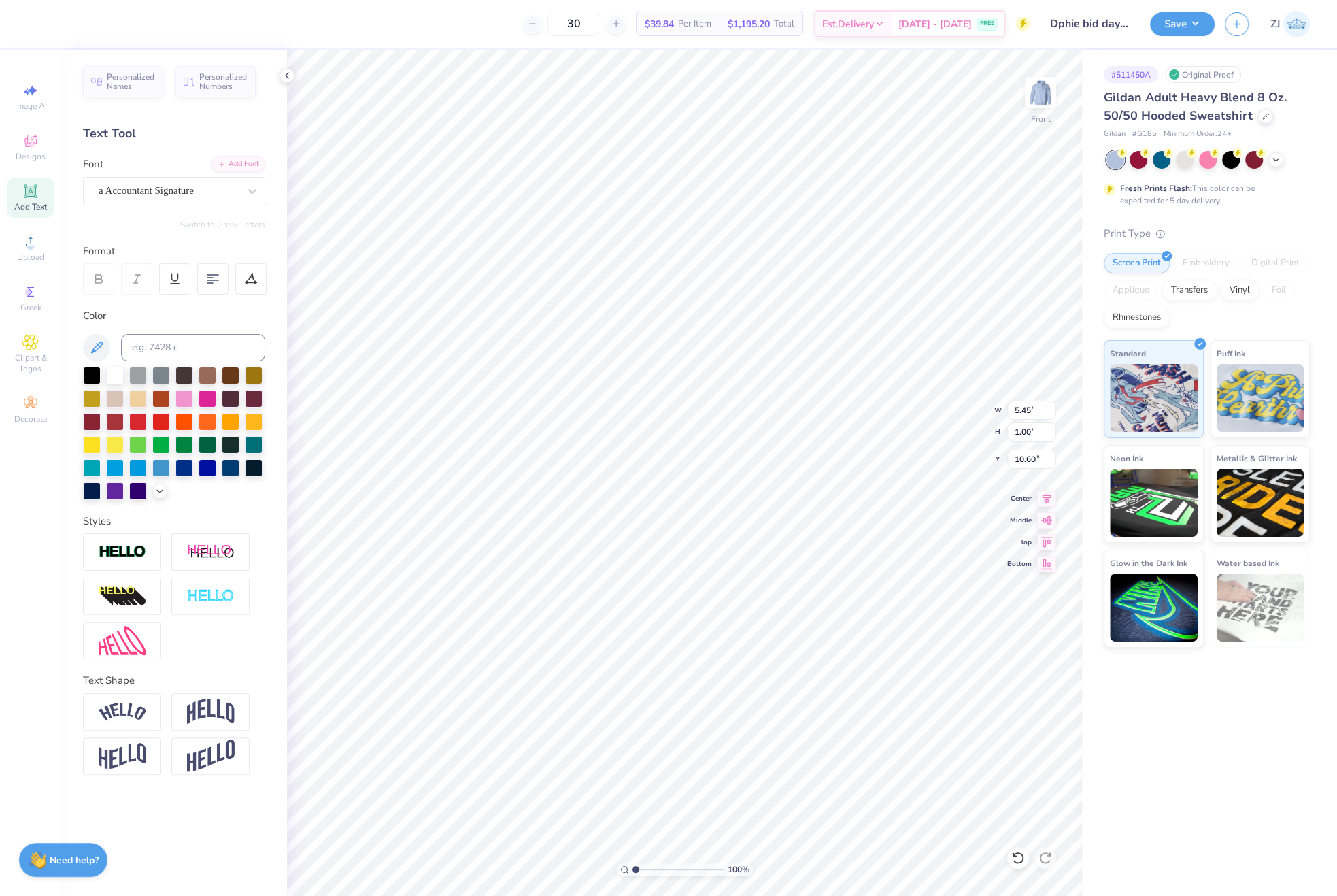
type input "3.55"
type input "1.12"
type input "10.54"
type input "7.87"
type input "0.96"
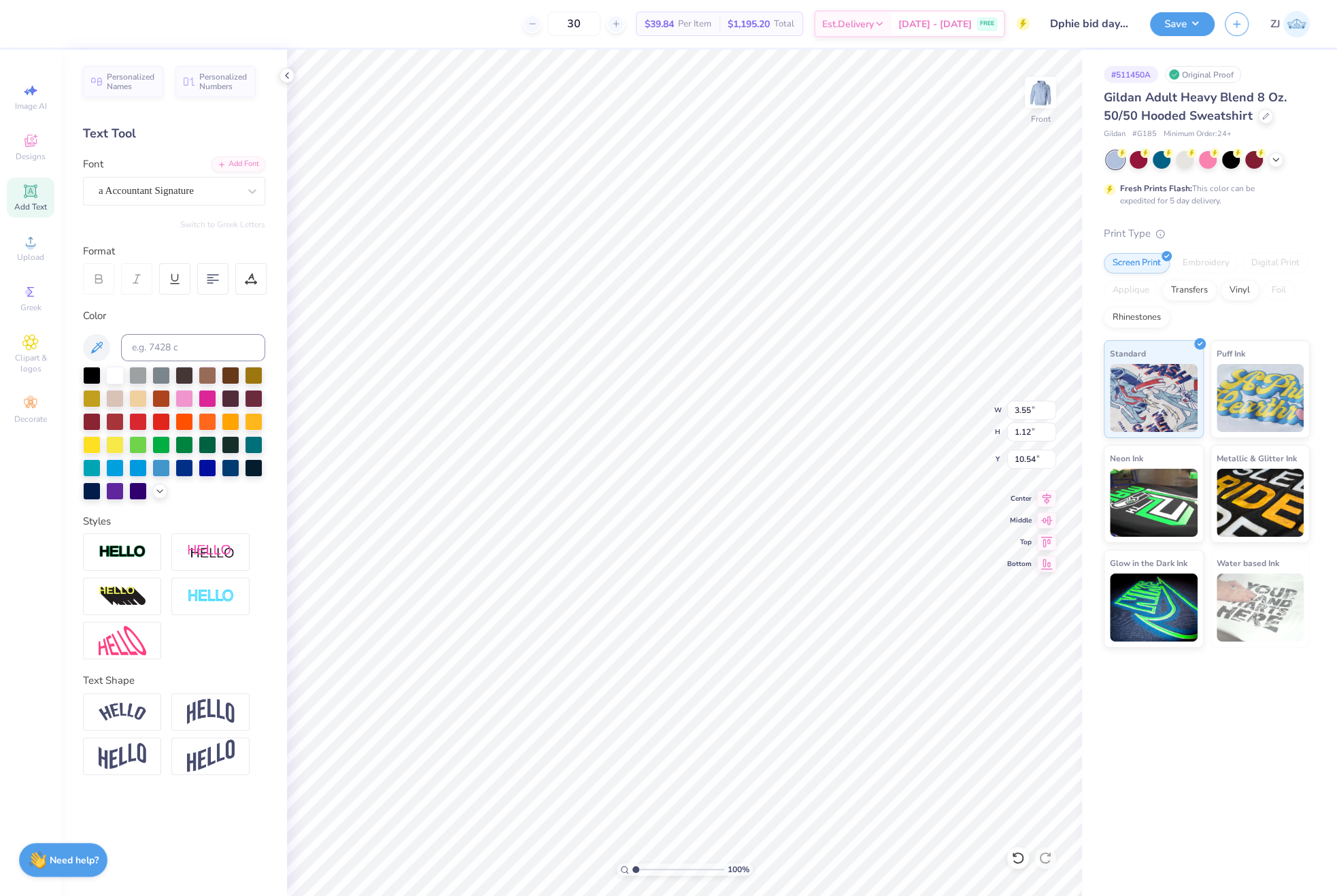
type input "11.25"
click at [155, 186] on div "Super Dream" at bounding box center [169, 191] width 143 height 21
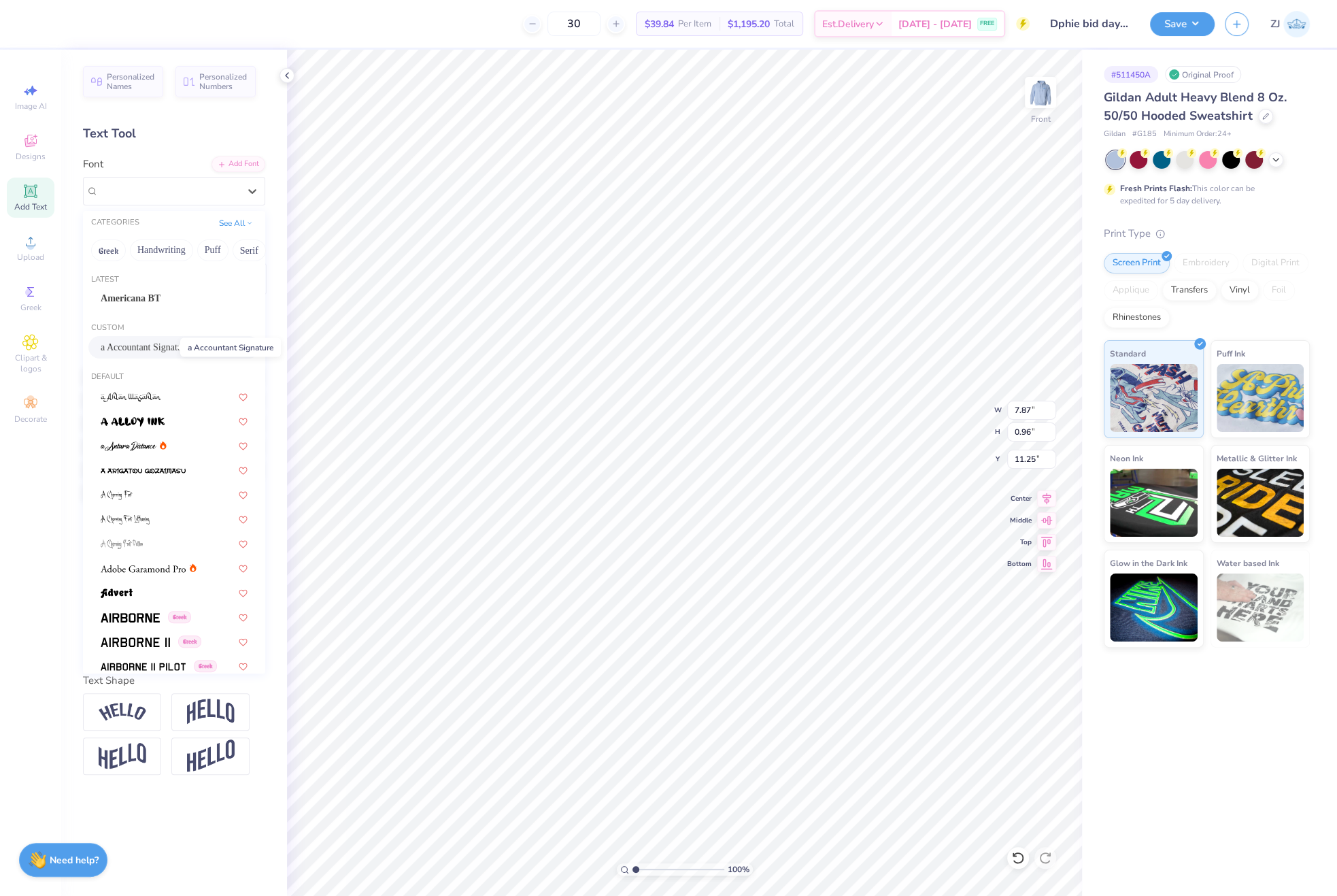
click at [142, 345] on span "a Accountant Signature" at bounding box center [145, 347] width 89 height 14
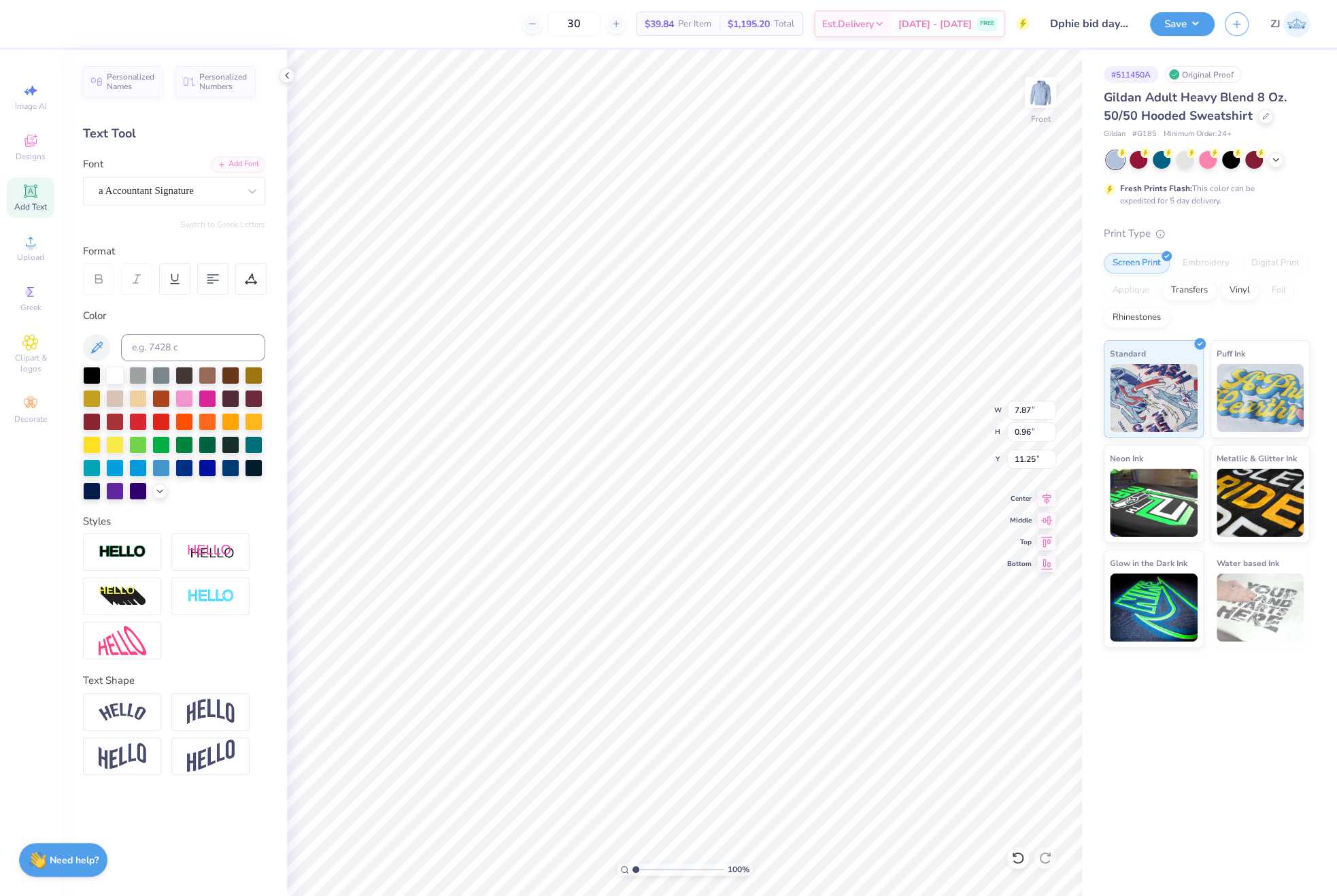
type input "5.49"
type input "1.35"
type input "11.15"
click at [191, 192] on div "Super Dream" at bounding box center [169, 191] width 143 height 21
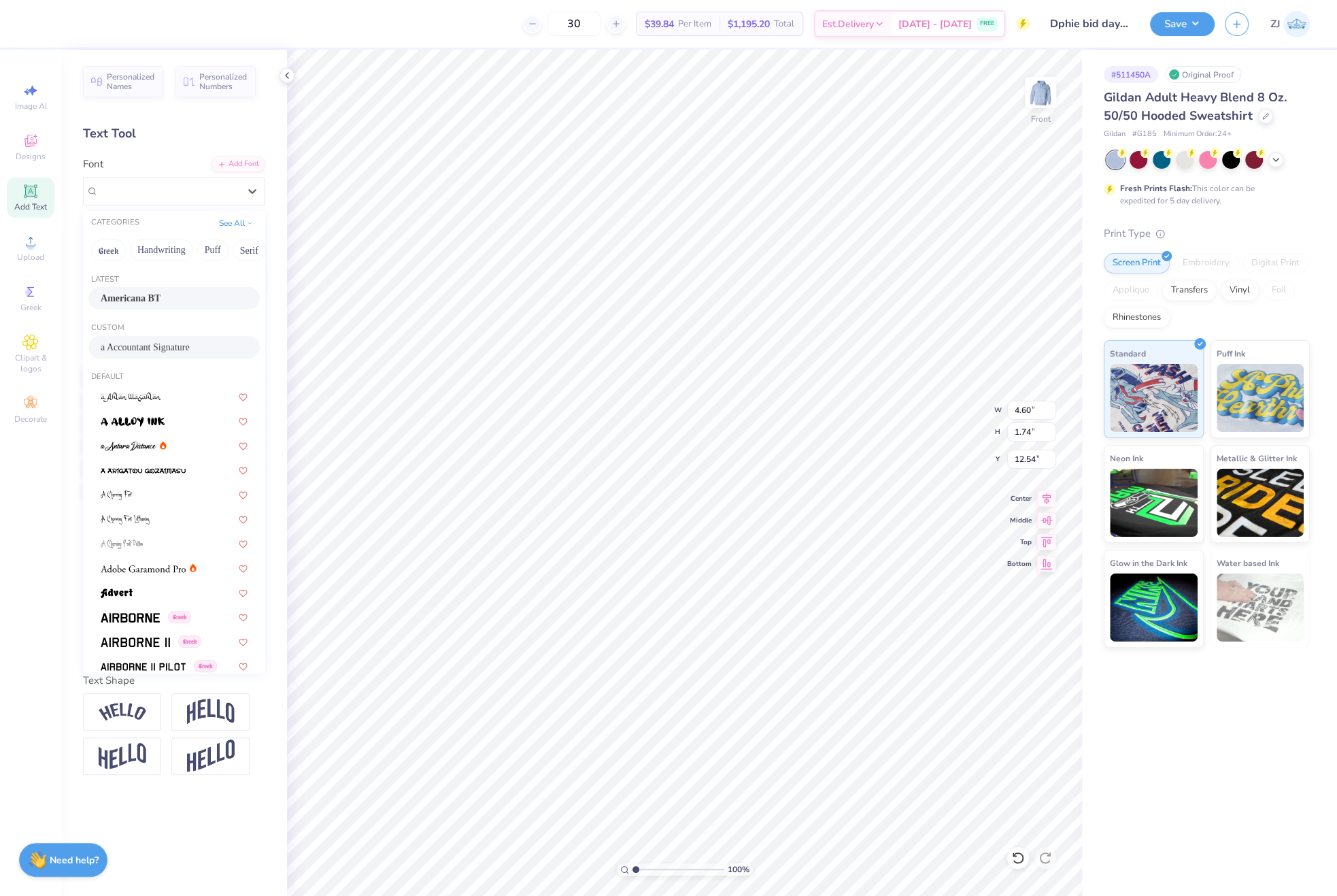
click at [151, 296] on span "Americana BT" at bounding box center [130, 298] width 60 height 14
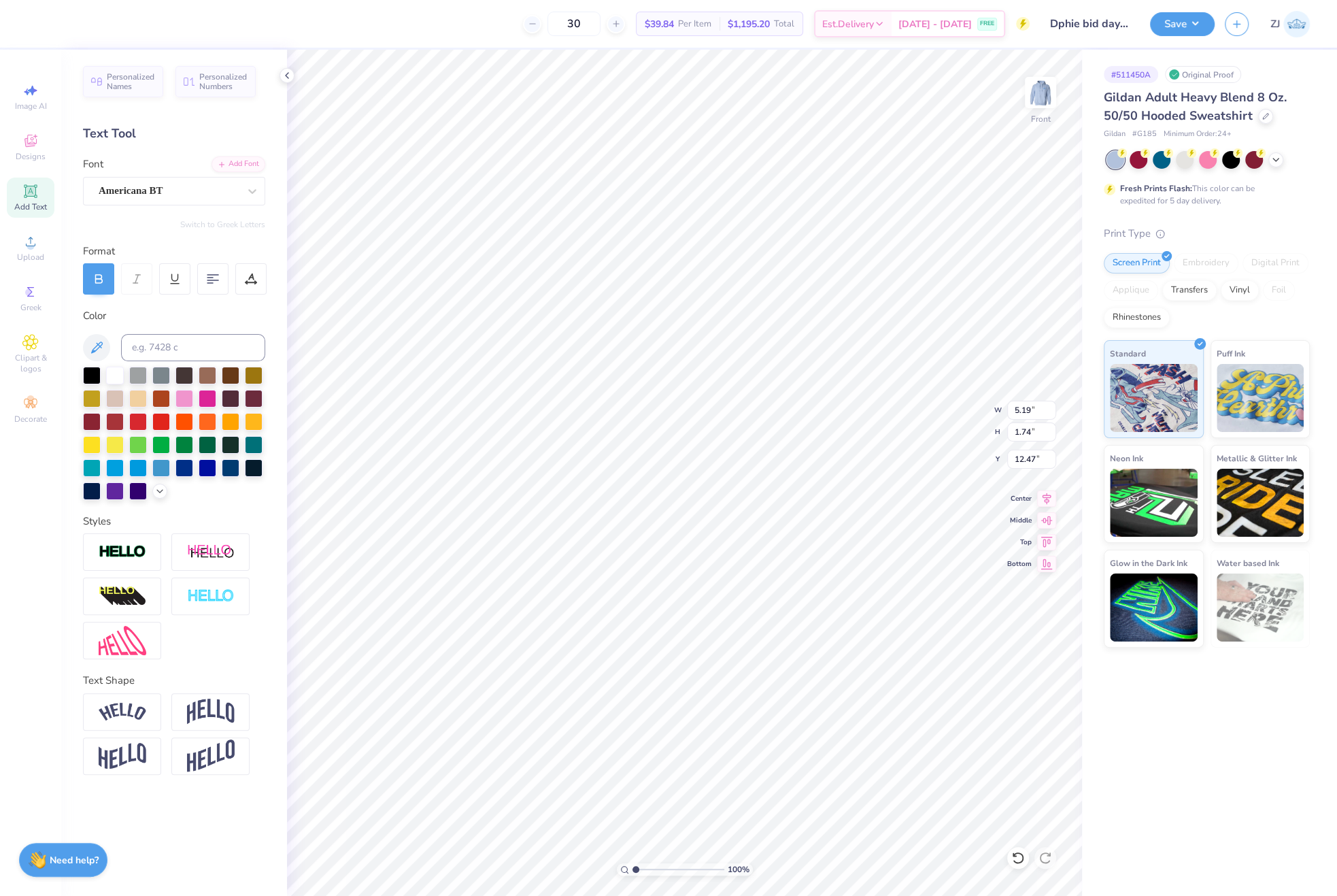
type input "5.19"
type input "12.47"
click at [1054, 489] on icon at bounding box center [1046, 496] width 19 height 16
click at [1046, 490] on icon at bounding box center [1046, 496] width 19 height 16
type input "3.55"
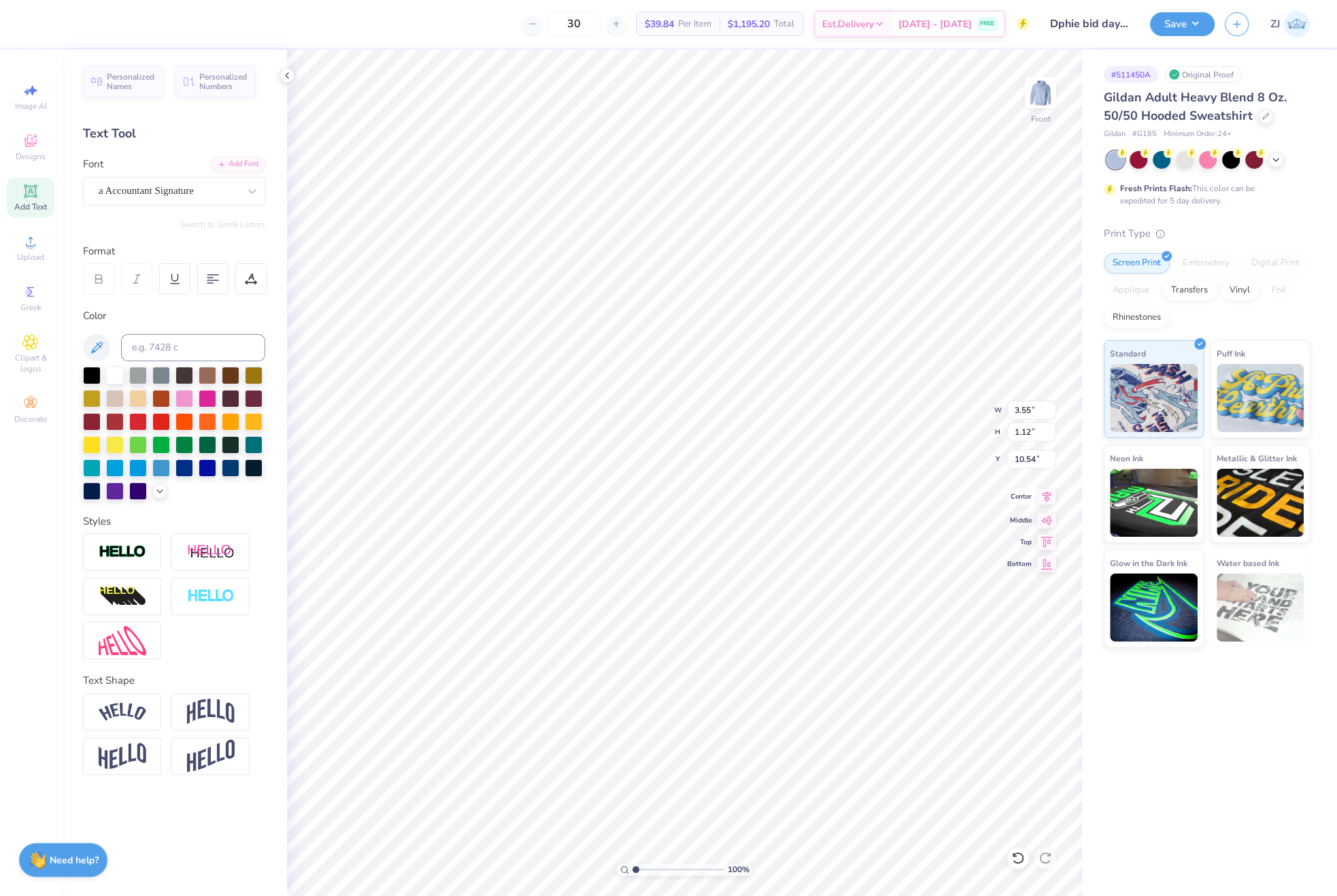
type input "1.12"
type input "10.54"
click at [1043, 494] on icon at bounding box center [1046, 496] width 19 height 16
type input "5.19"
type input "1.74"
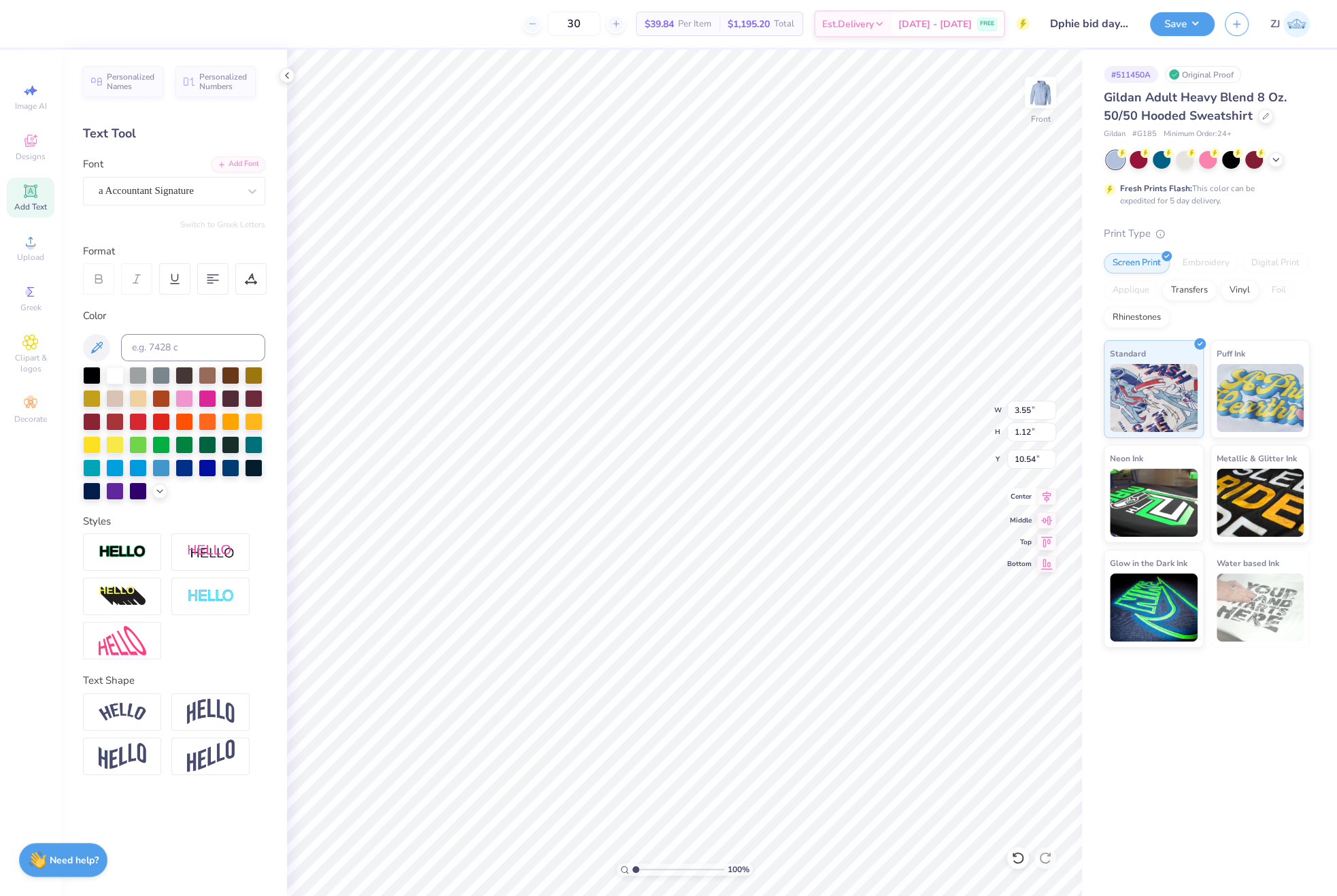
type input "12.47"
click at [1046, 492] on icon at bounding box center [1047, 496] width 9 height 12
type input "5.49"
type input "3.48"
type input "10.56"
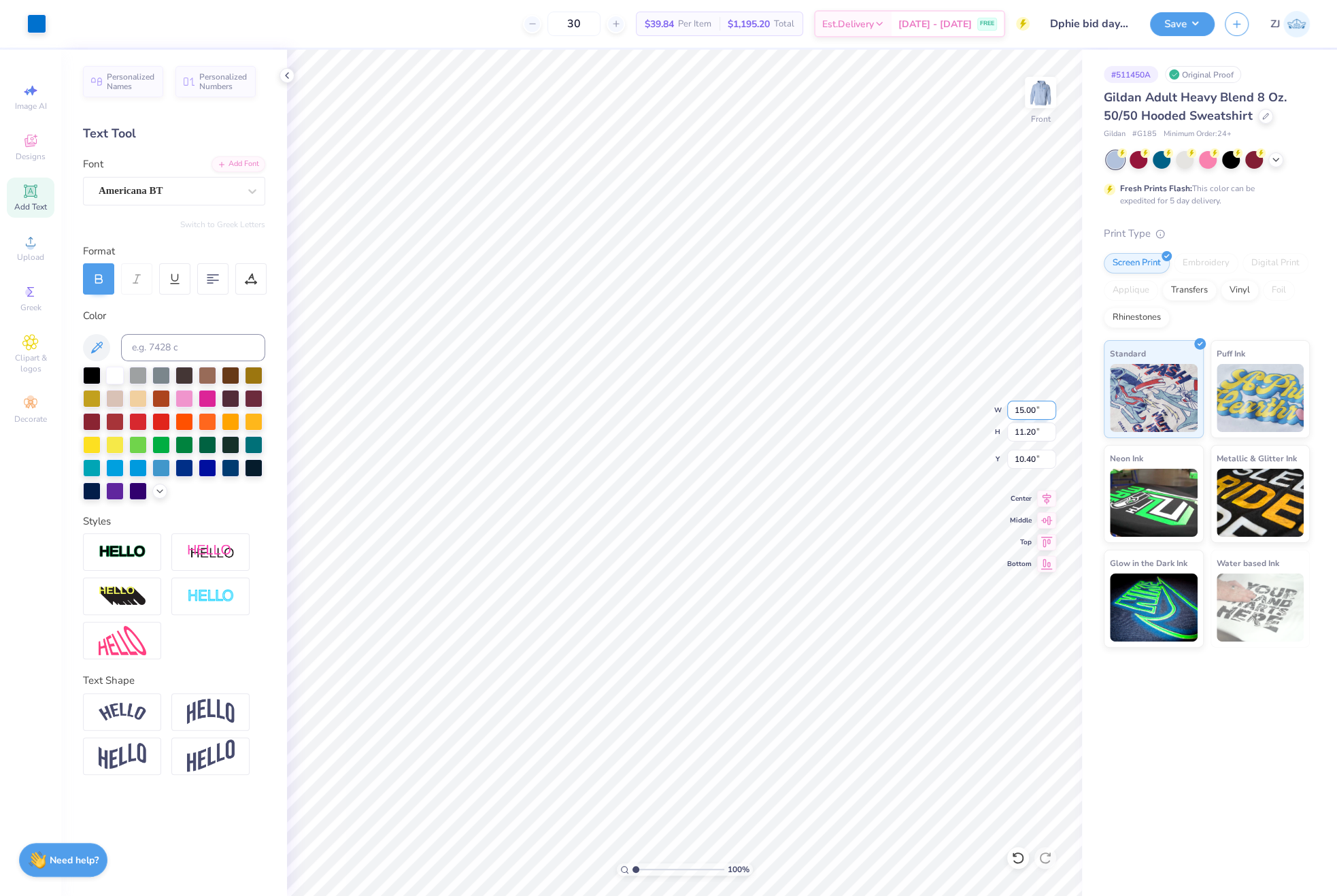
click at [1036, 410] on input "15.00" at bounding box center [1031, 410] width 49 height 19
type input "12.50"
type input "9.34"
click at [1030, 459] on input "11.33" at bounding box center [1031, 458] width 49 height 19
type input "6.00"
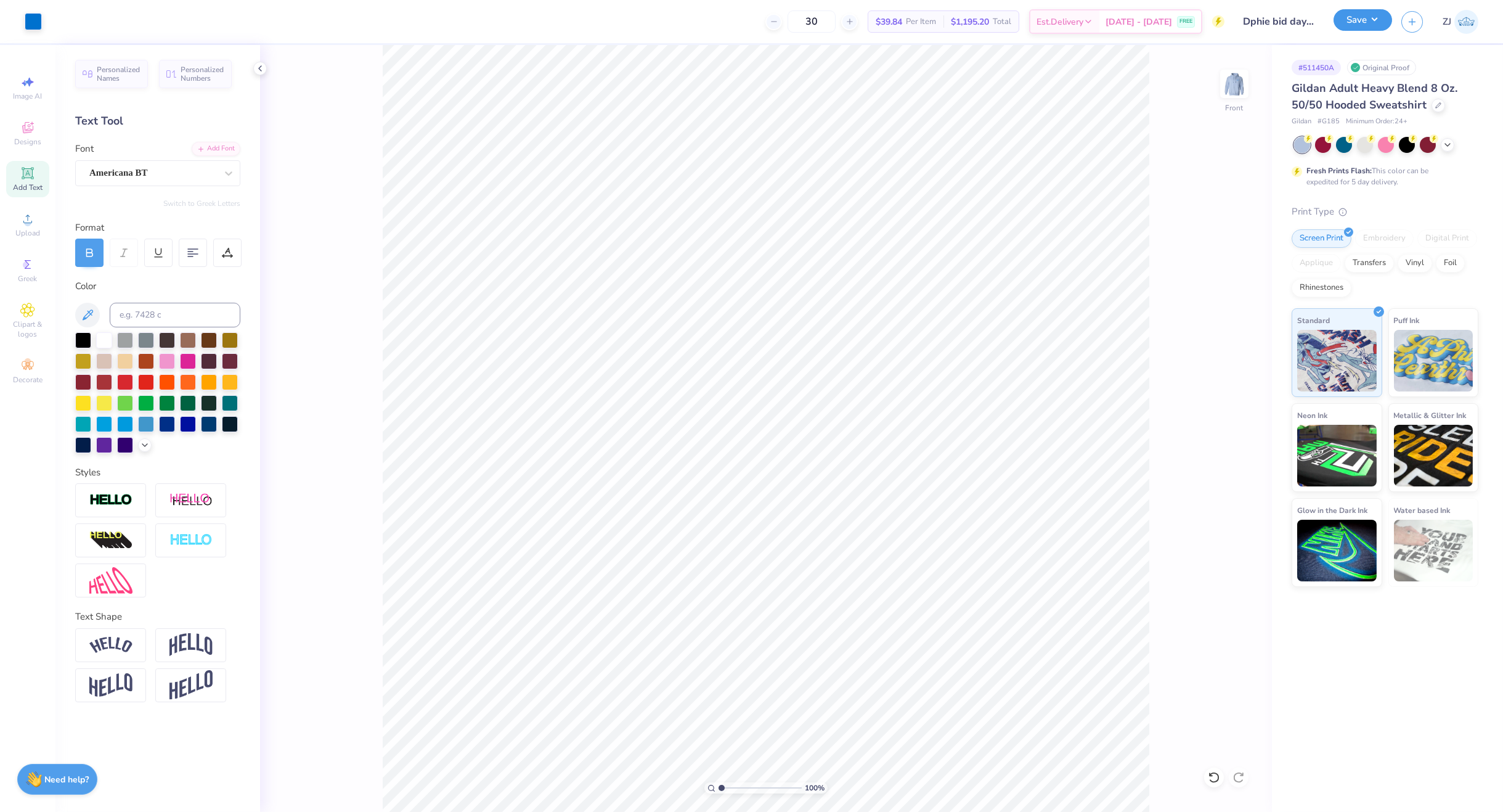
click at [1364, 15] on button "Save" at bounding box center [1363, 20] width 59 height 21
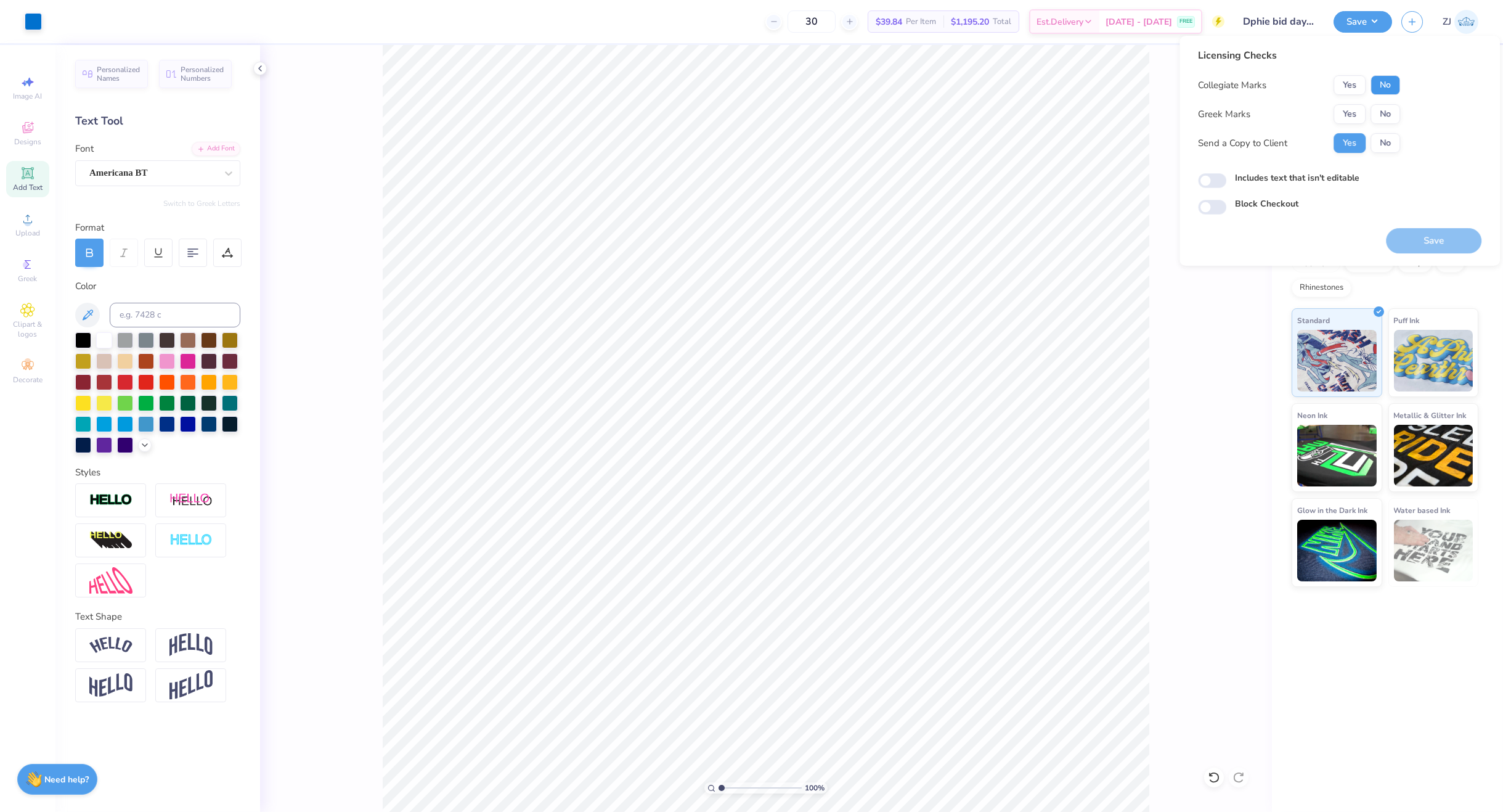
click at [1380, 88] on button "No" at bounding box center [1385, 85] width 30 height 20
click at [1350, 120] on button "Yes" at bounding box center [1350, 114] width 32 height 20
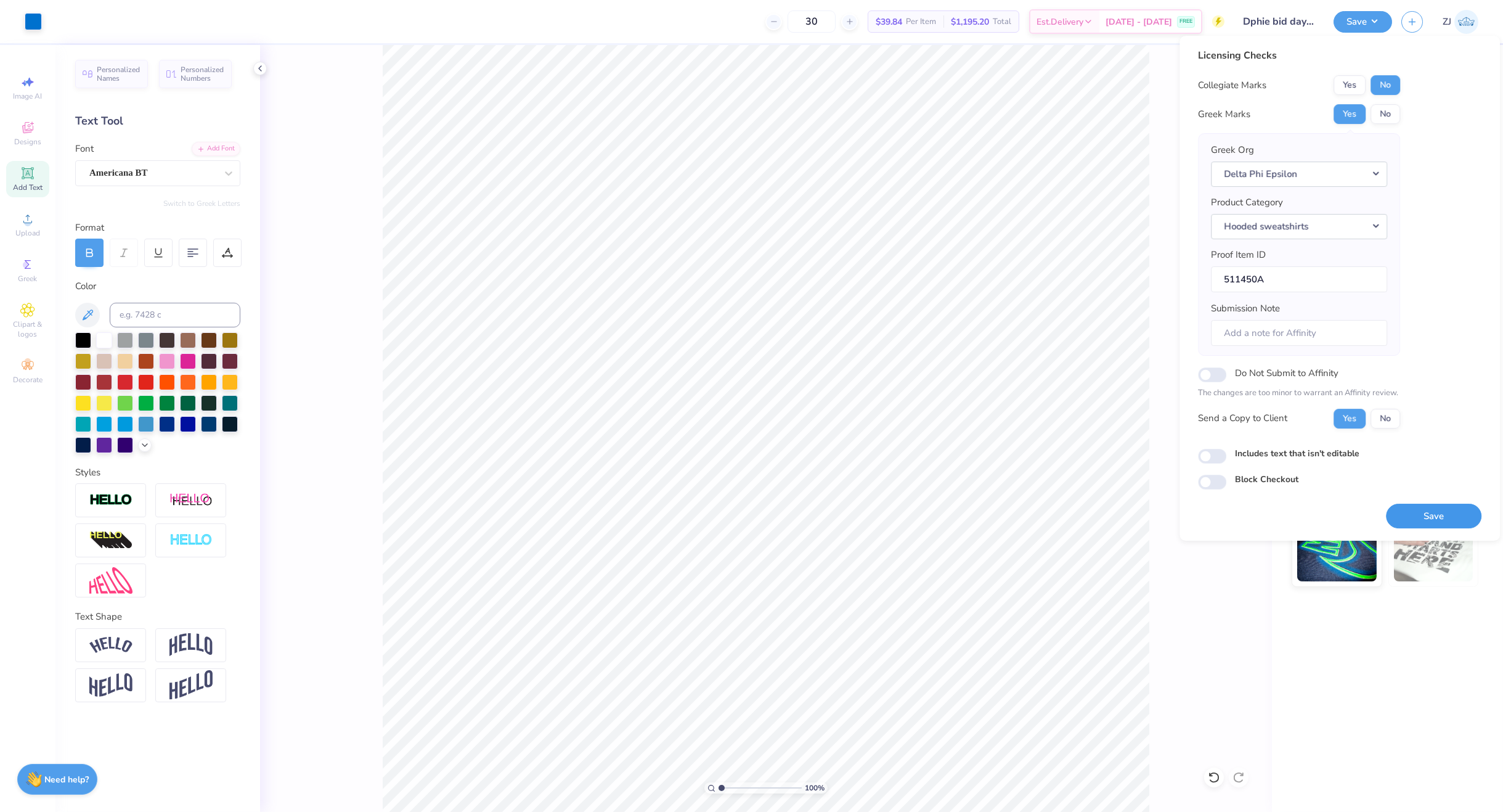
click at [1424, 514] on button "Save" at bounding box center [1435, 516] width 96 height 25
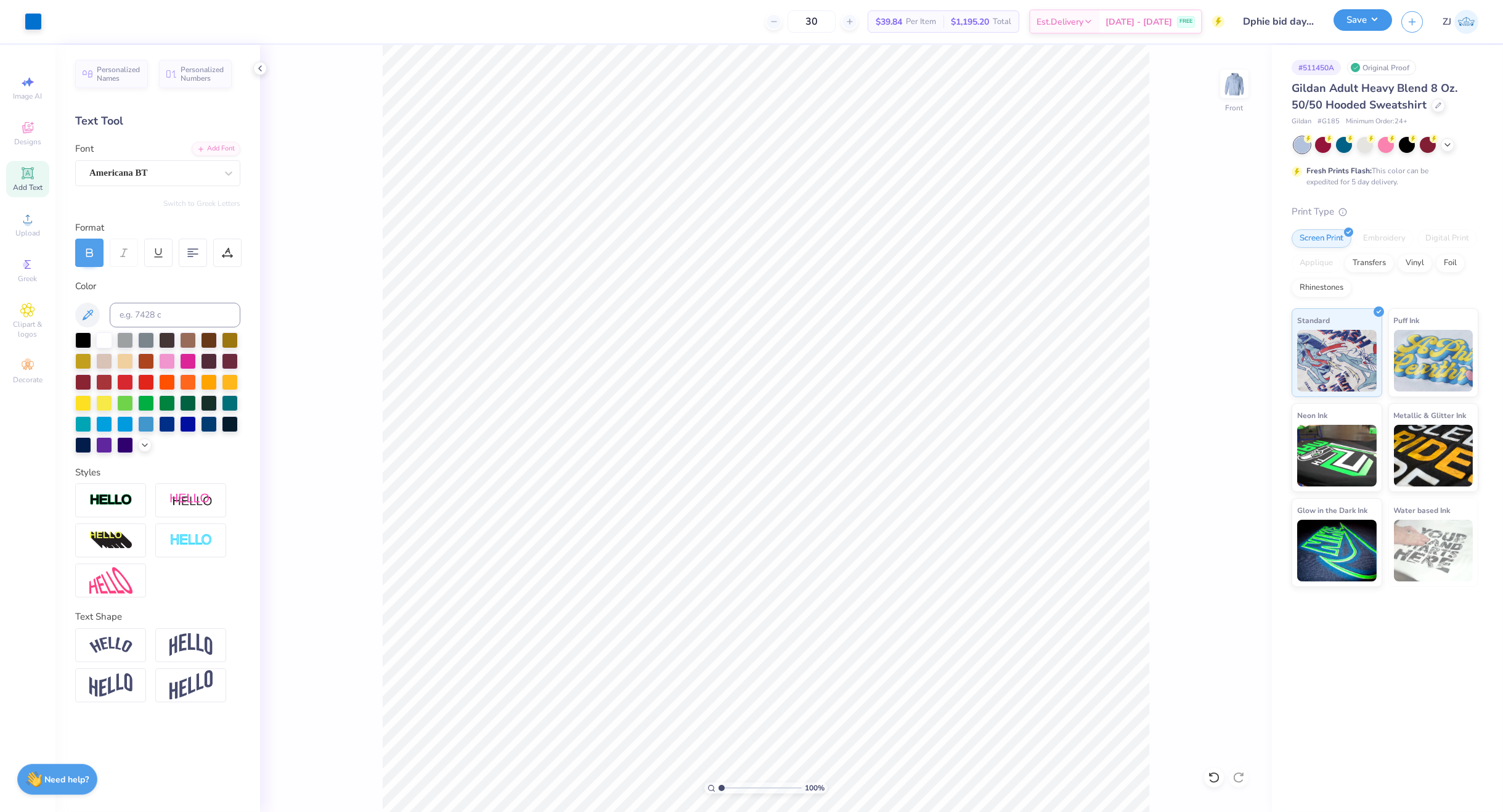
click at [1361, 13] on button "Save" at bounding box center [1363, 20] width 59 height 21
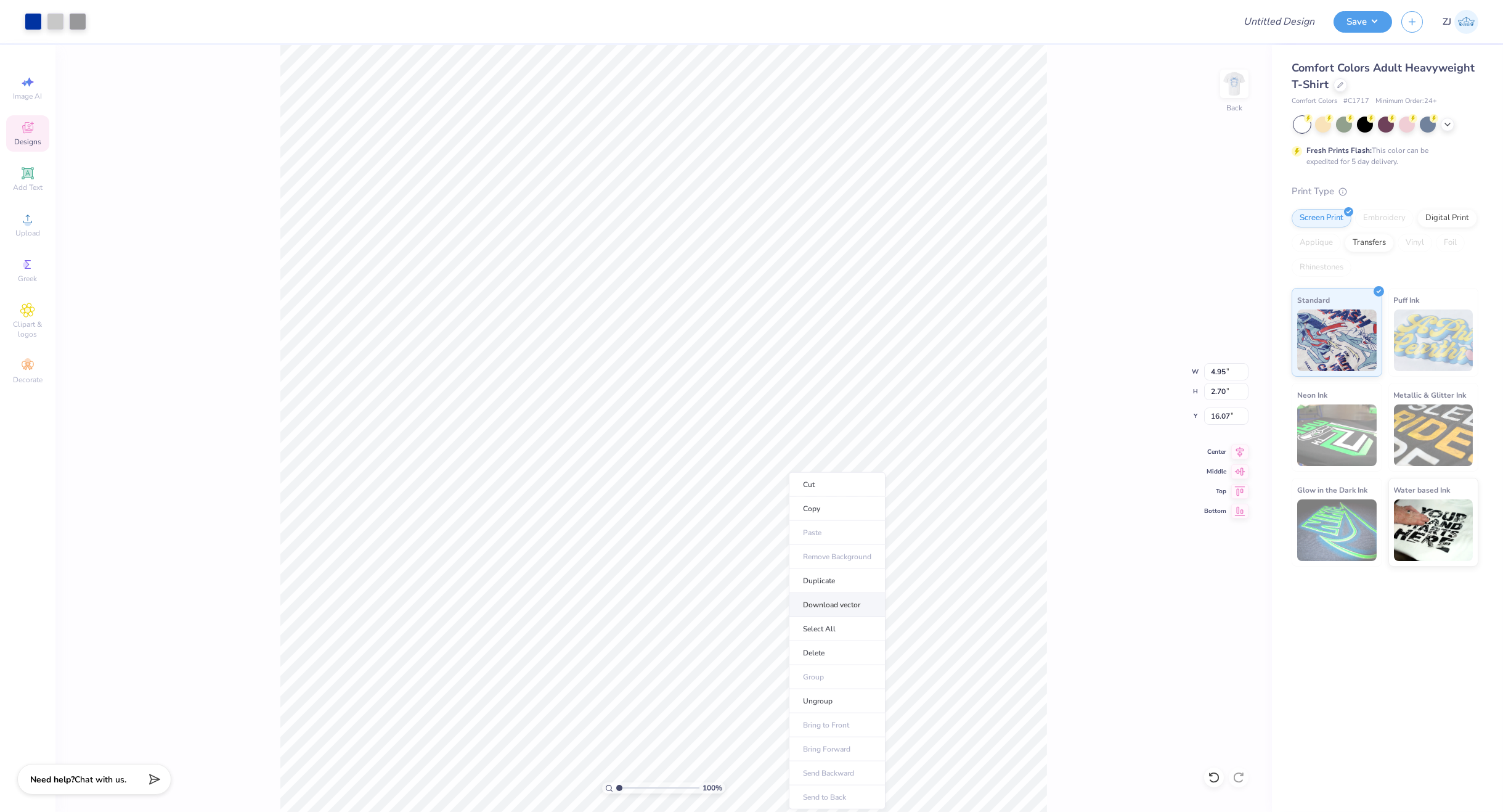
click at [826, 601] on li "Download vector" at bounding box center [837, 605] width 97 height 24
click at [1230, 83] on img at bounding box center [1234, 84] width 49 height 49
click at [794, 410] on li "Download vector" at bounding box center [788, 408] width 97 height 24
